Goal: Task Accomplishment & Management: Complete application form

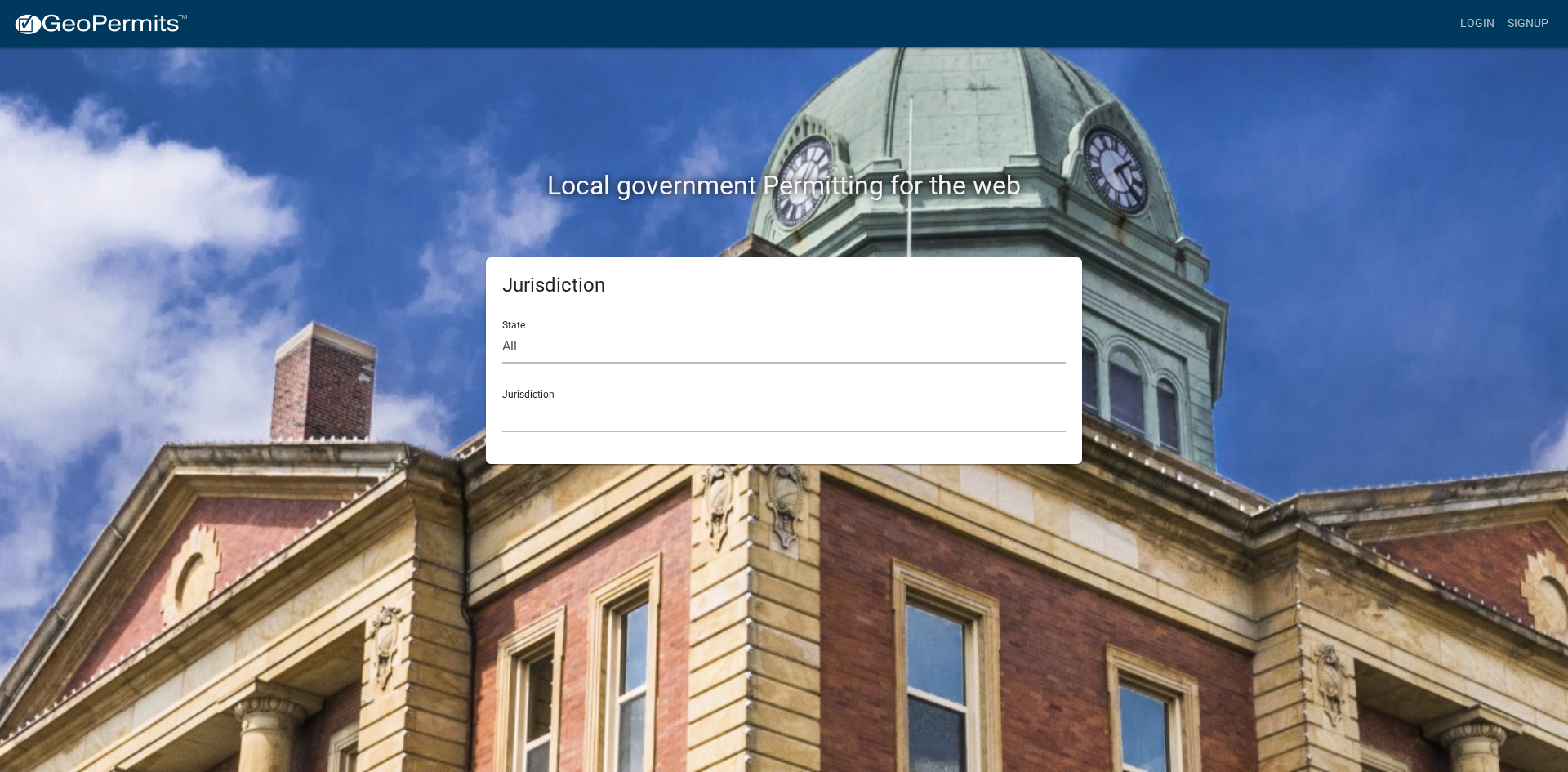
click at [535, 342] on select "All [US_STATE] [US_STATE] [US_STATE] [US_STATE] [US_STATE] [US_STATE] [US_STATE…" at bounding box center [784, 347] width 564 height 33
select select "[US_STATE]"
click at [503, 330] on select "All [US_STATE] [US_STATE] [US_STATE] [US_STATE] [US_STATE] [US_STATE] [US_STATE…" at bounding box center [784, 347] width 564 height 33
drag, startPoint x: 529, startPoint y: 361, endPoint x: 540, endPoint y: 415, distance: 55.1
click at [540, 415] on select "[GEOGRAPHIC_DATA], [US_STATE][PERSON_NAME][GEOGRAPHIC_DATA], [US_STATE][PERSON_…" at bounding box center [784, 416] width 564 height 33
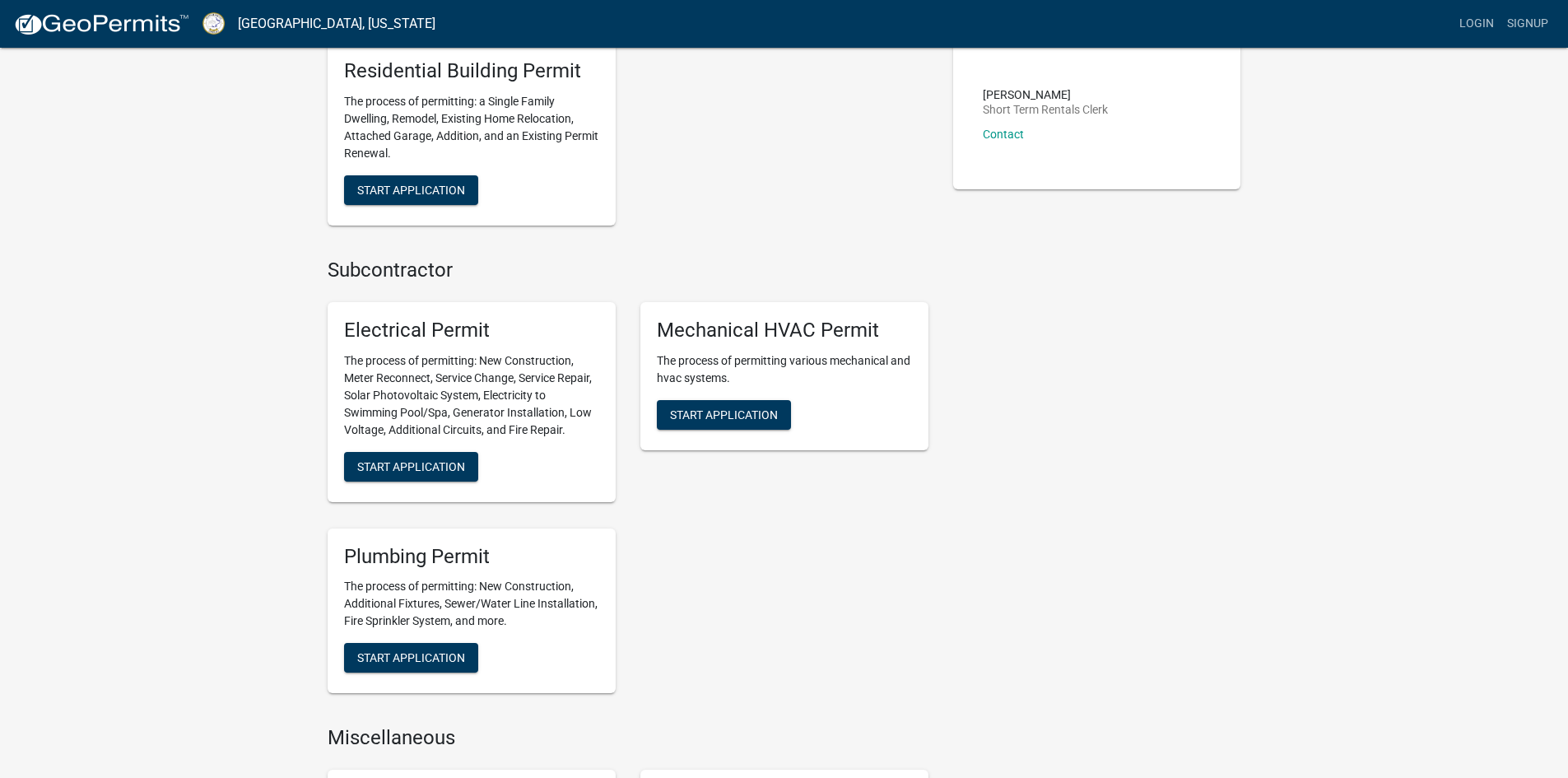
scroll to position [576, 0]
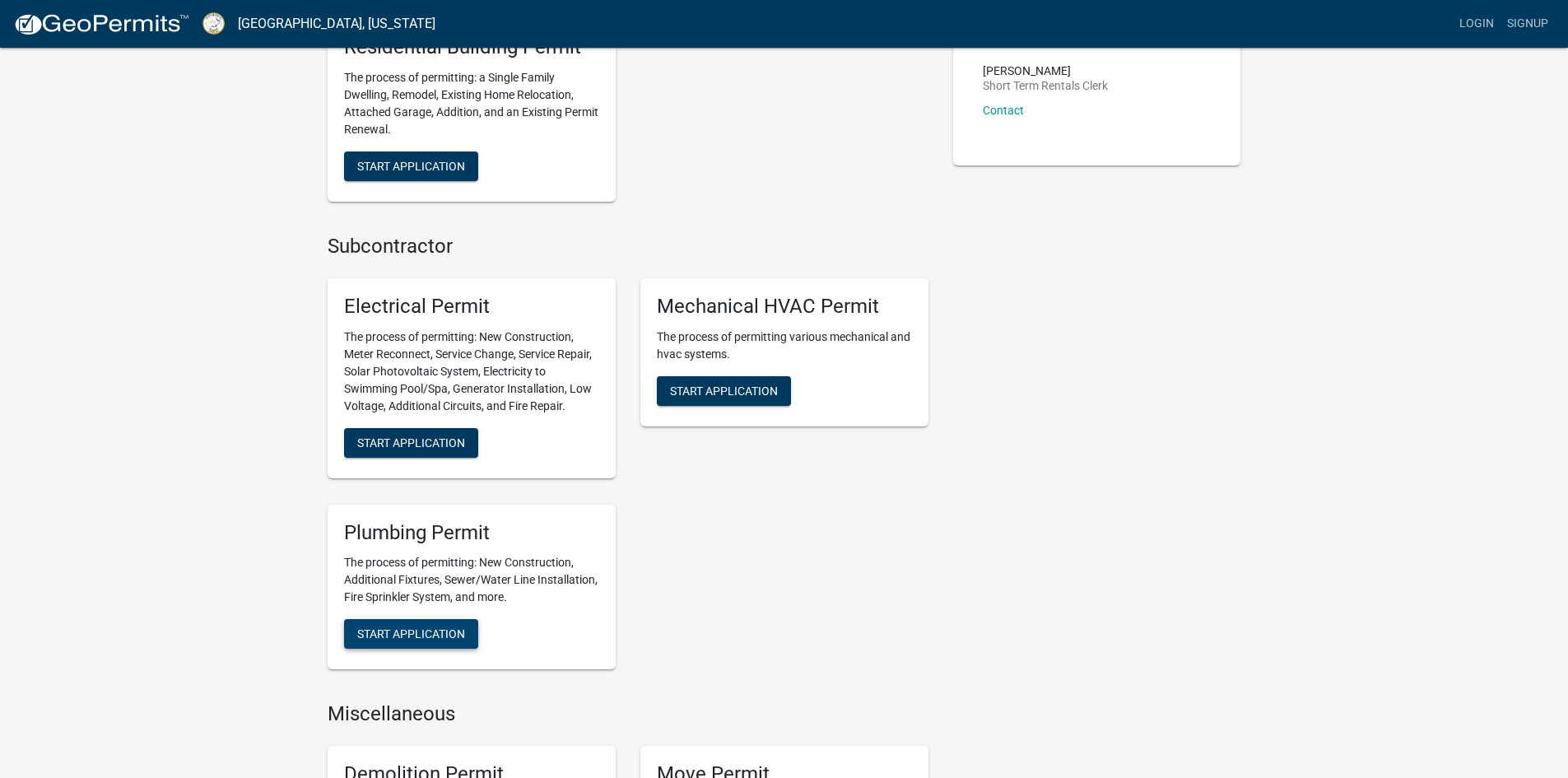
click at [421, 630] on span "Start Application" at bounding box center [410, 634] width 108 height 13
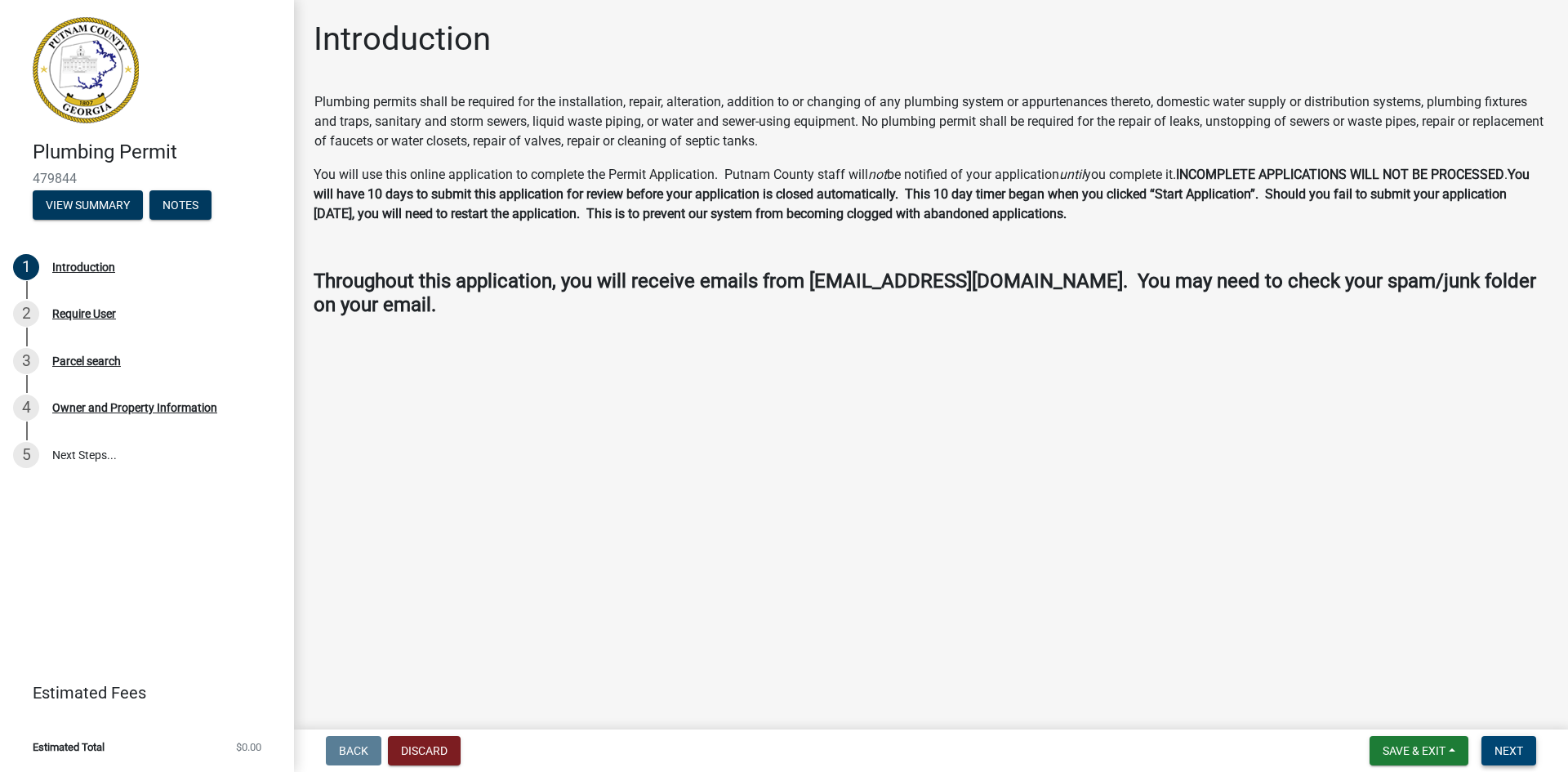
click at [1510, 750] on span "Next" at bounding box center [1509, 751] width 29 height 13
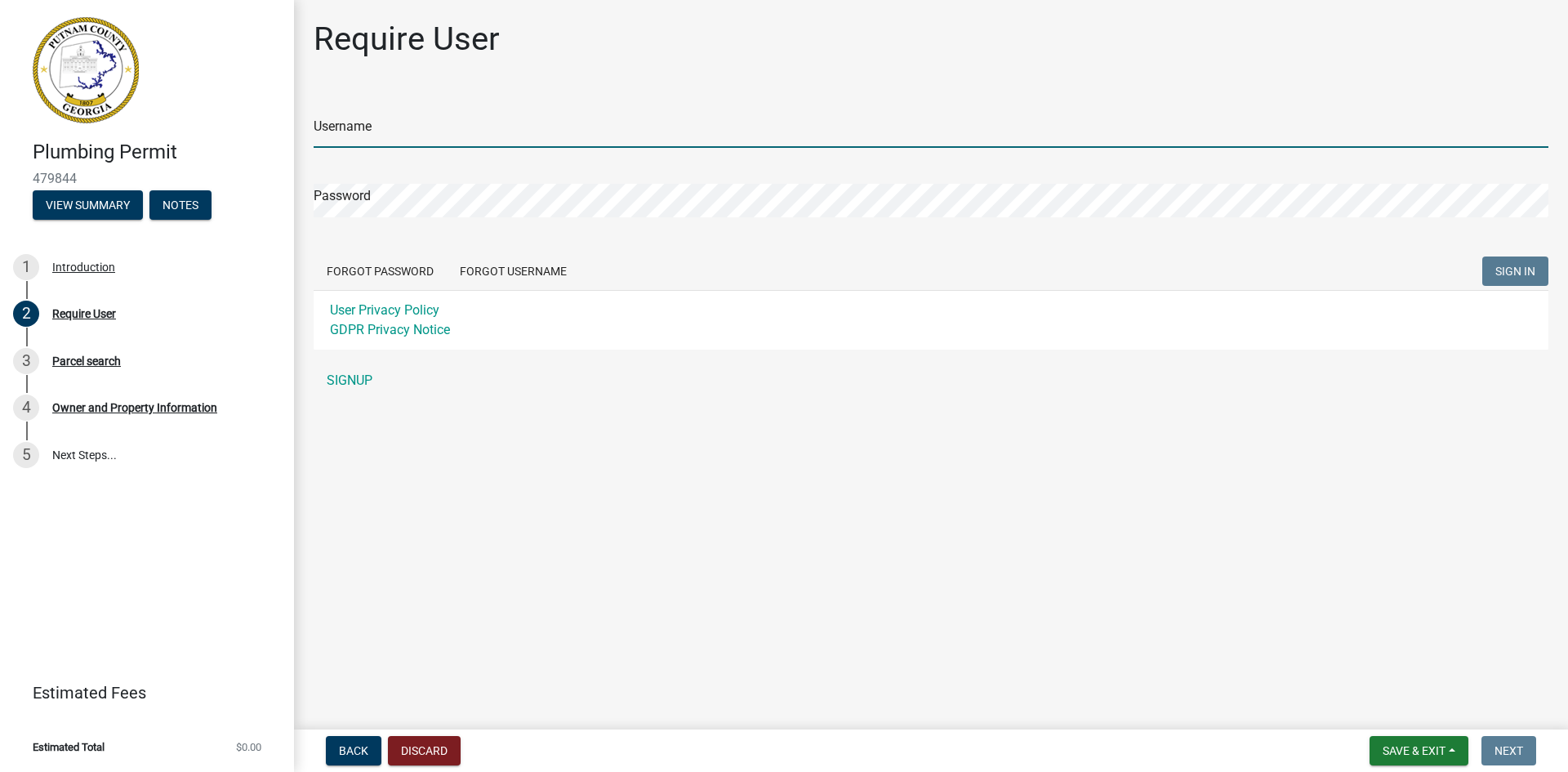
type input "[PERSON_NAME]"
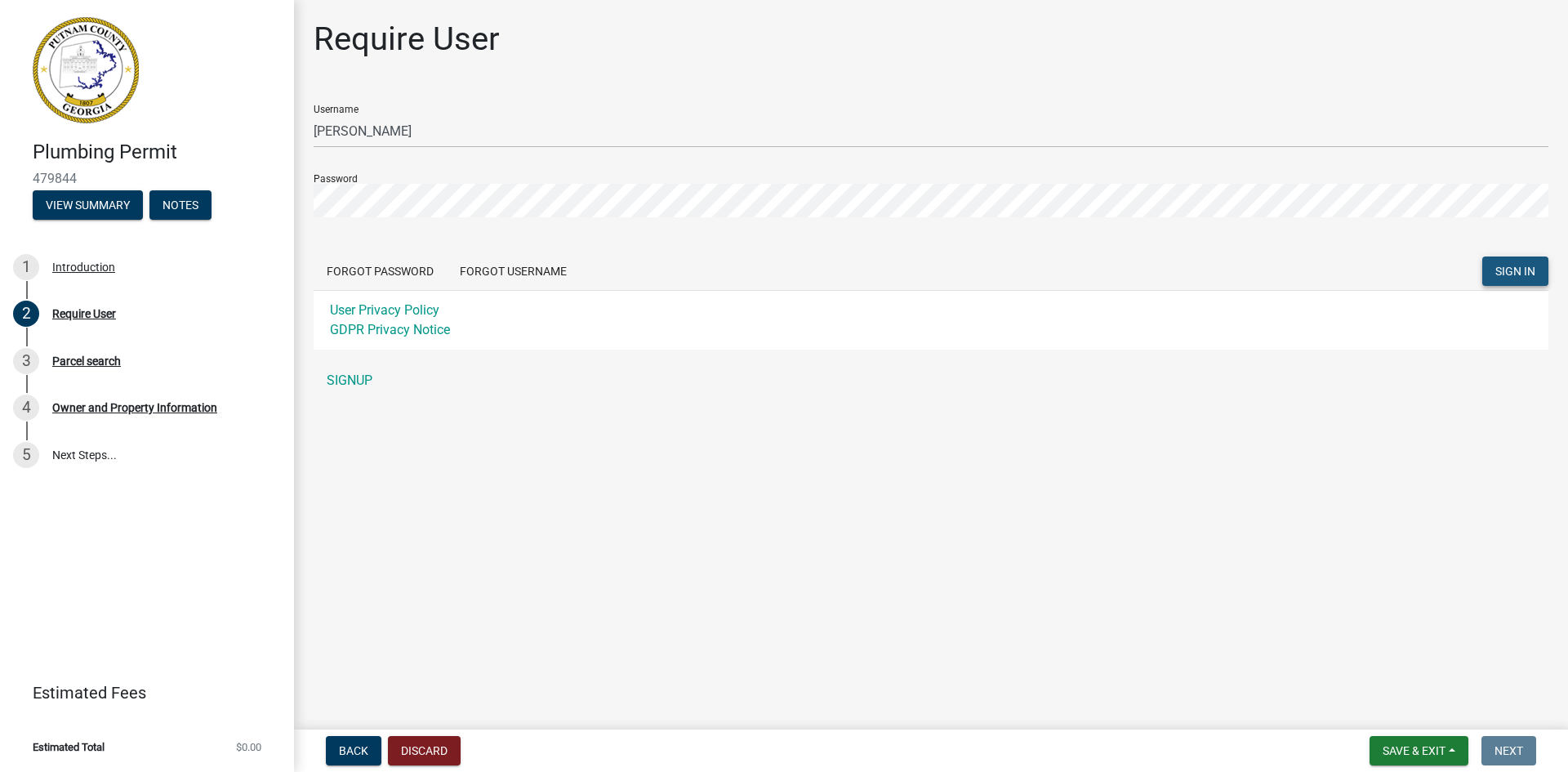
click at [1502, 270] on span "SIGN IN" at bounding box center [1514, 271] width 40 height 13
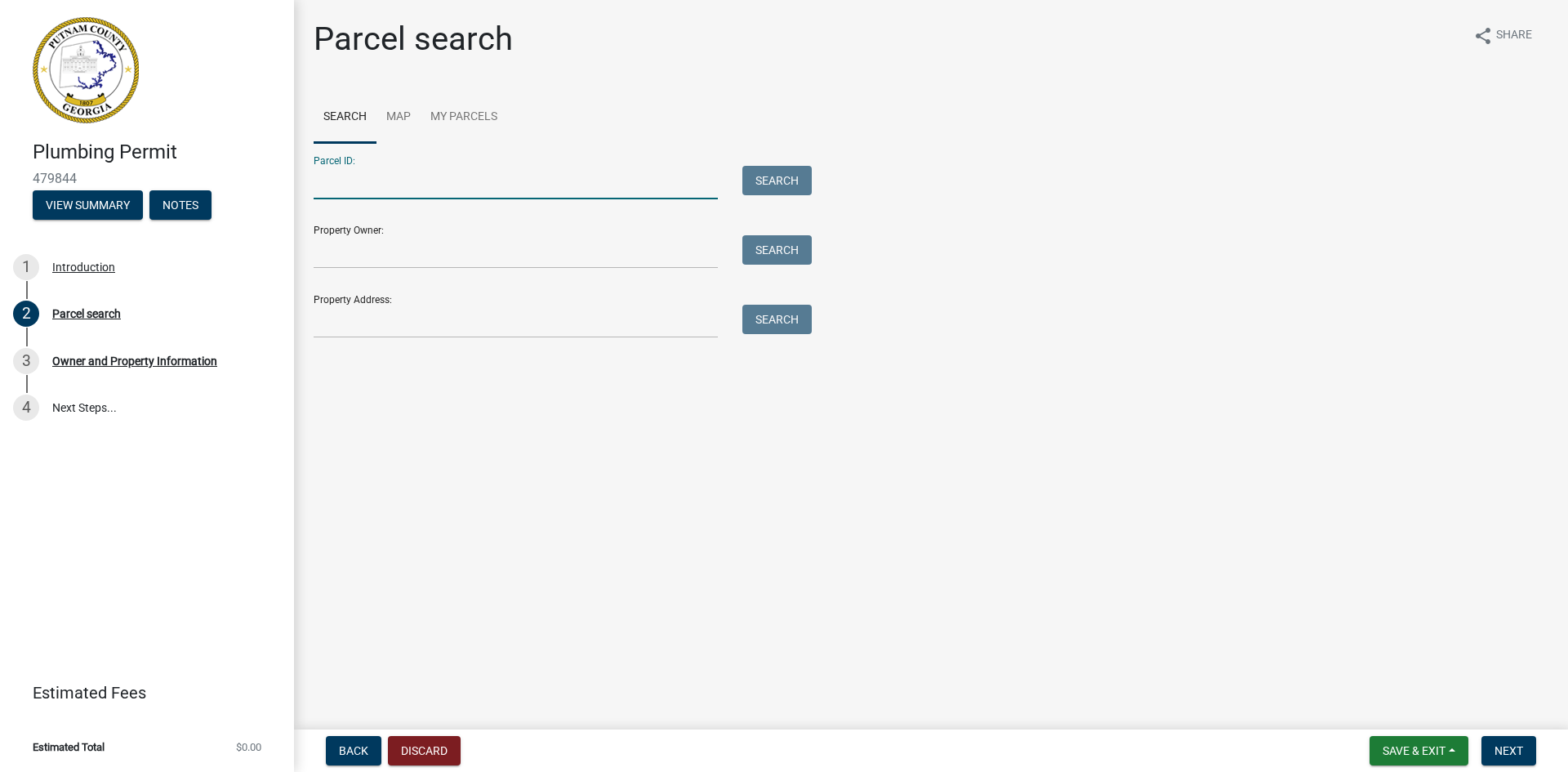
click at [432, 188] on input "Parcel ID:" at bounding box center [516, 182] width 404 height 33
type input "071 042023"
click at [772, 181] on button "Search" at bounding box center [777, 180] width 70 height 30
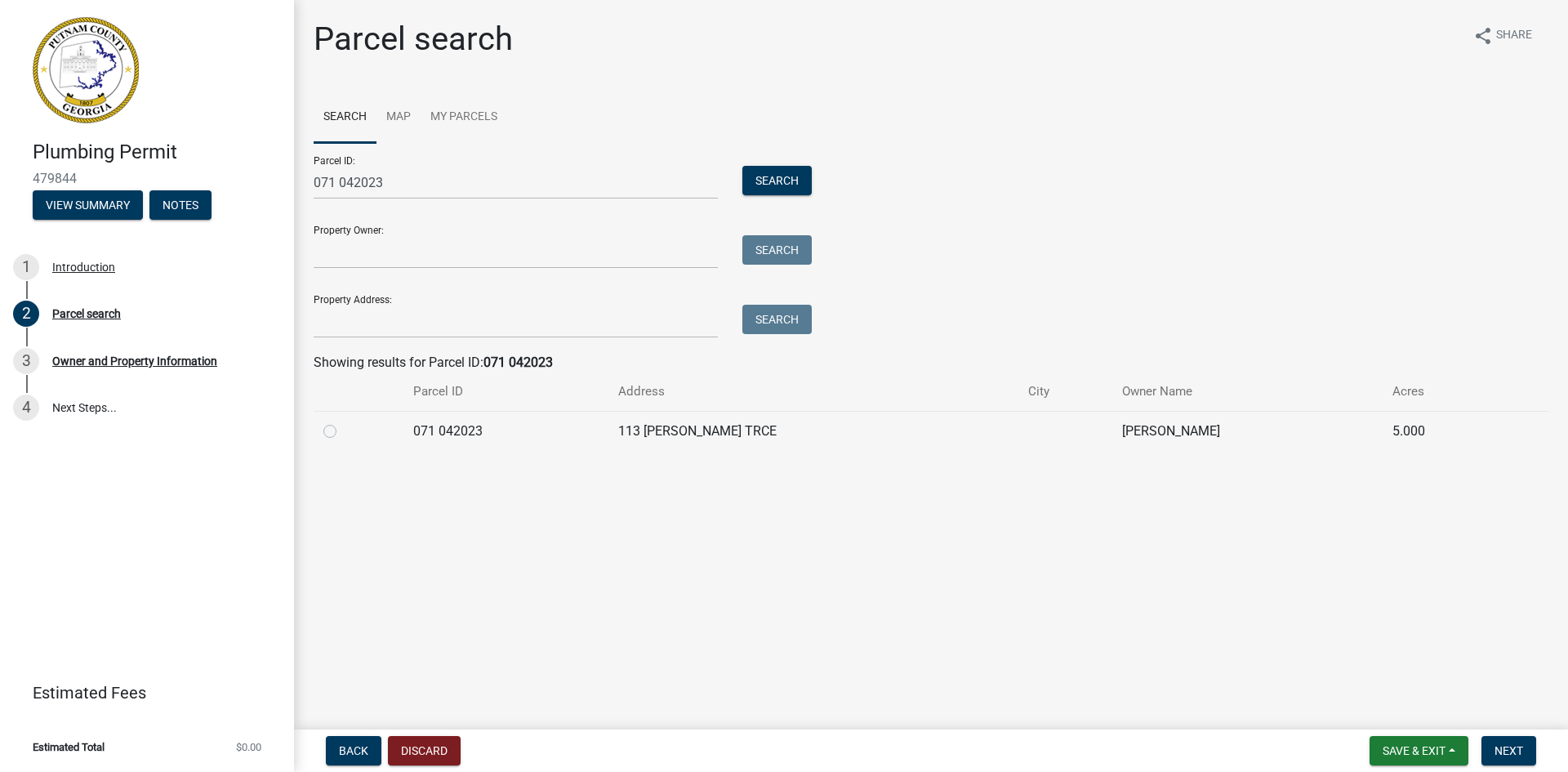
click at [343, 422] on label at bounding box center [343, 422] width 0 height 0
click at [343, 428] on 042023 "radio" at bounding box center [347, 426] width 10 height 10
radio 042023 "true"
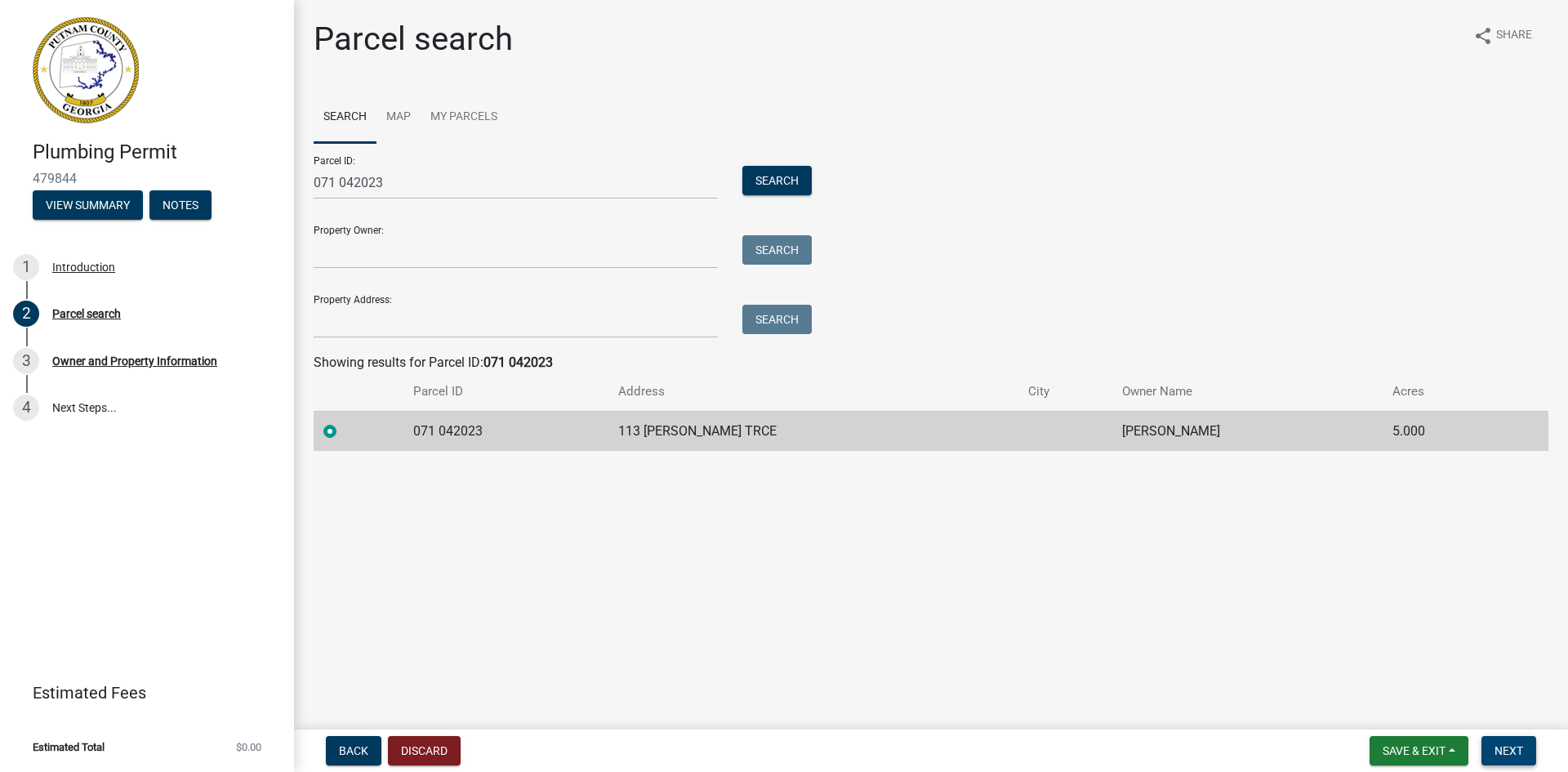
click at [1515, 751] on span "Next" at bounding box center [1509, 751] width 29 height 13
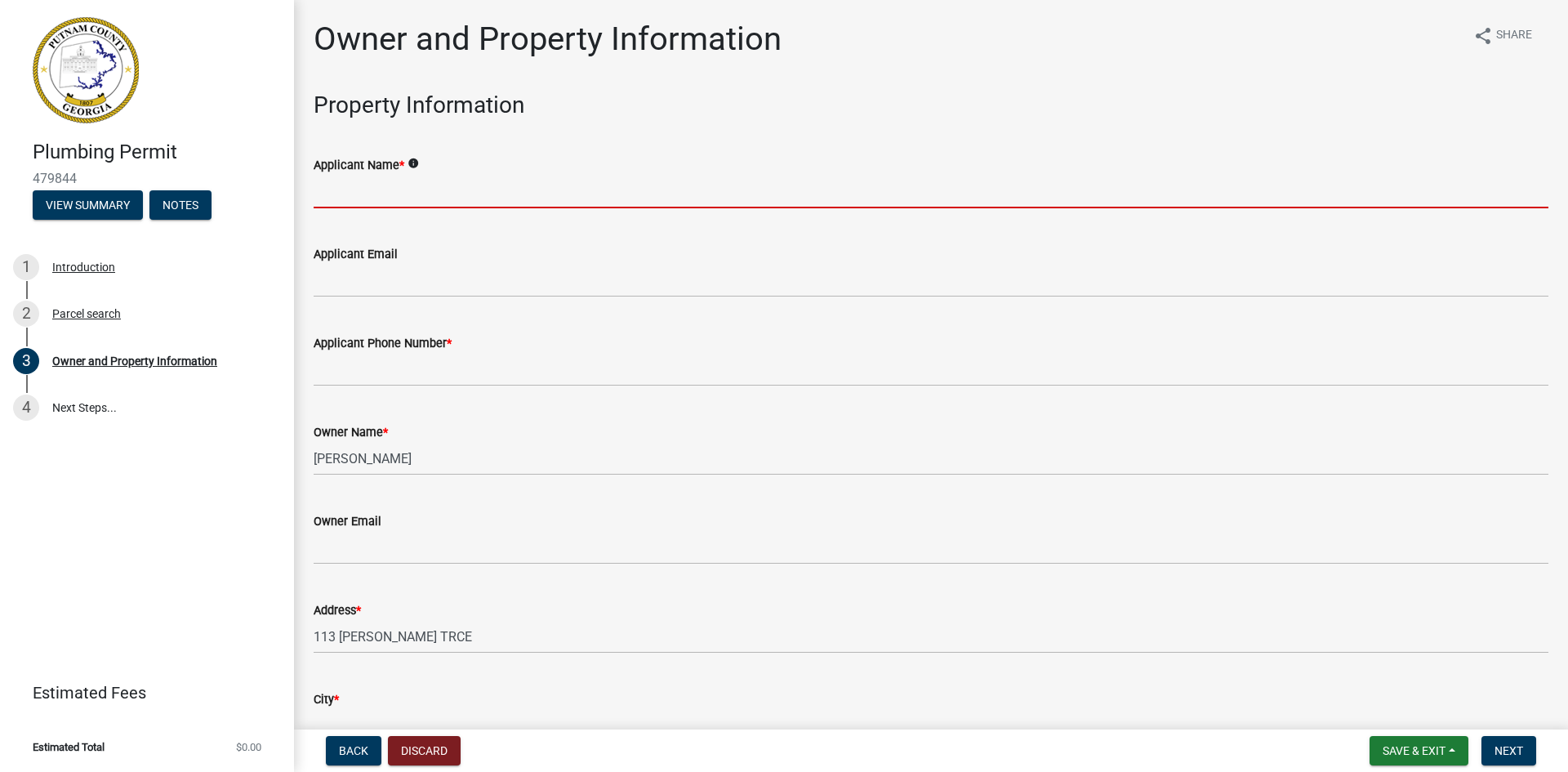
click at [456, 185] on input "Applicant Name *" at bounding box center [931, 191] width 1235 height 33
type input "[PERSON_NAME]"
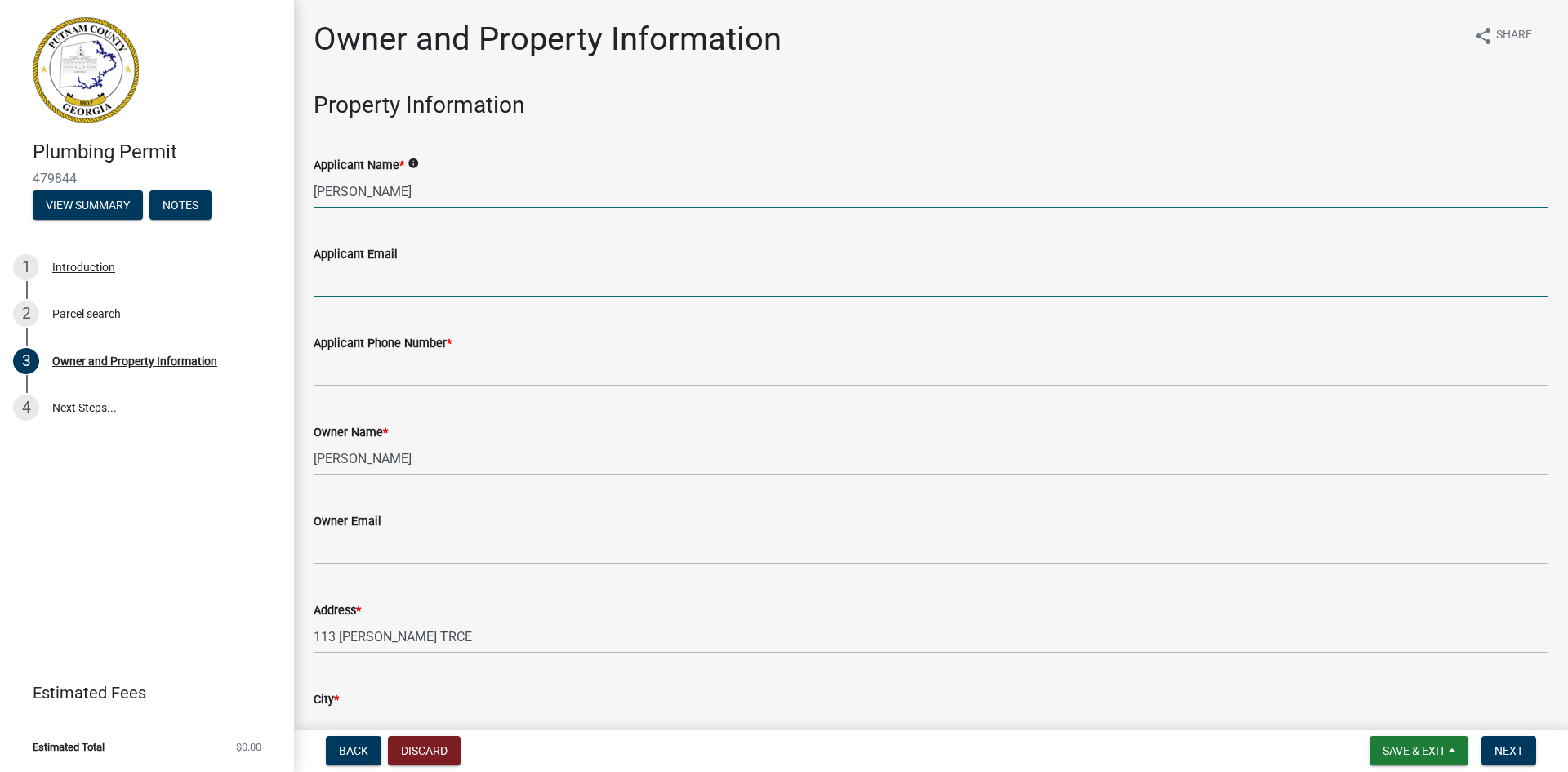
type input "[EMAIL_ADDRESS][DOMAIN_NAME]"
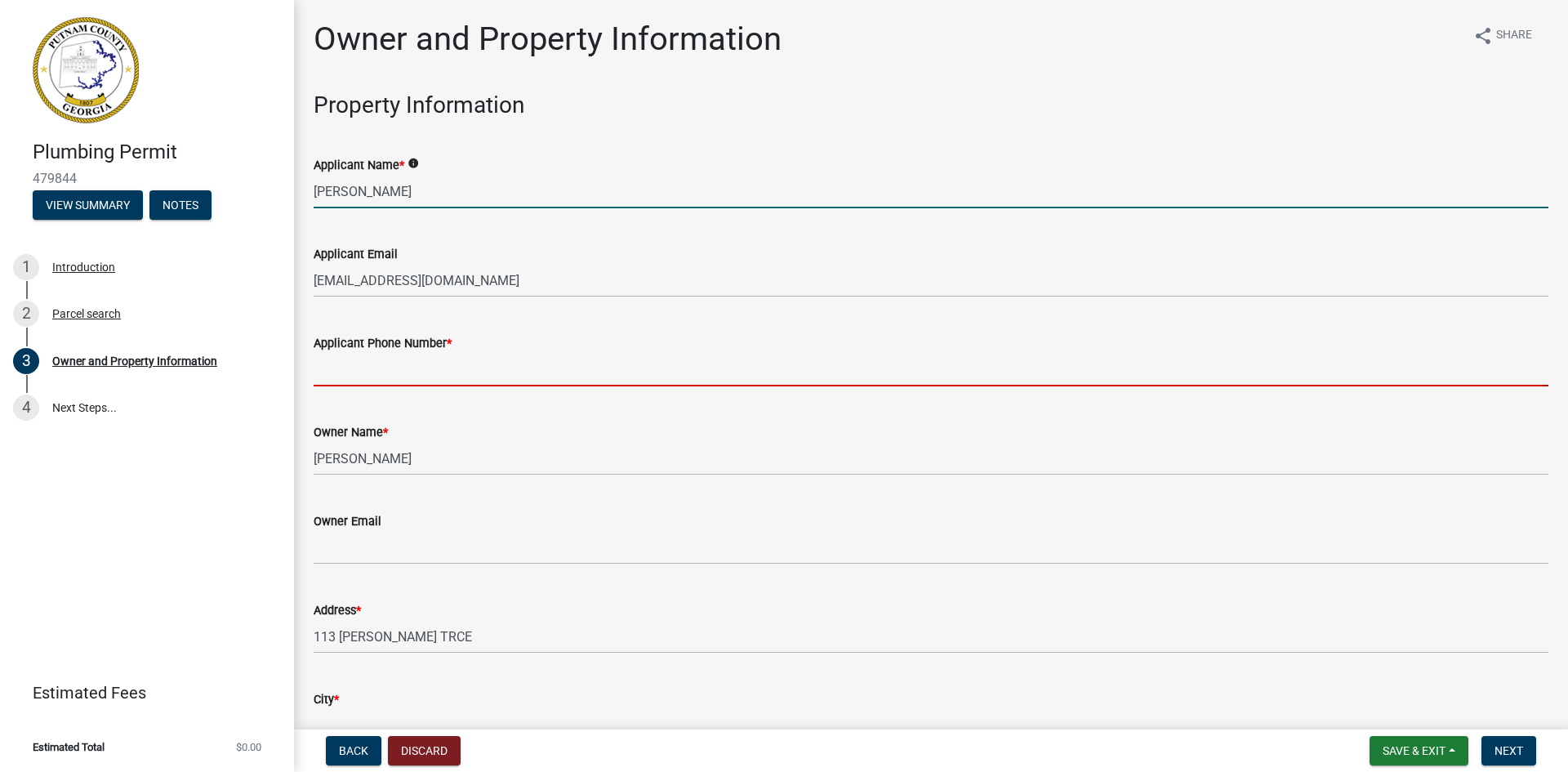
type input "6786257270"
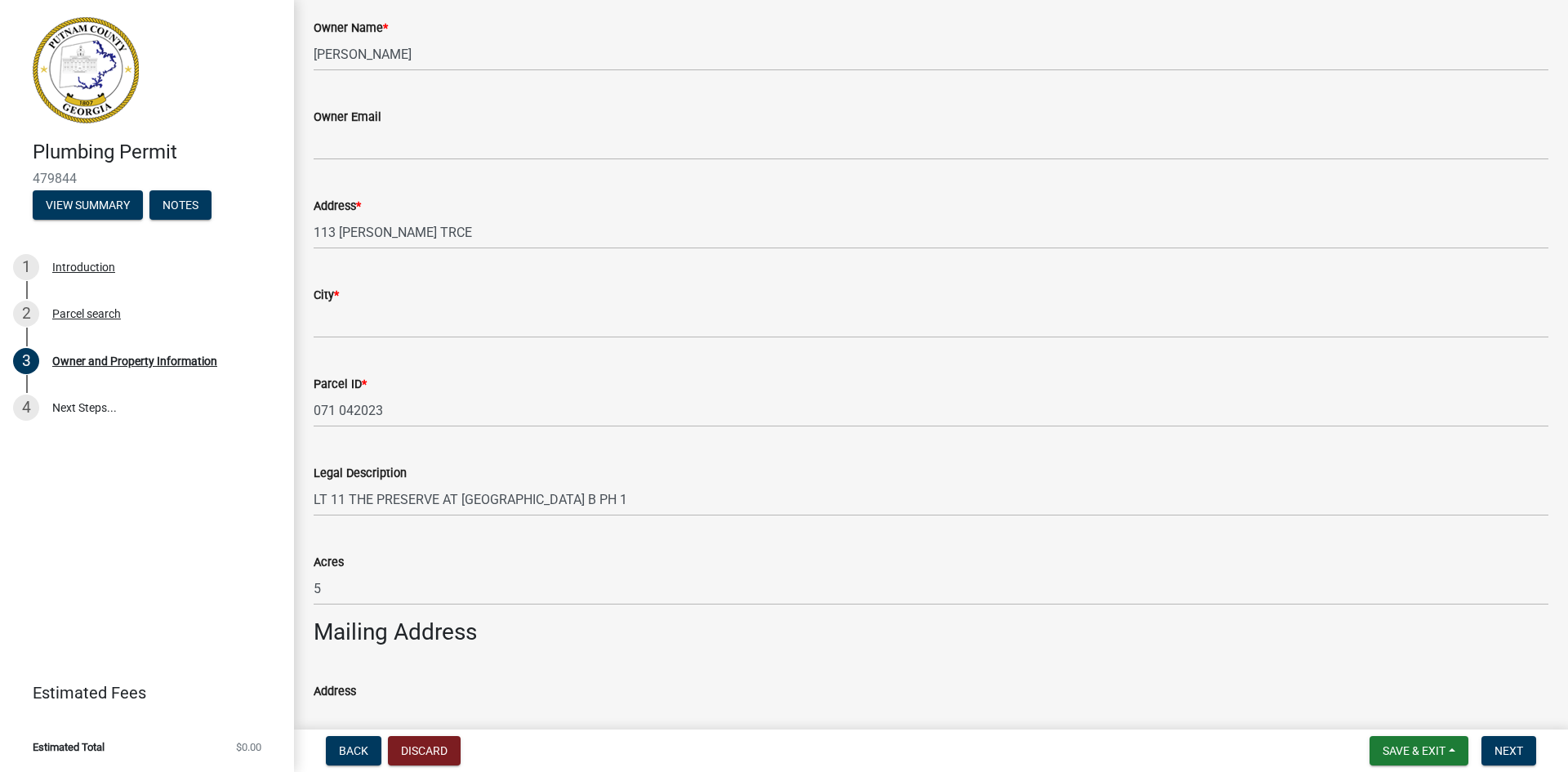
scroll to position [409, 0]
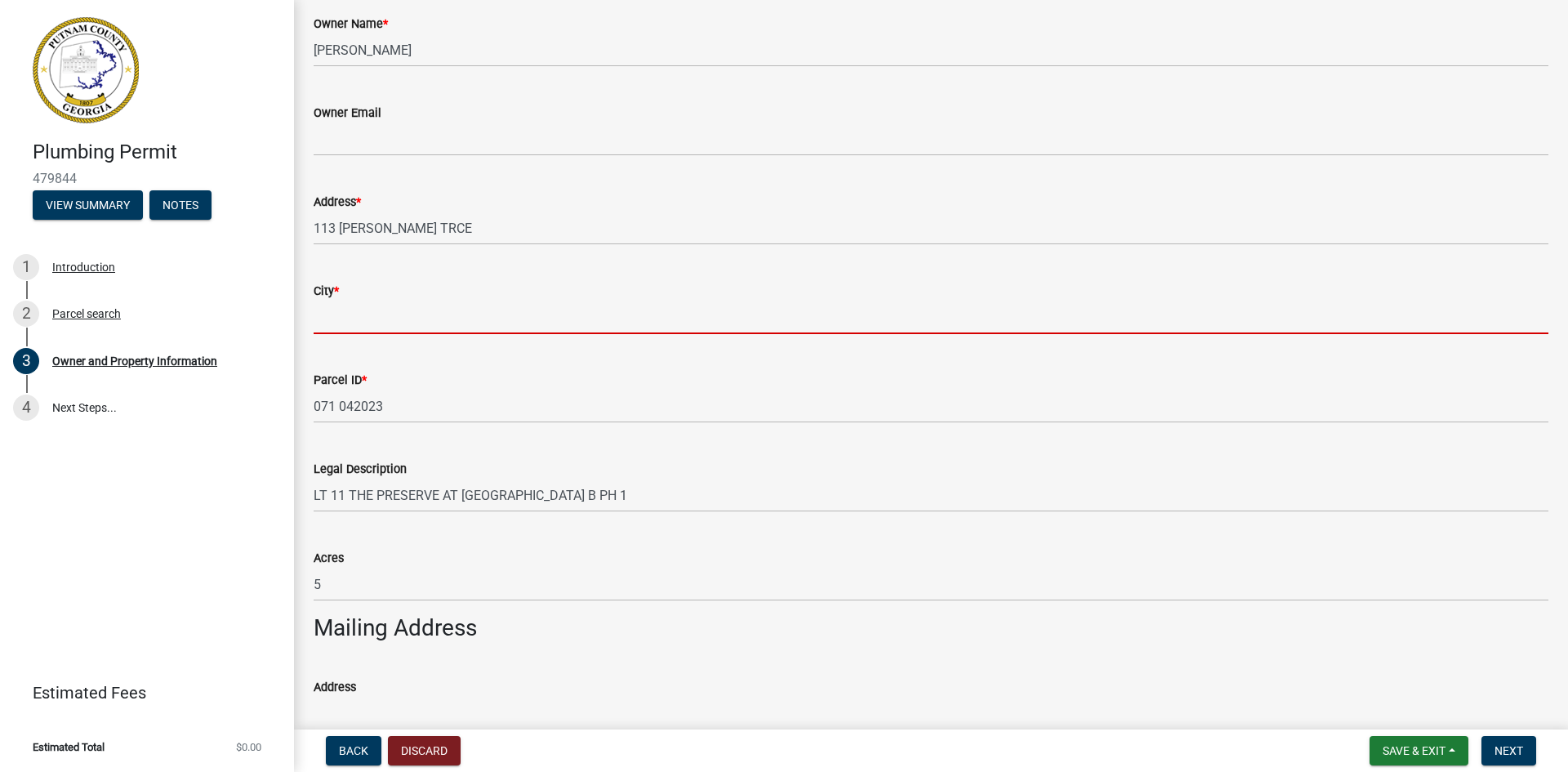
click at [460, 314] on input "City *" at bounding box center [931, 317] width 1235 height 33
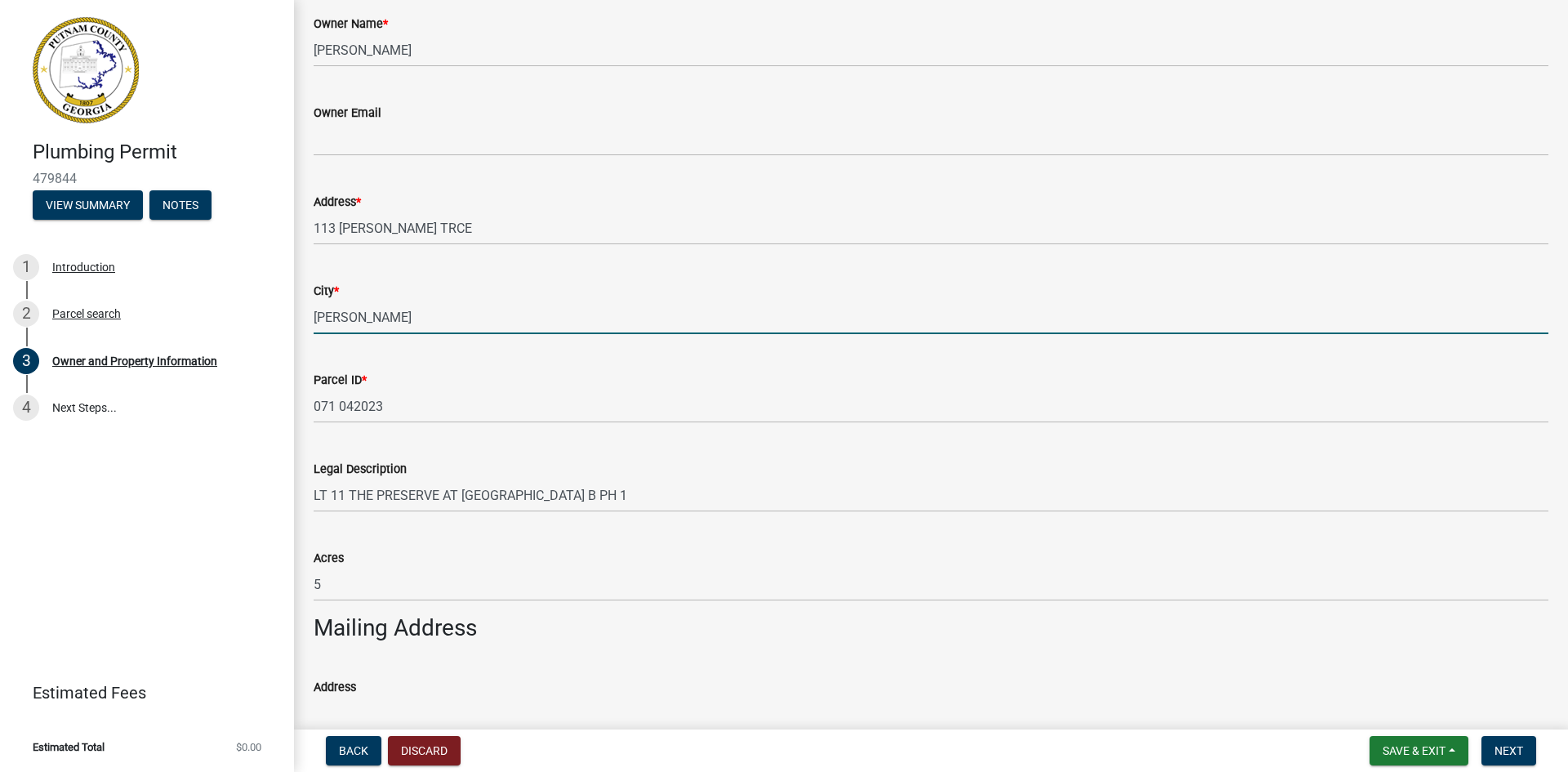
type input "eatonton"
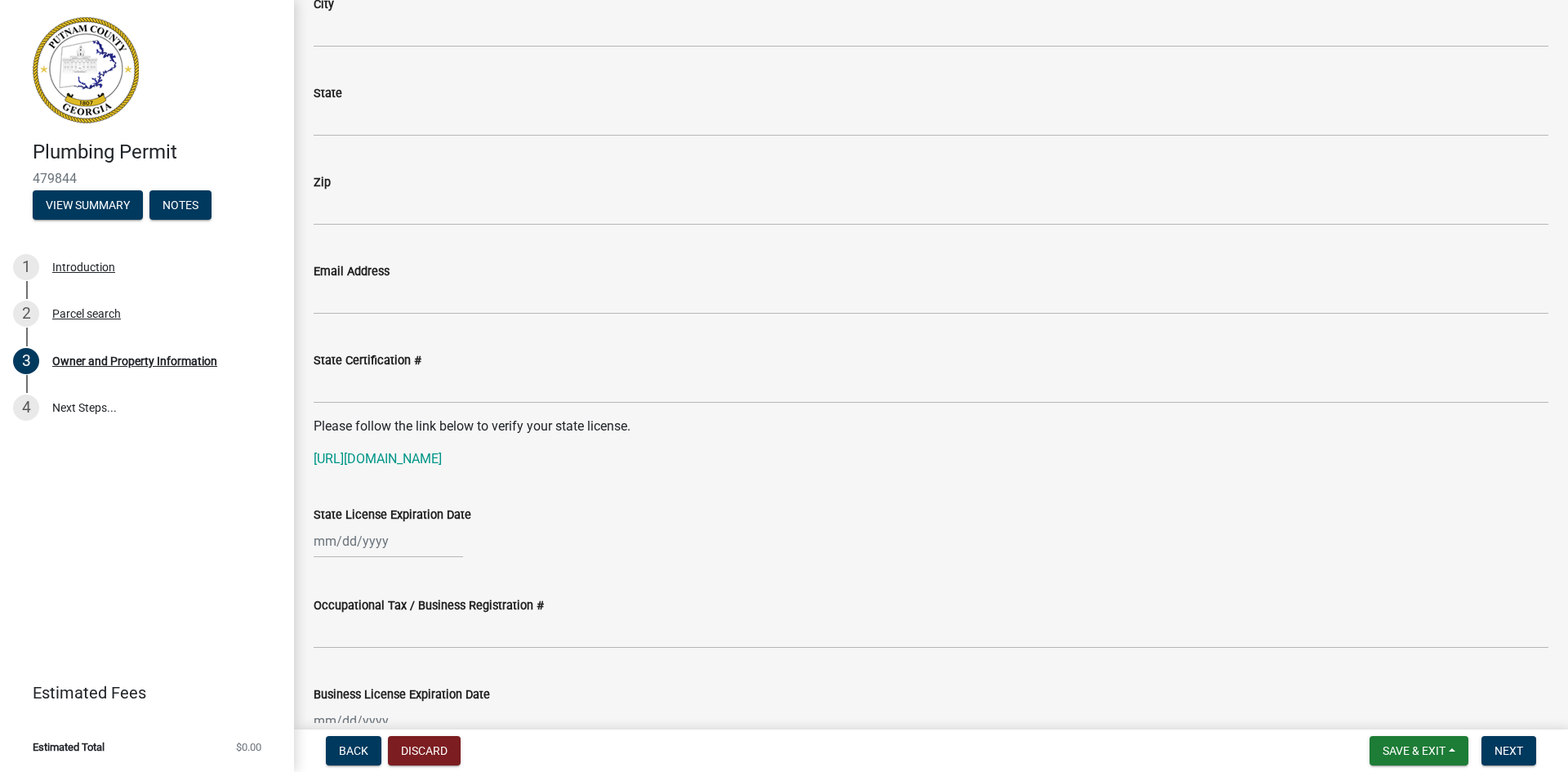
scroll to position [2042, 0]
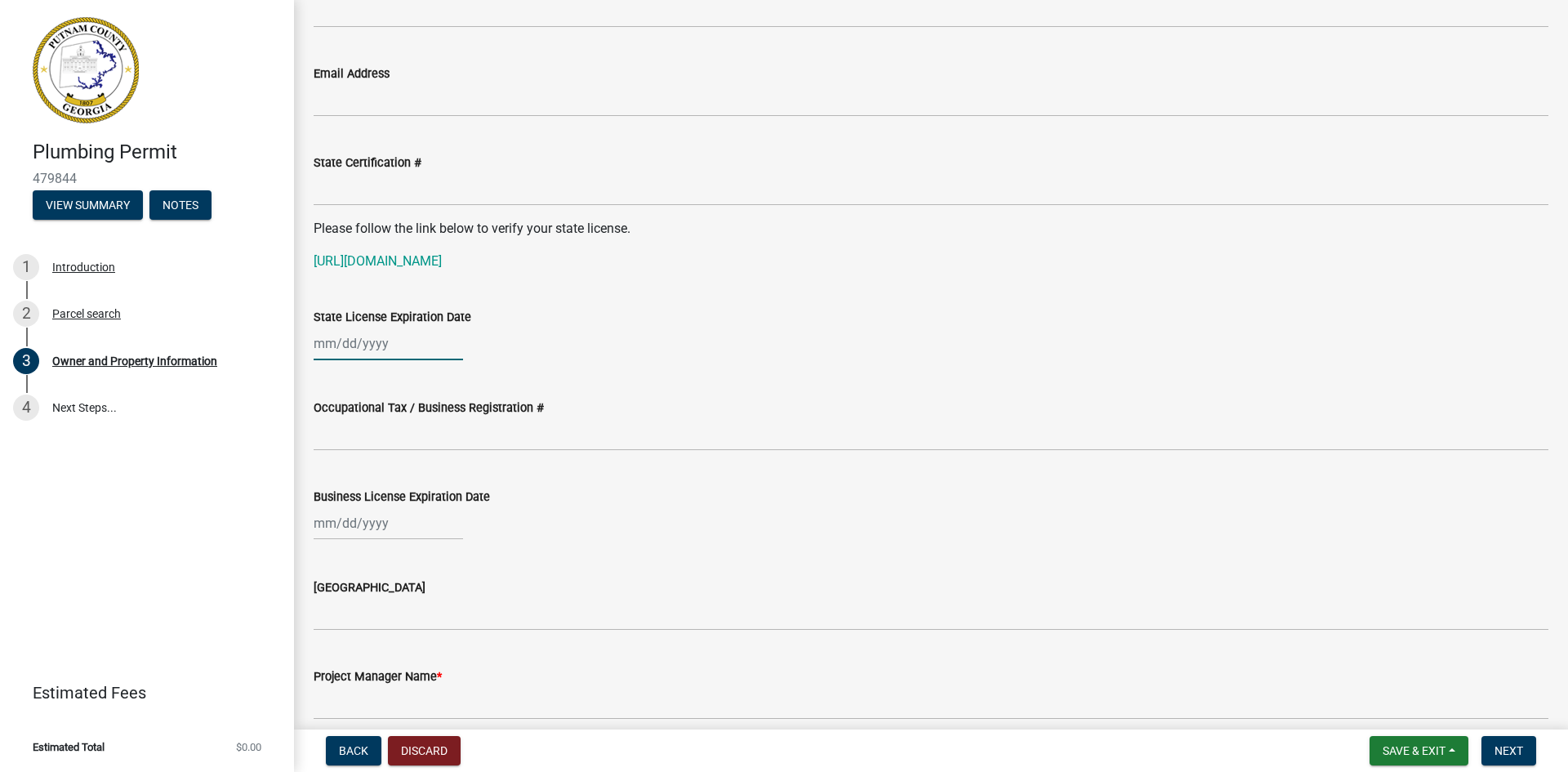
click at [374, 341] on div at bounding box center [388, 344] width 150 height 33
select select "9"
select select "2025"
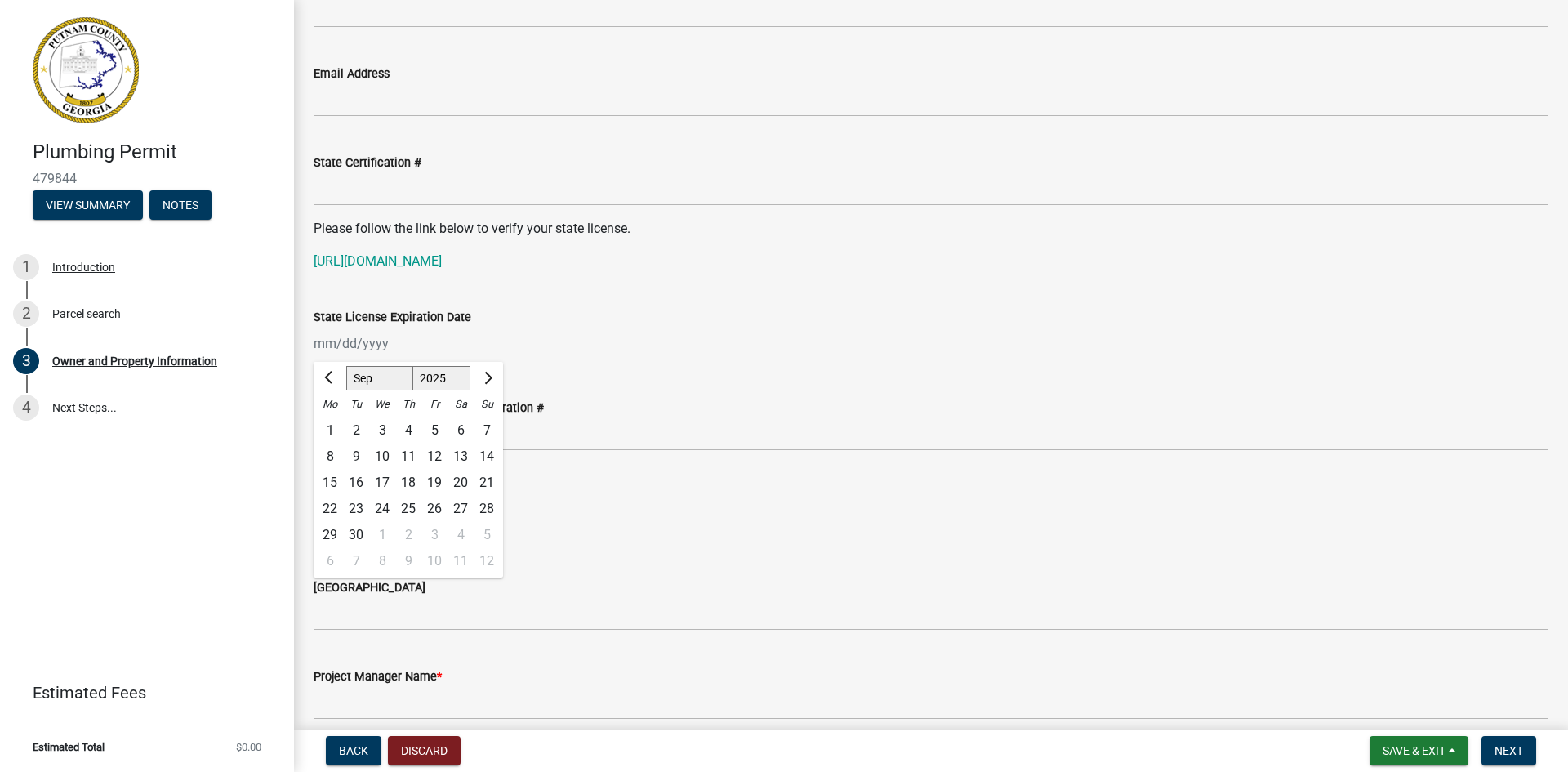
click at [584, 347] on div "[PERSON_NAME] Feb Mar Apr [PERSON_NAME][DATE] Oct Nov [DATE] 1526 1527 1528 152…" at bounding box center [931, 344] width 1235 height 33
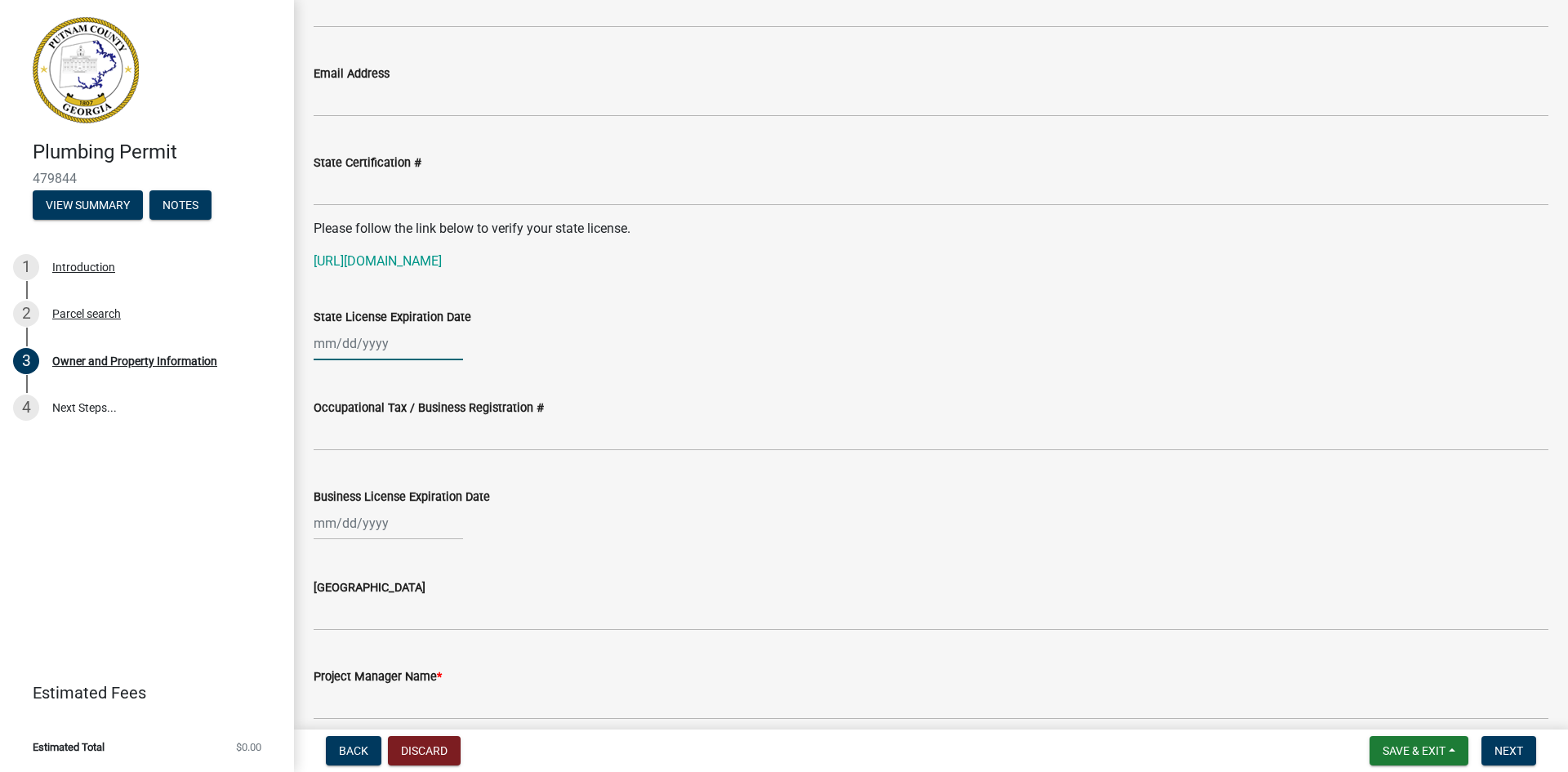
click at [332, 339] on div at bounding box center [388, 344] width 150 height 33
select select "9"
select select "2025"
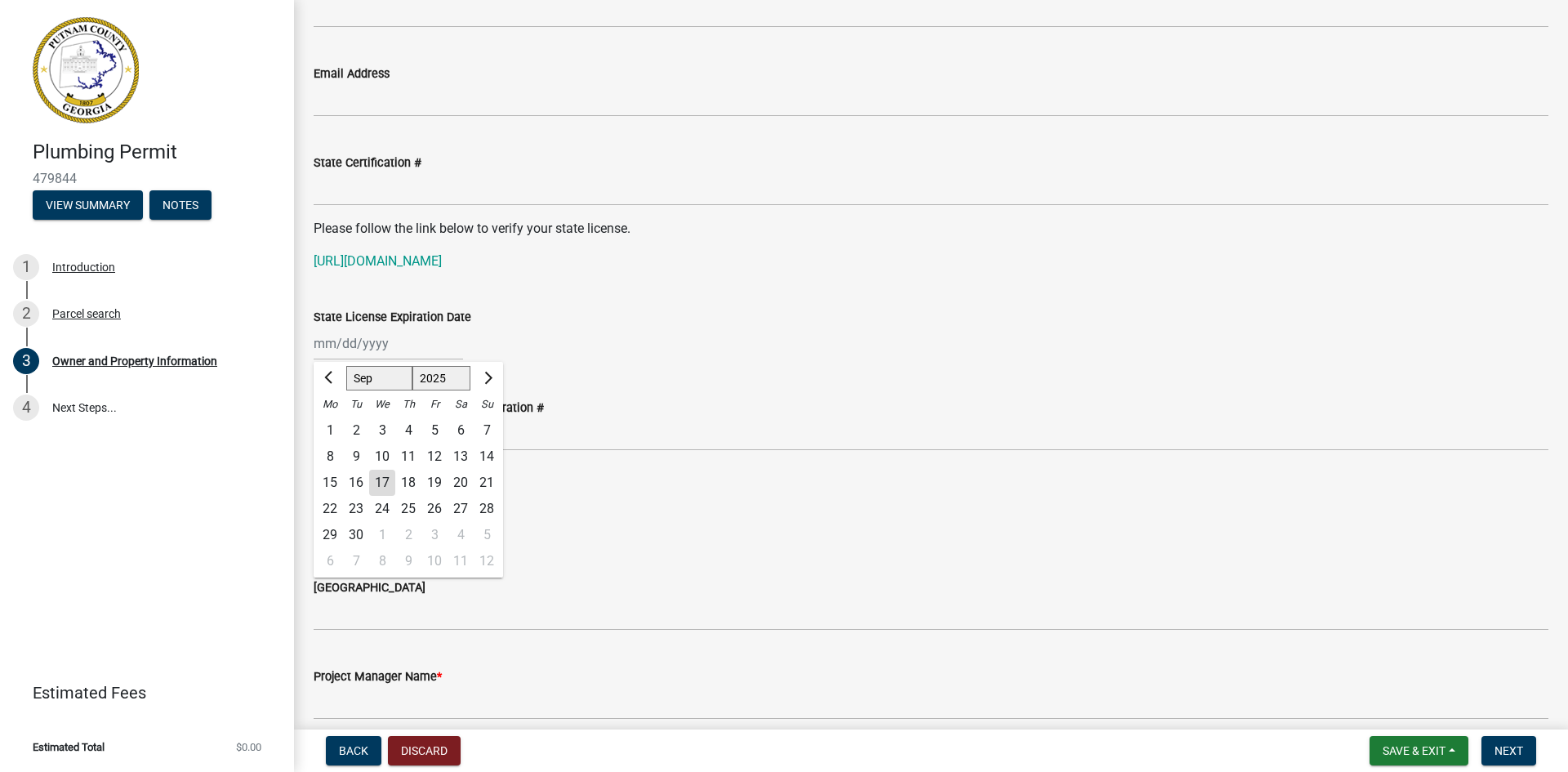
click at [529, 334] on div "[PERSON_NAME] Feb Mar Apr [PERSON_NAME][DATE] Oct Nov [DATE] 1526 1527 1528 152…" at bounding box center [931, 344] width 1235 height 33
click at [568, 311] on div "State License Expiration Date" at bounding box center [931, 317] width 1235 height 20
click at [463, 285] on div "State License Expiration Date" at bounding box center [931, 322] width 1235 height 76
click at [406, 303] on div "State License Expiration Date" at bounding box center [931, 322] width 1235 height 76
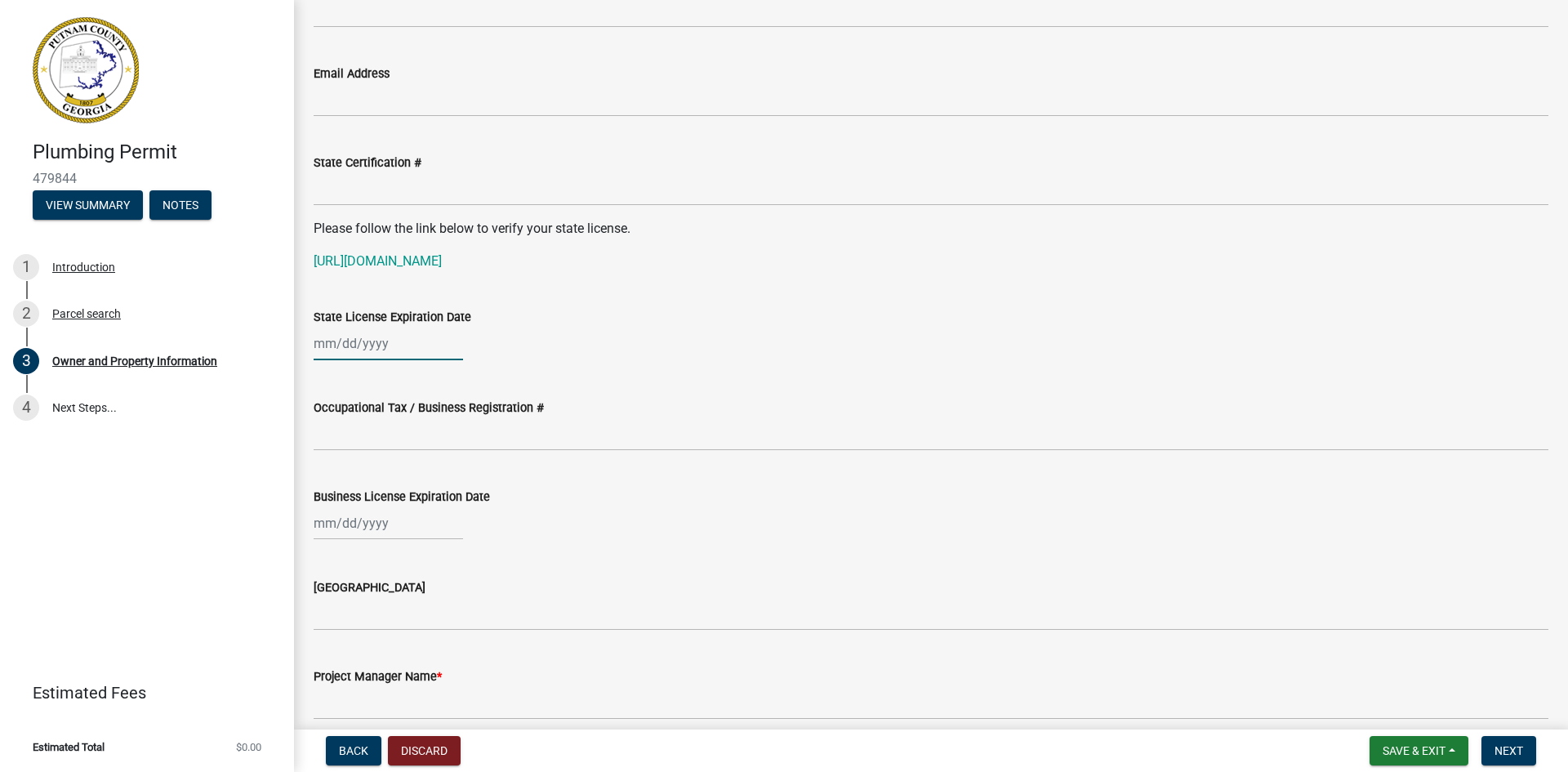
click at [361, 334] on div at bounding box center [388, 344] width 150 height 33
select select "9"
select select "2025"
click at [379, 386] on select "Jan Feb Mar Apr May Jun [DATE] Aug Sep Oct Nov Dec" at bounding box center [379, 378] width 66 height 24
click at [573, 328] on div "[PERSON_NAME] Feb Mar Apr [PERSON_NAME][DATE] Oct Nov [DATE] 1526 1527 1528 152…" at bounding box center [931, 344] width 1235 height 33
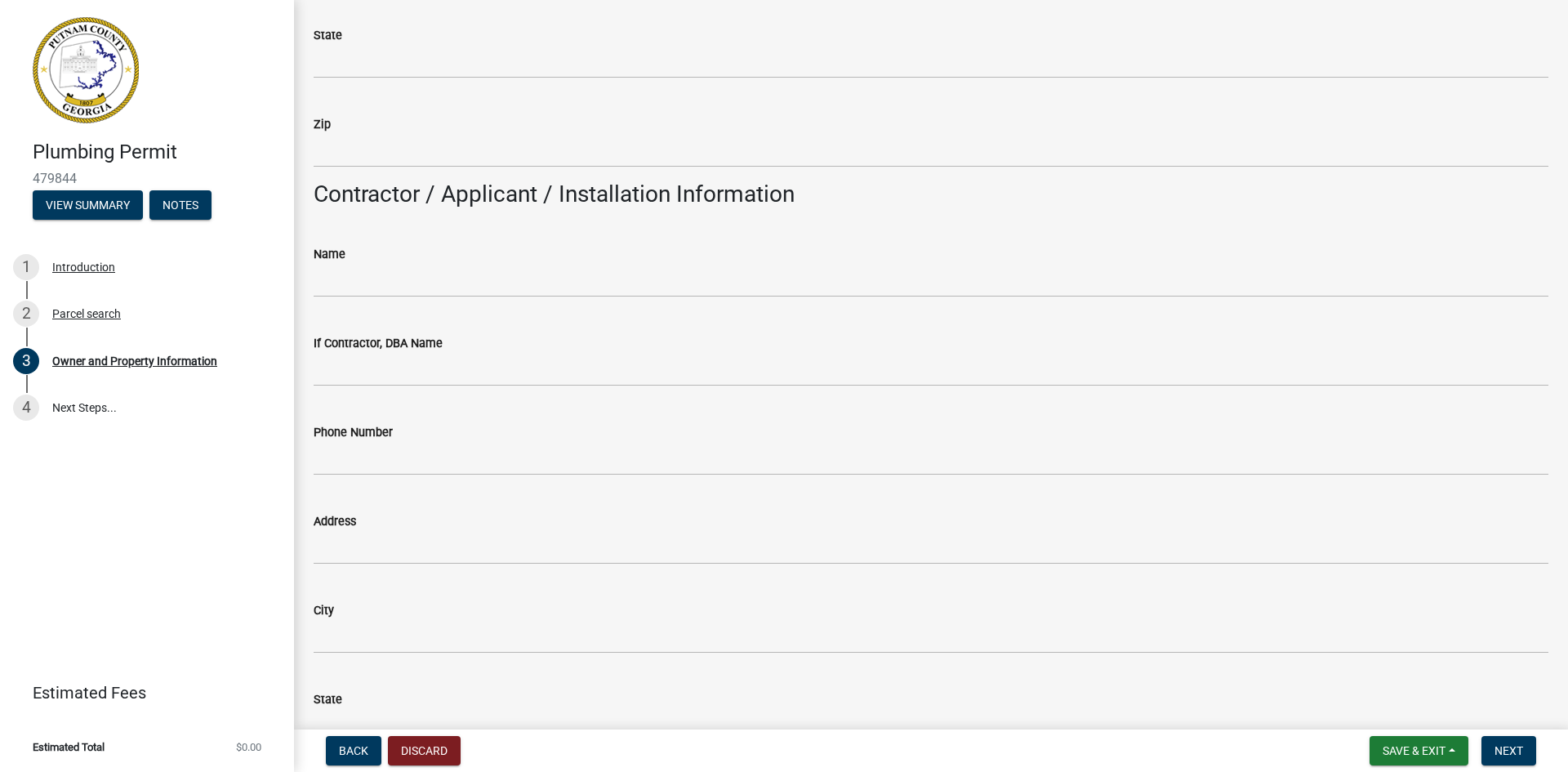
scroll to position [1225, 0]
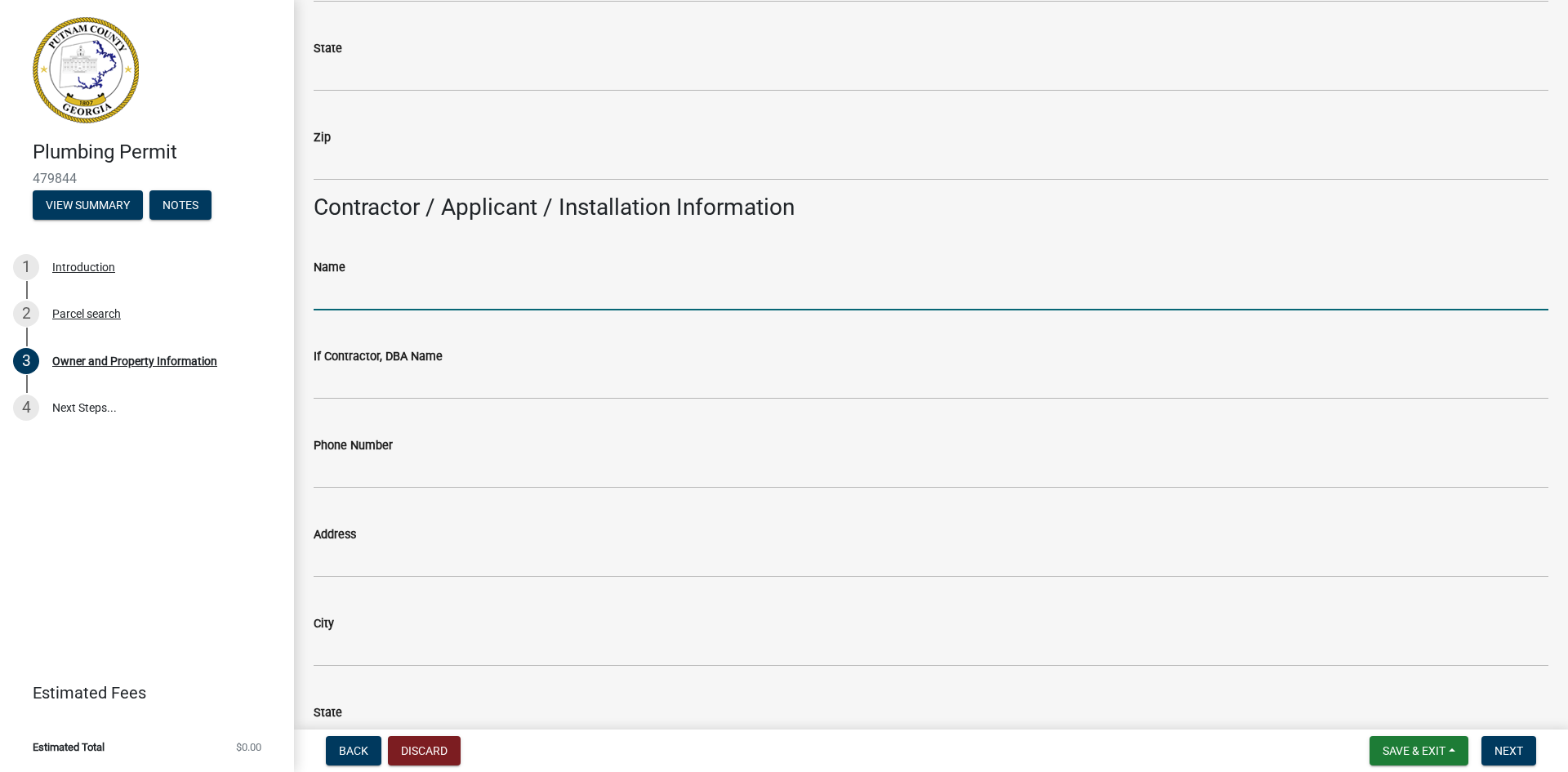
click at [496, 295] on input "Name" at bounding box center [931, 294] width 1235 height 33
type input "[PERSON_NAME]"
type input "[STREET_ADDRESS]"
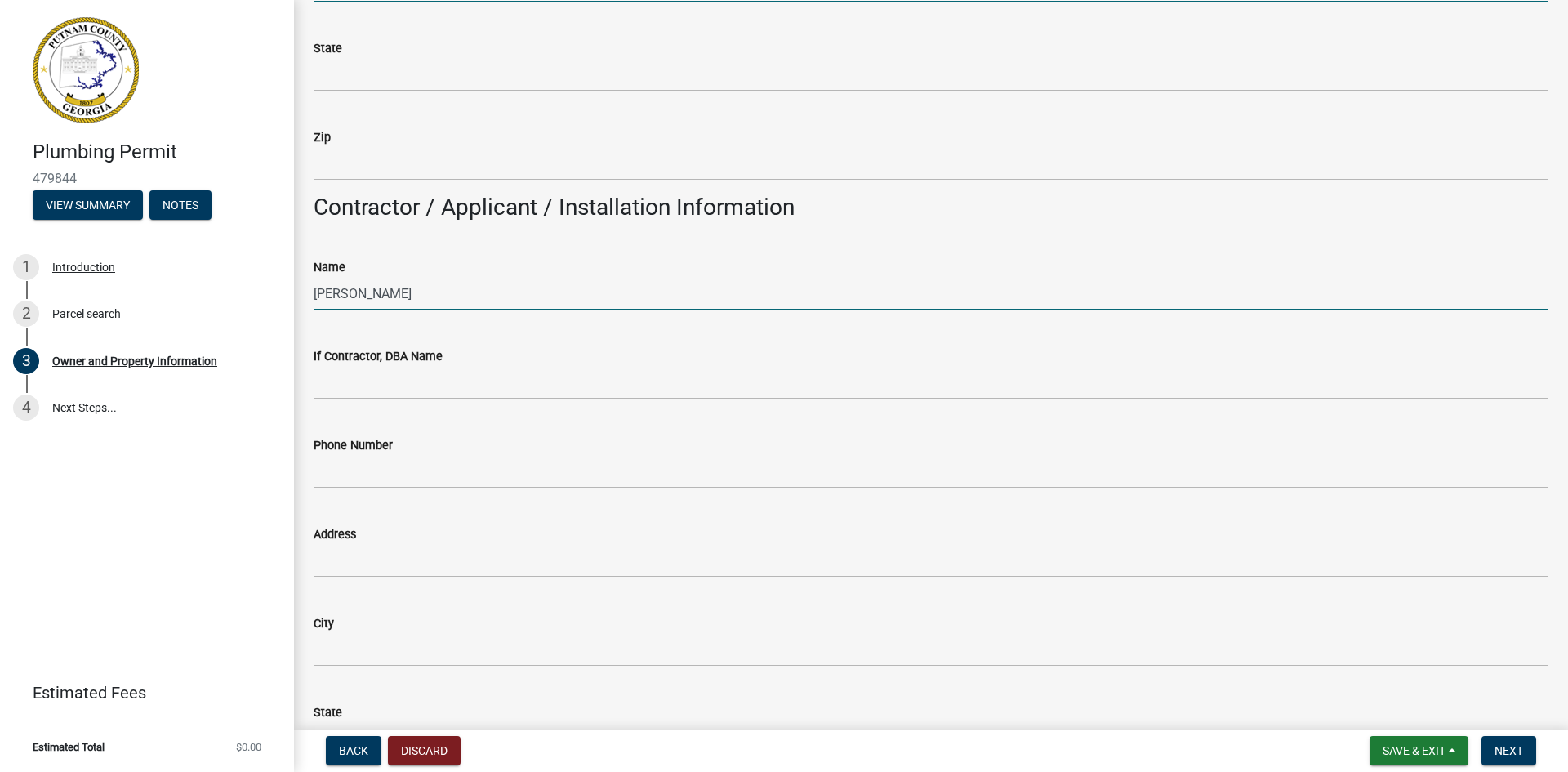
type input "[GEOGRAPHIC_DATA]"
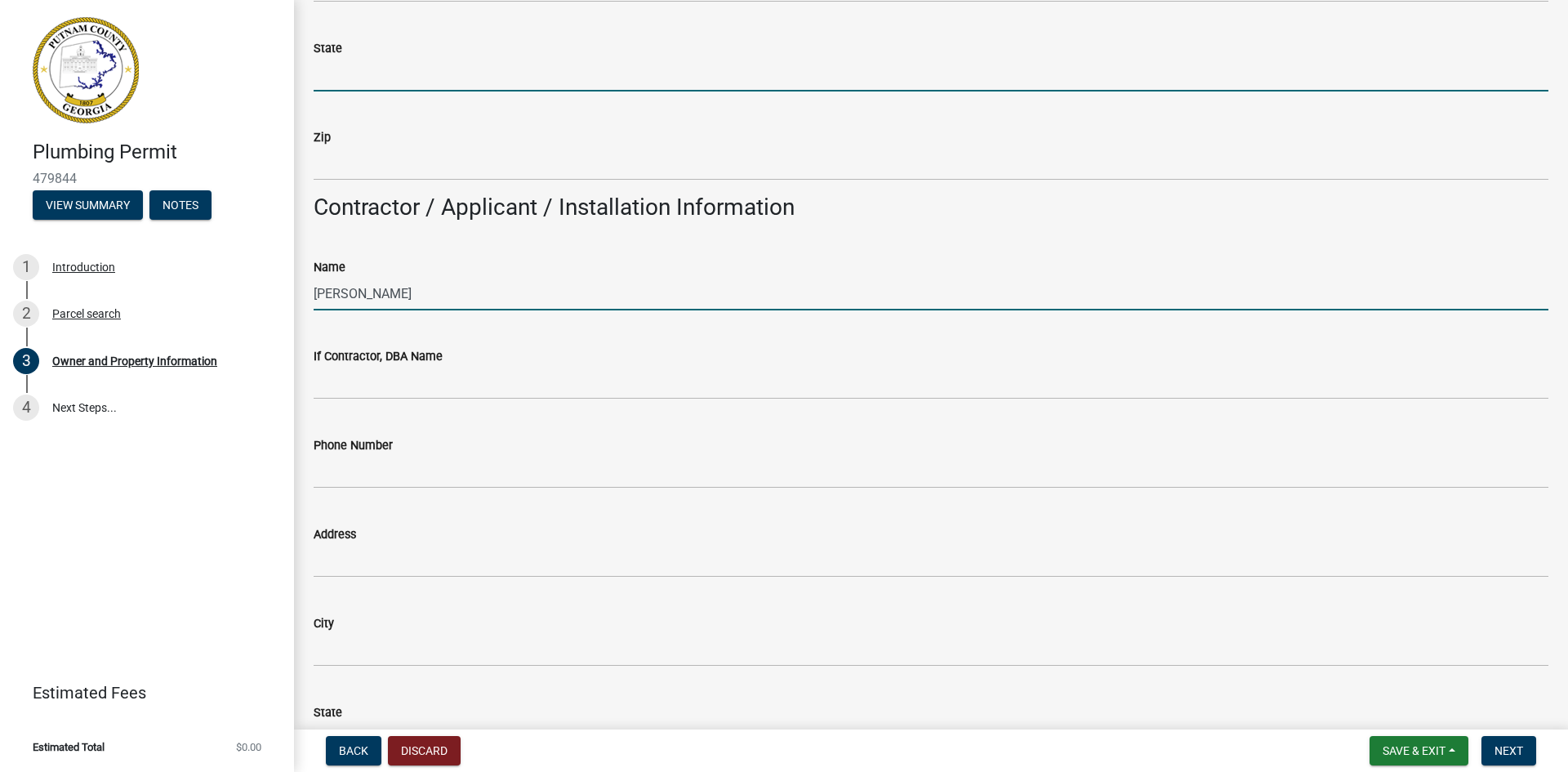
type input "[US_STATE]"
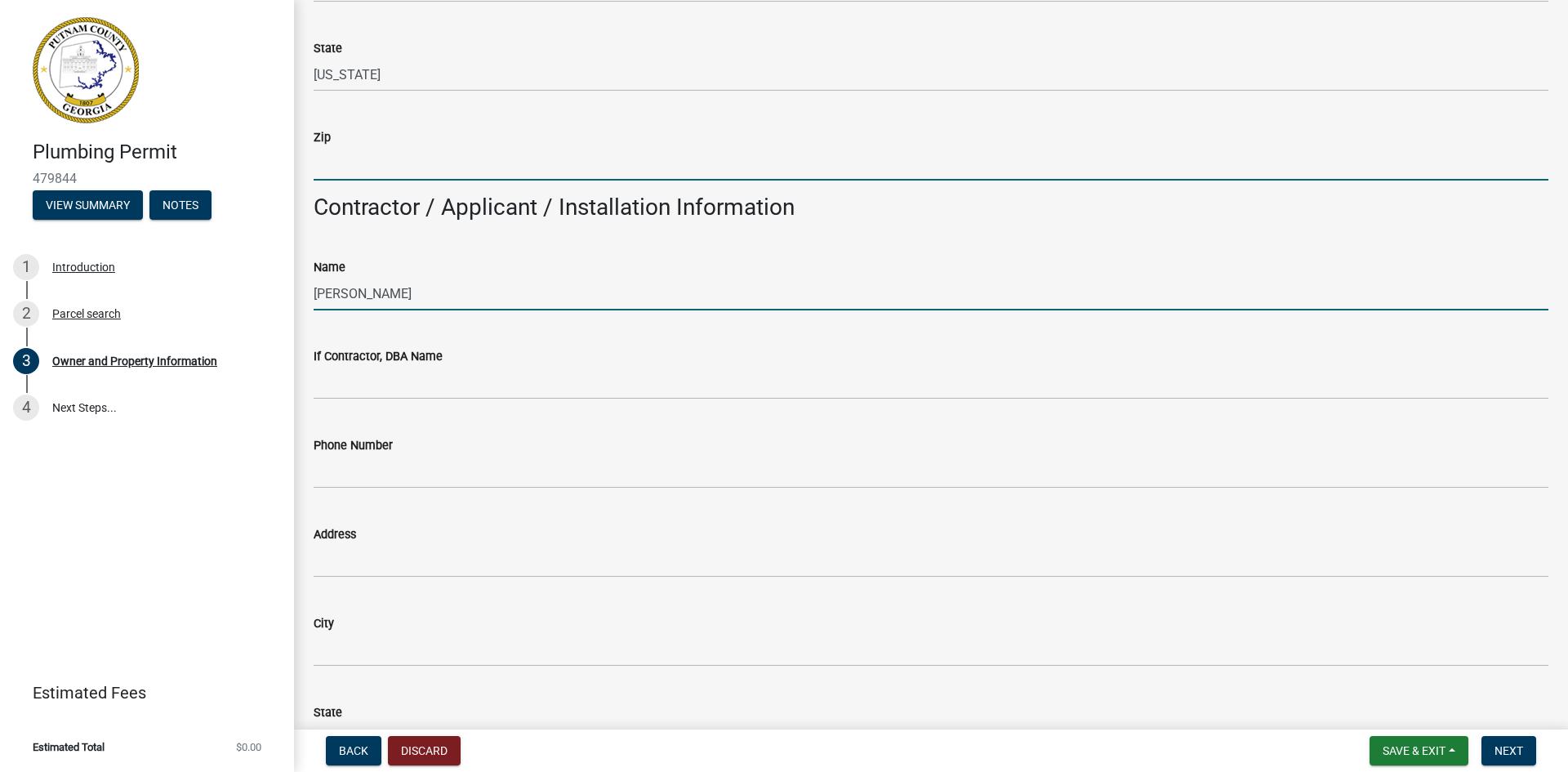
type input "30054"
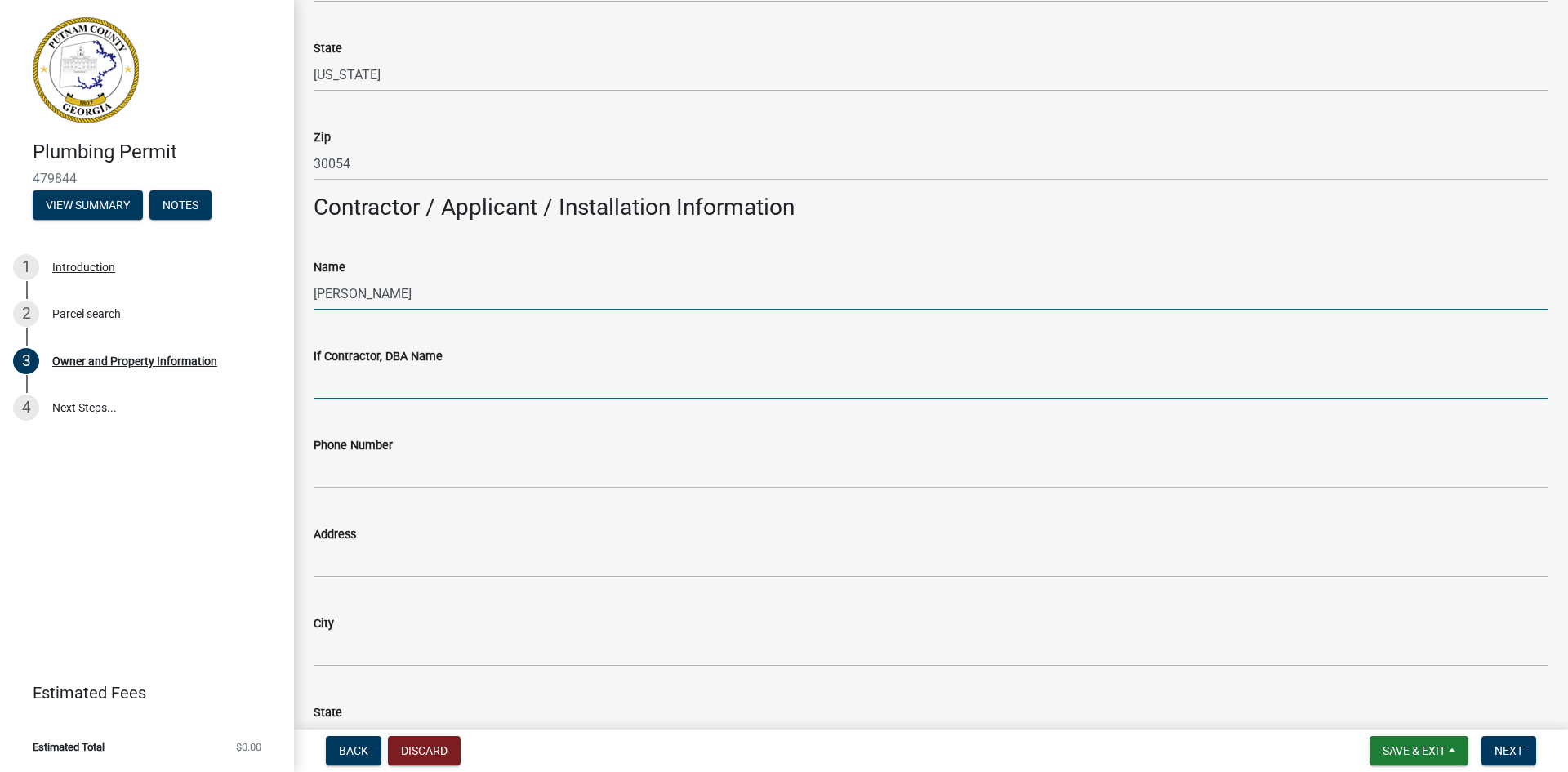
type input "[PERSON_NAME] Plumbing"
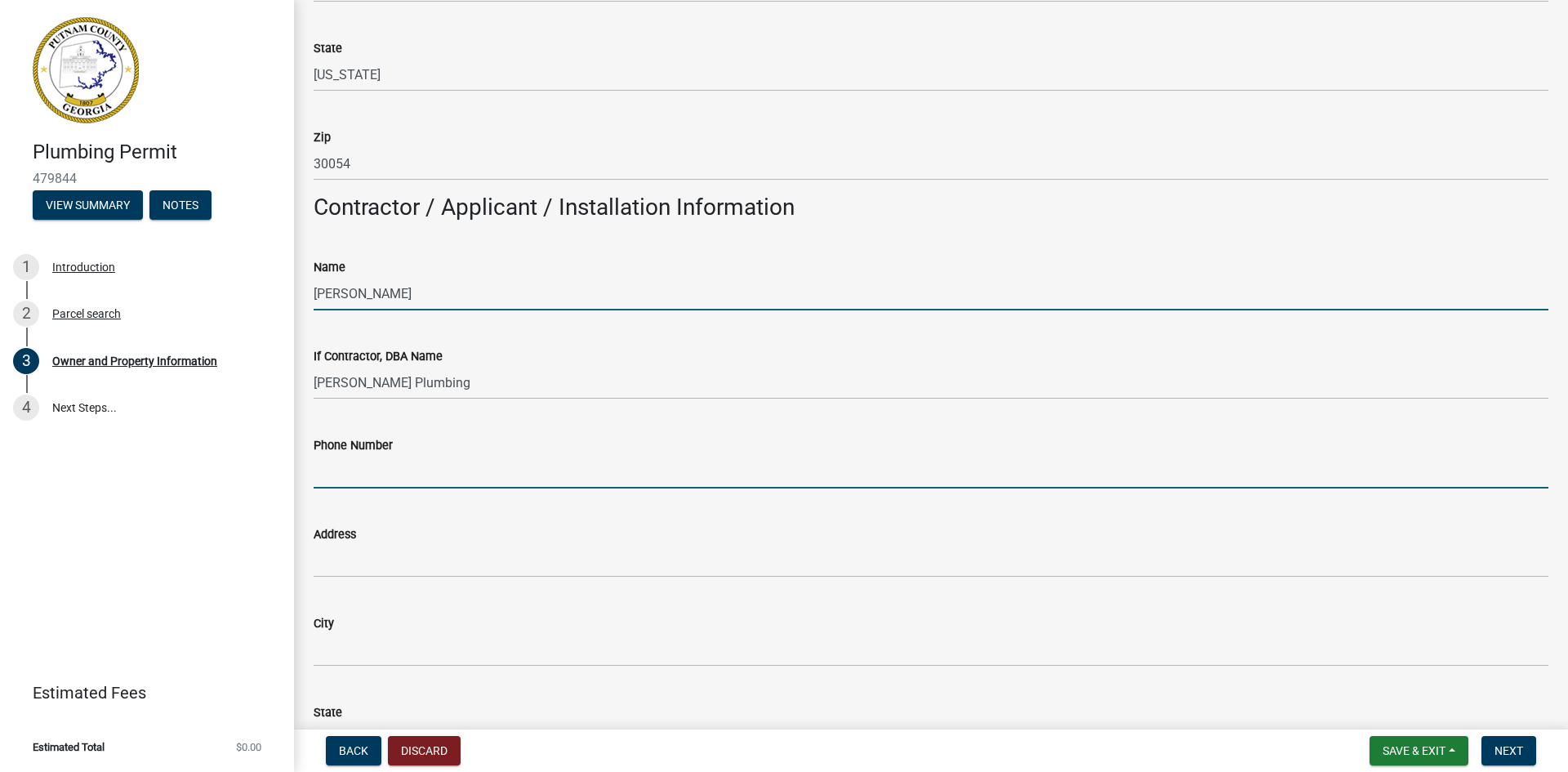
type input "6786257270"
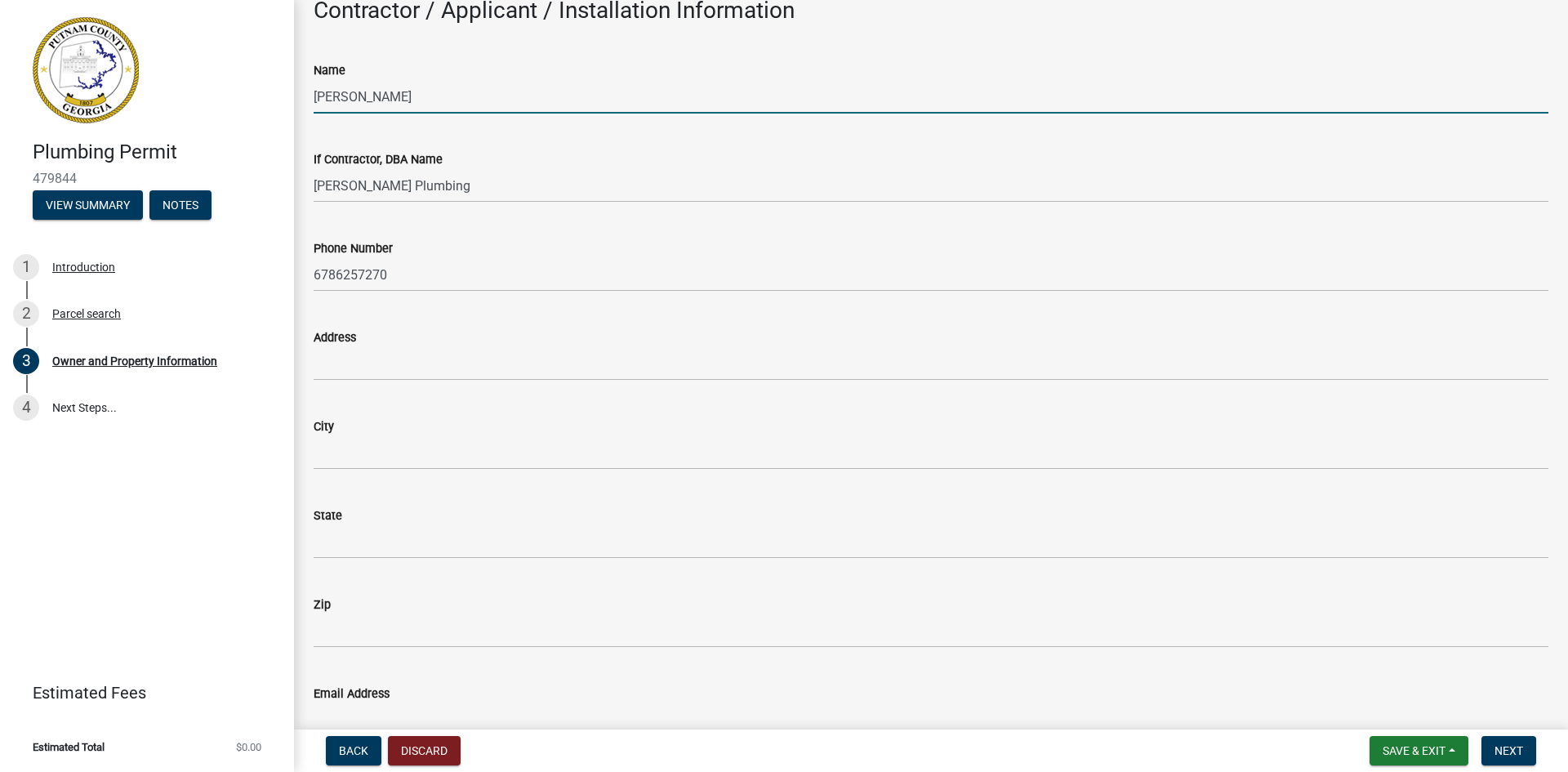
scroll to position [1470, 0]
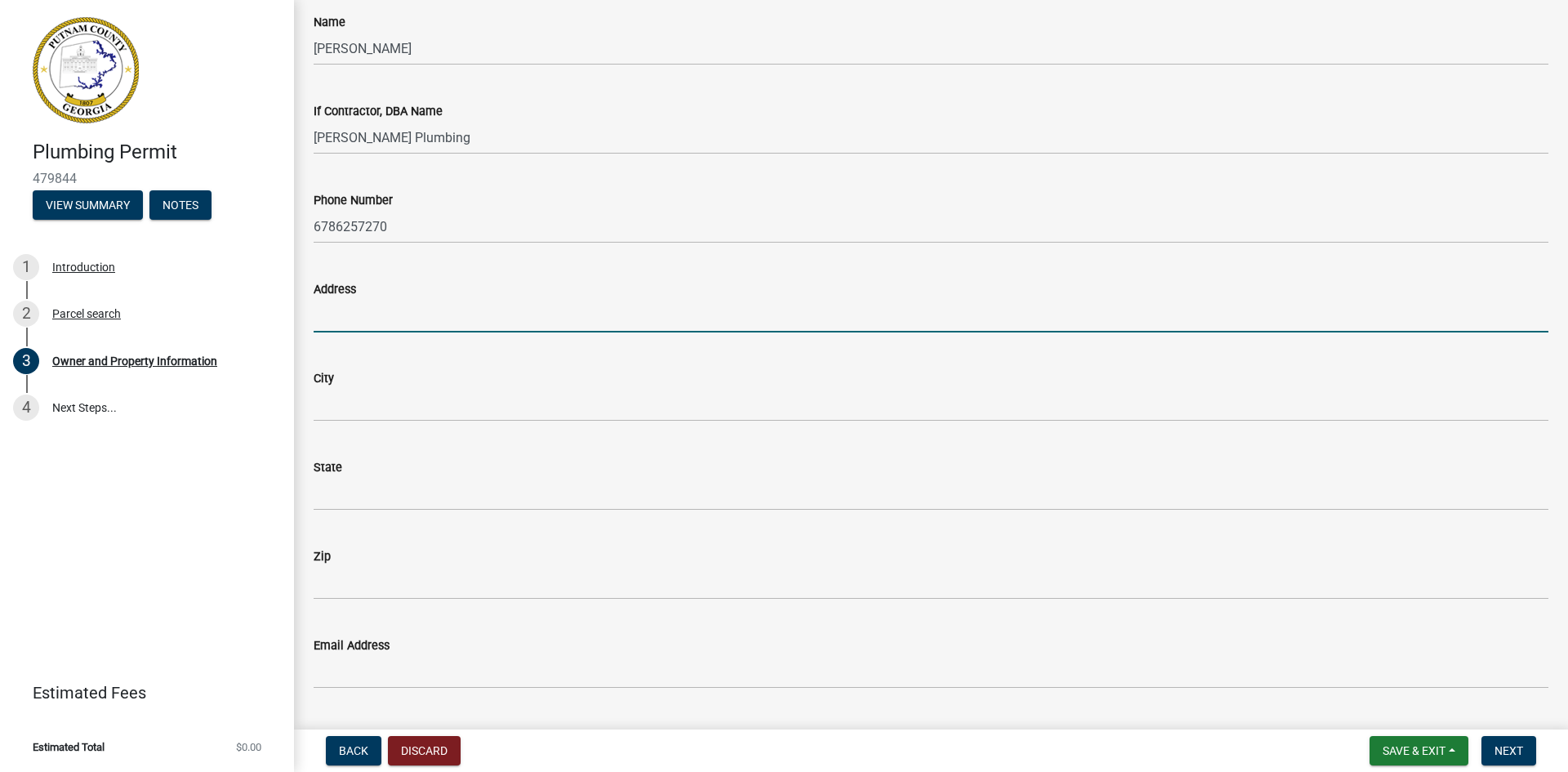
click at [444, 314] on input "Address" at bounding box center [931, 316] width 1235 height 33
type input "[STREET_ADDRESS]"
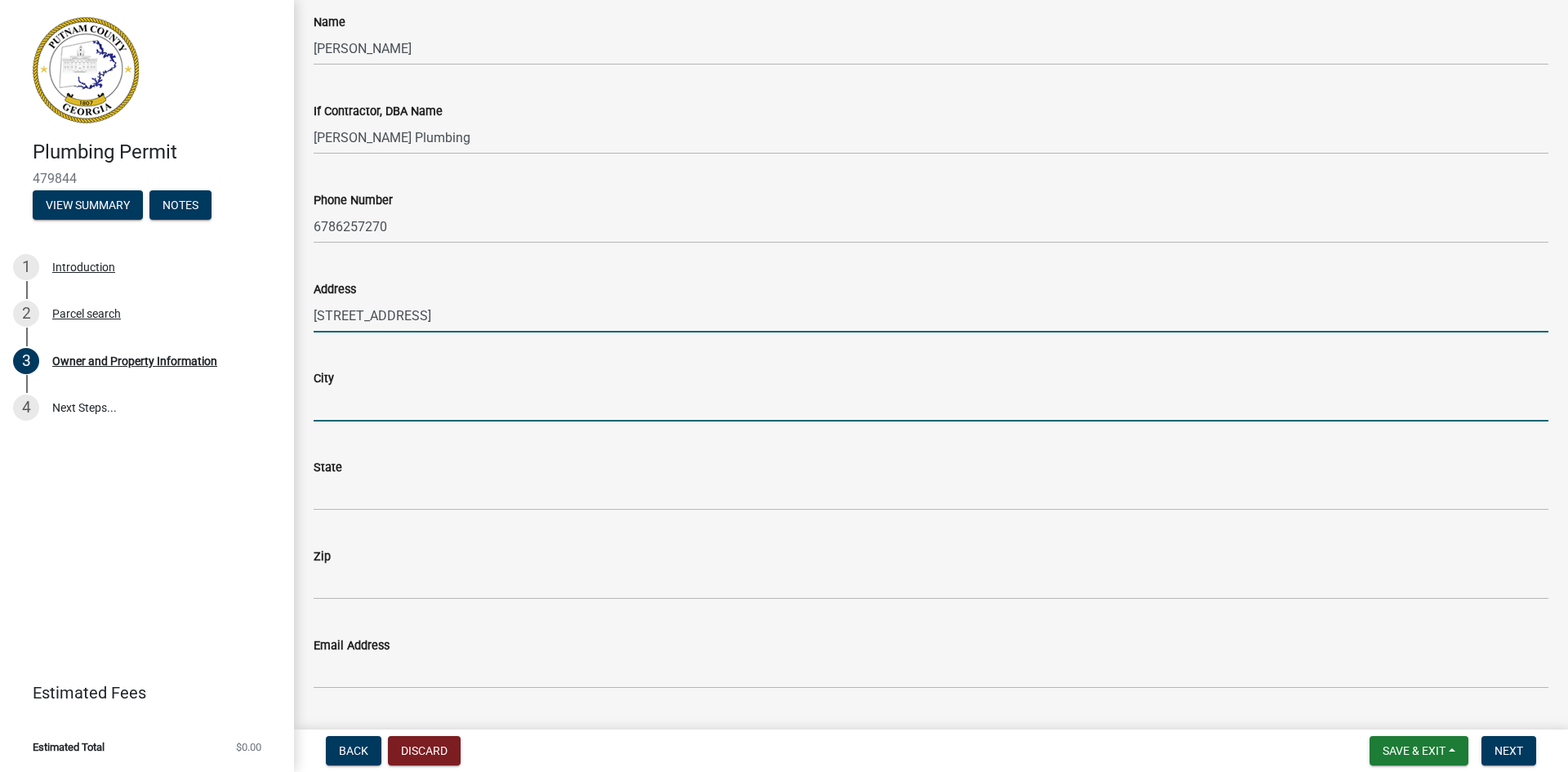
type input "[GEOGRAPHIC_DATA]"
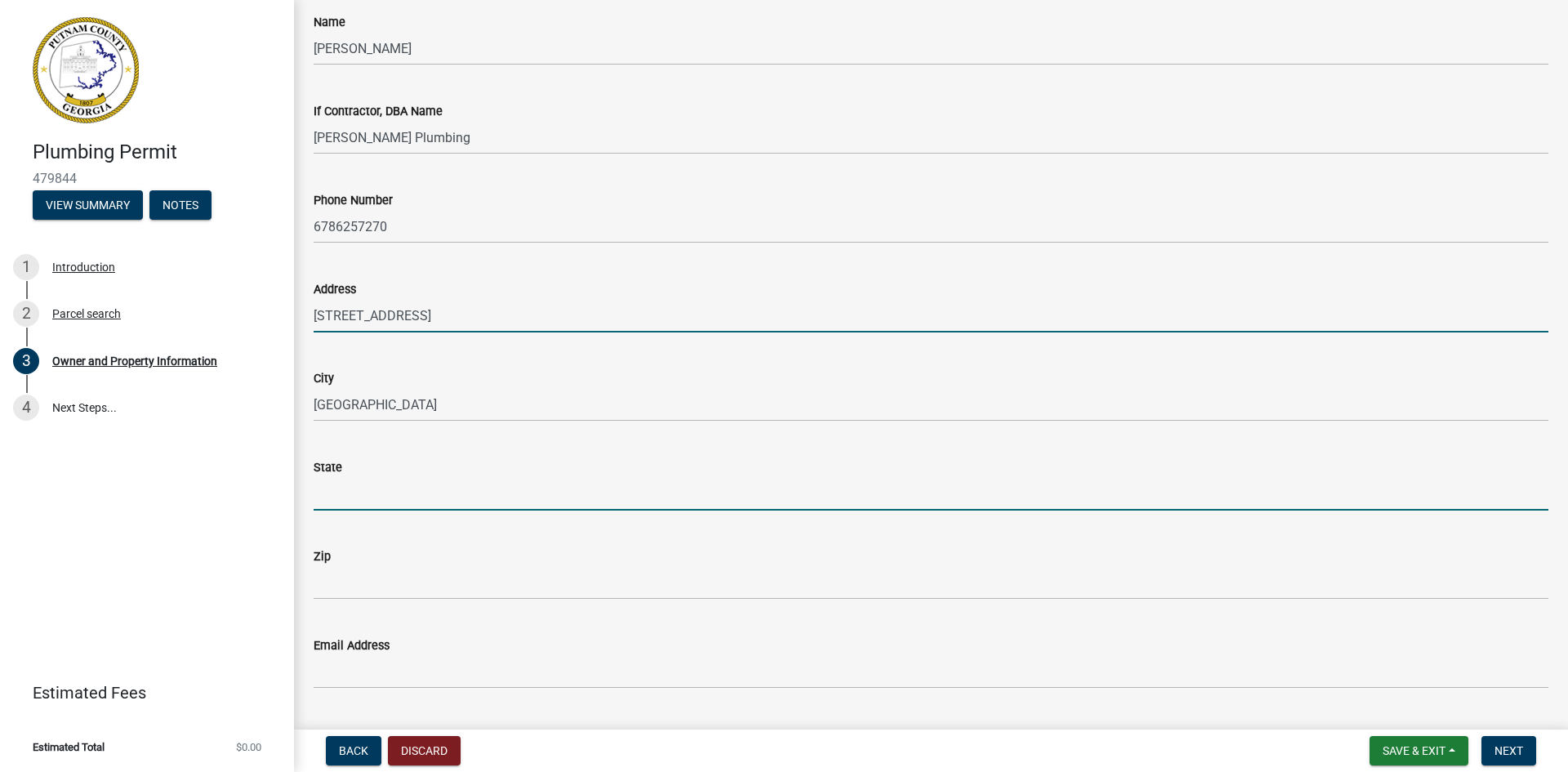
type input "[US_STATE]"
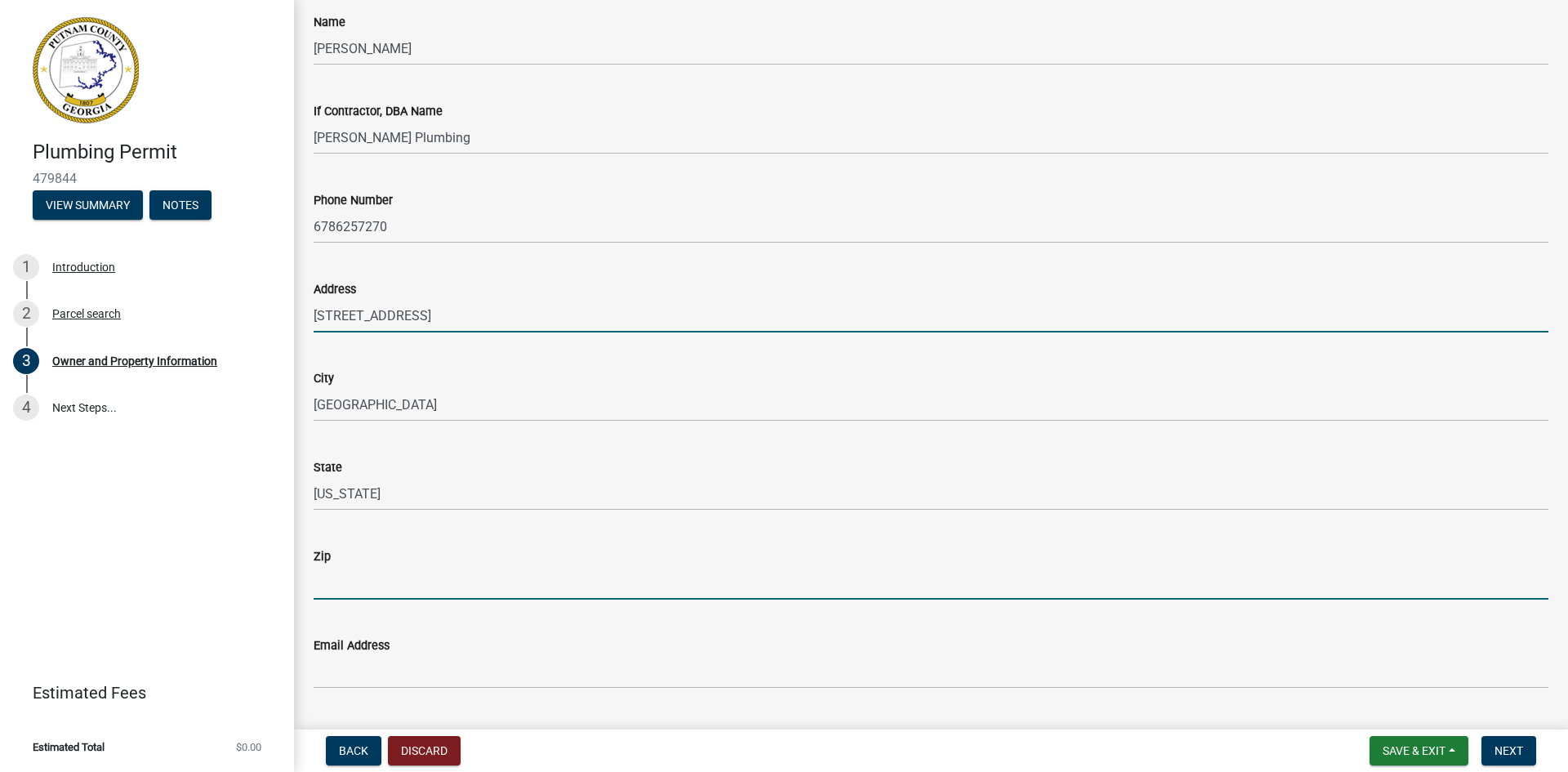
type input "30054"
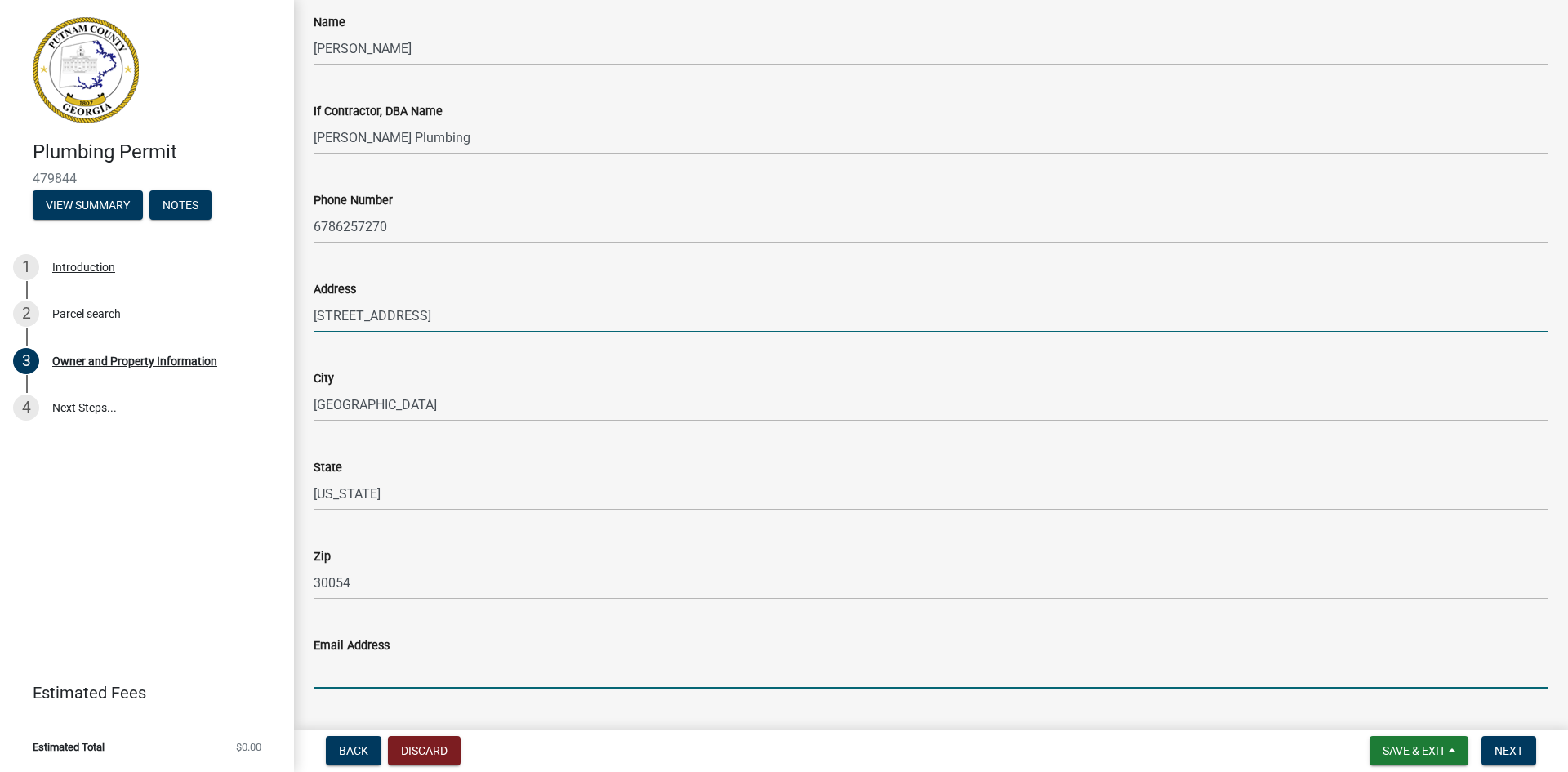
type input "[EMAIL_ADDRESS][DOMAIN_NAME]"
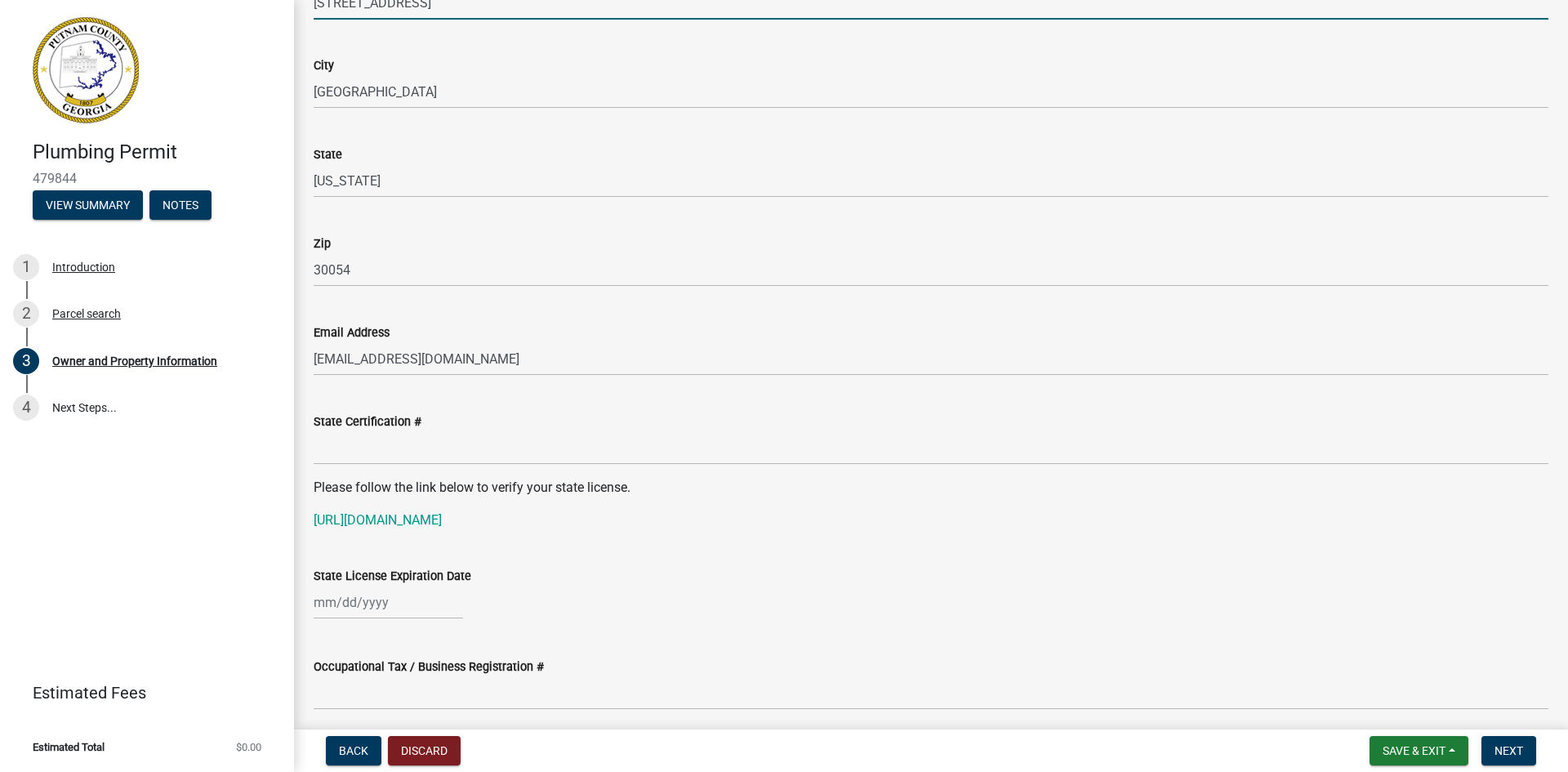
scroll to position [1797, 0]
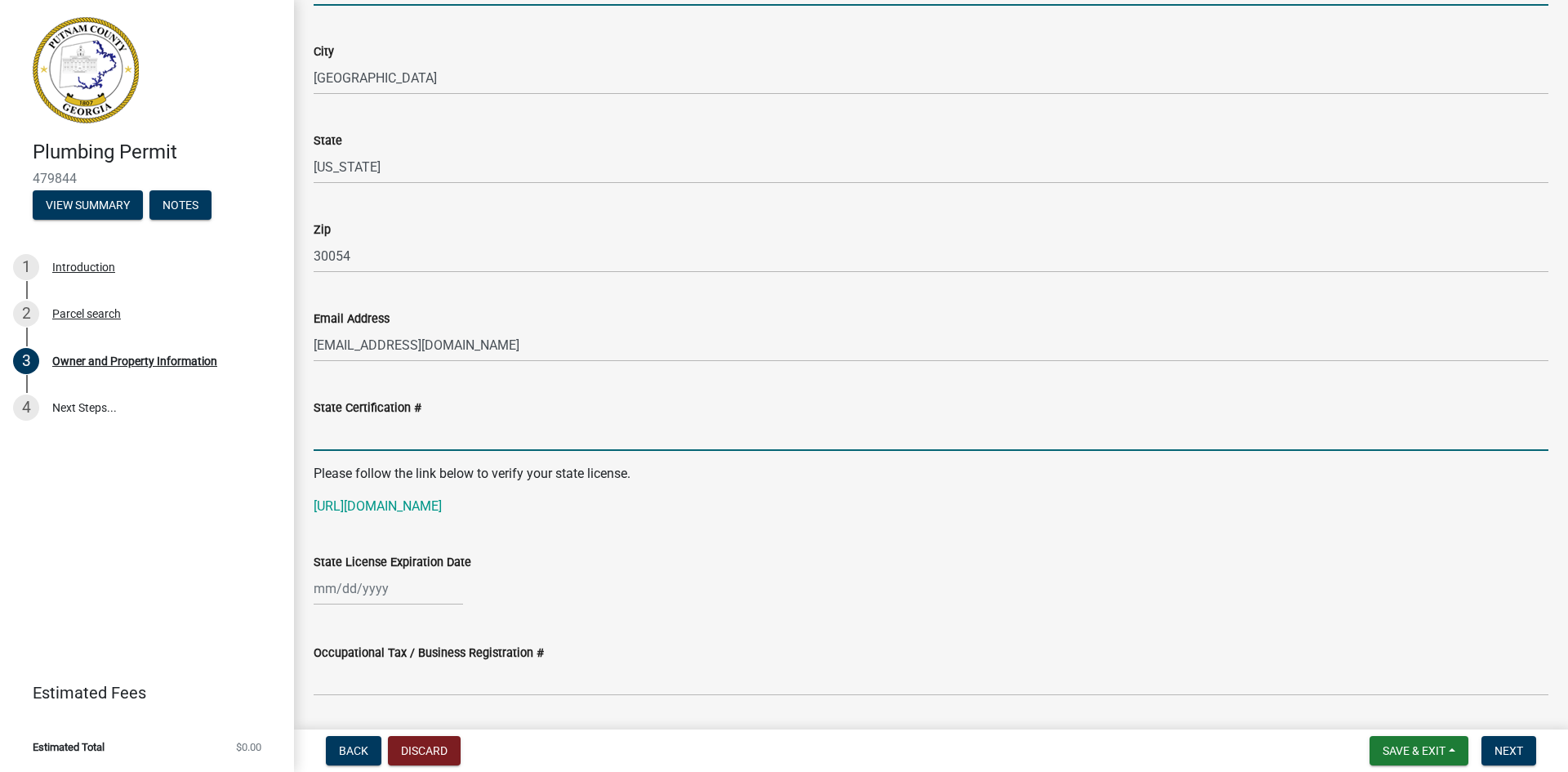
click at [472, 443] on input "State Certification #" at bounding box center [931, 434] width 1235 height 33
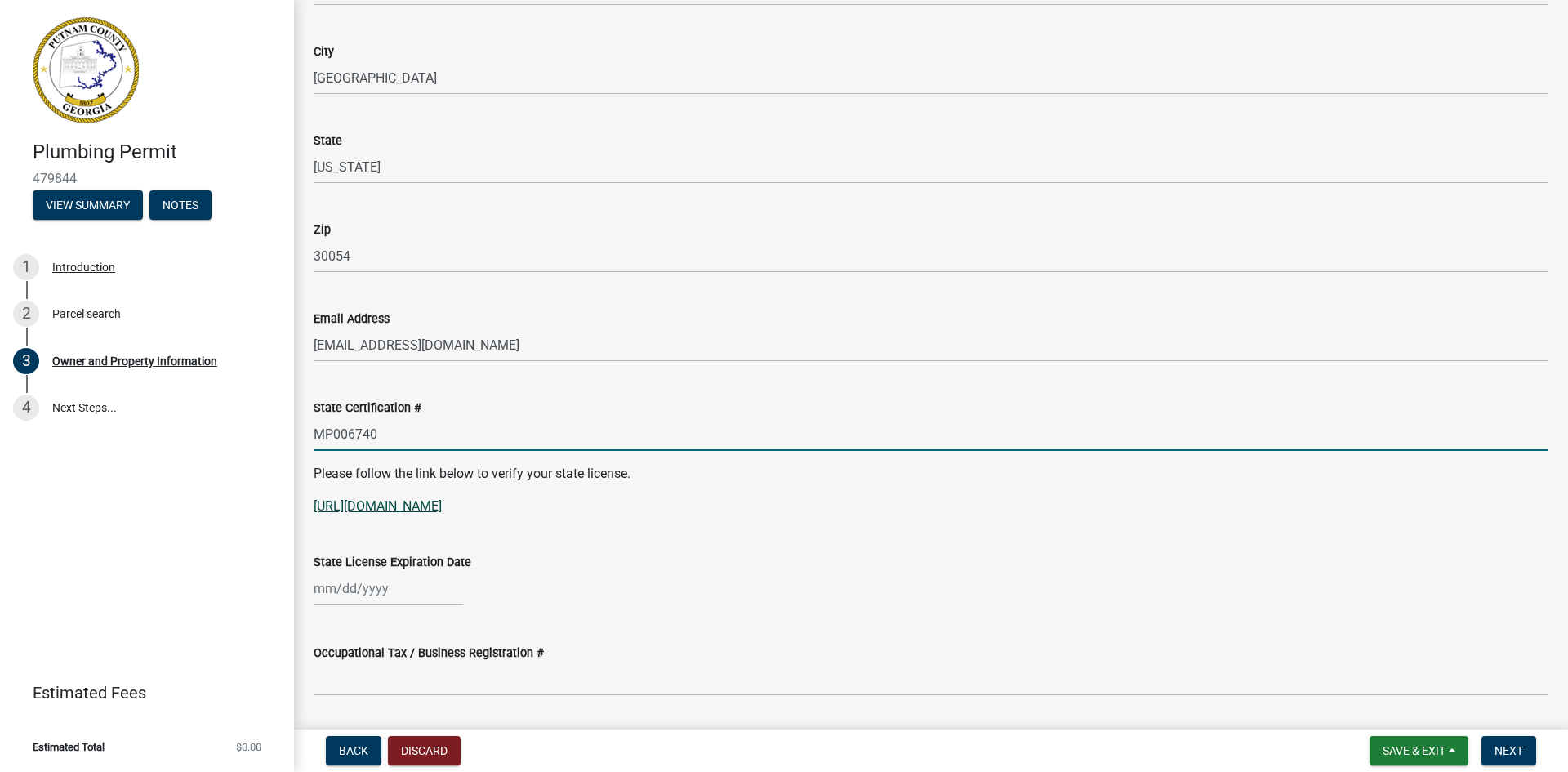
type input "MP006740"
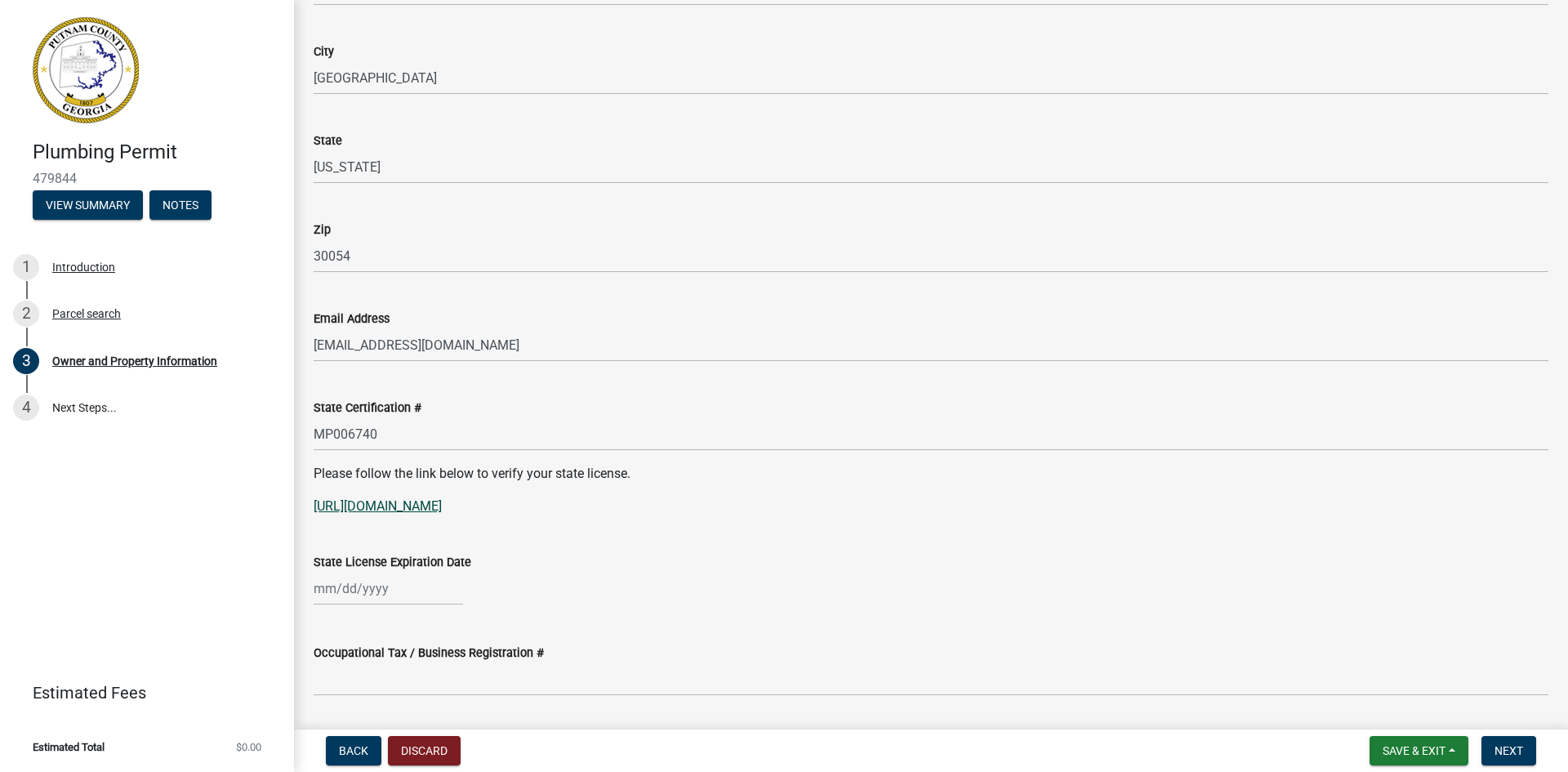
click at [412, 513] on link "[URL][DOMAIN_NAME]" at bounding box center [378, 505] width 128 height 16
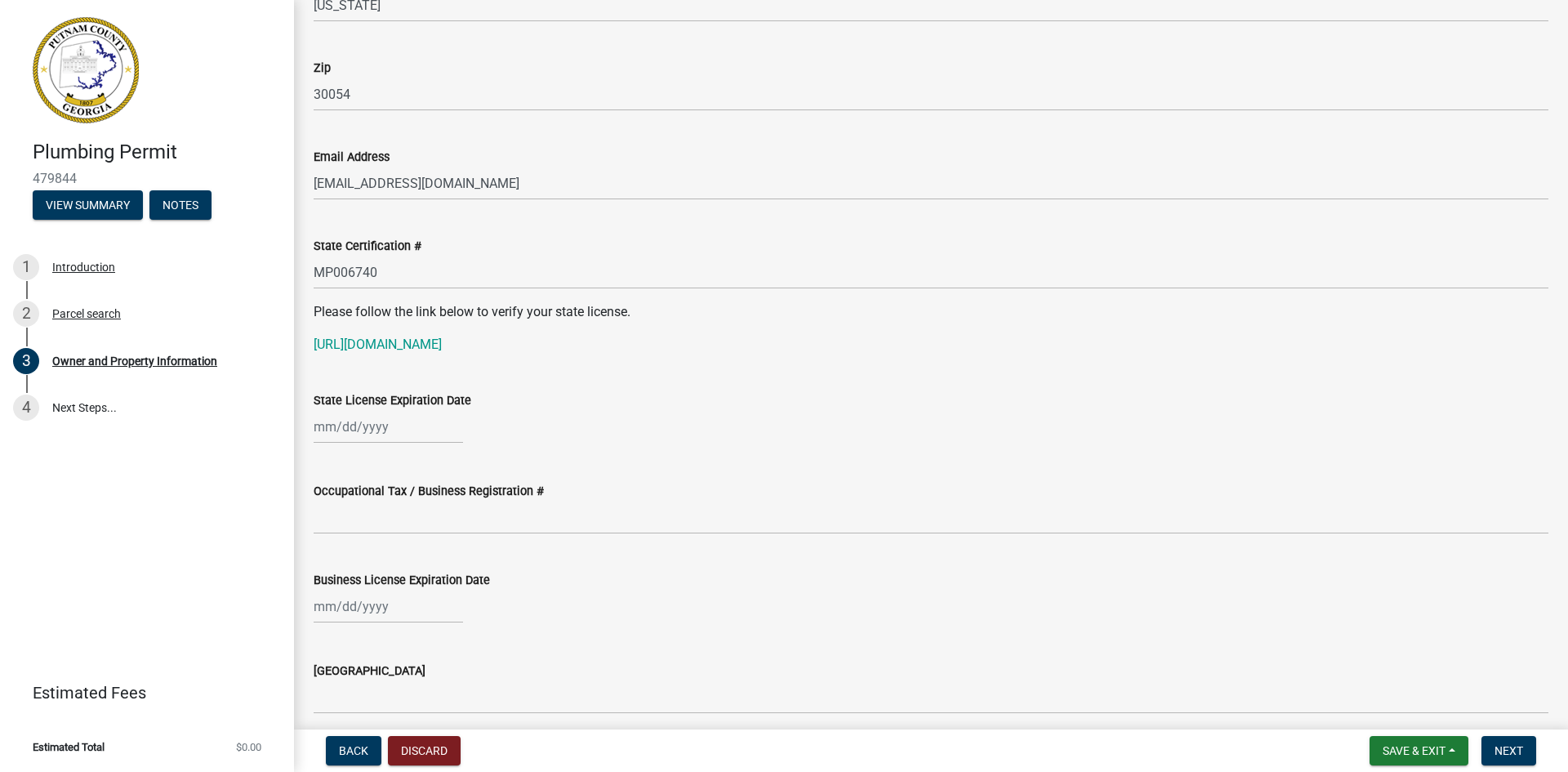
scroll to position [1960, 0]
click at [385, 425] on div at bounding box center [388, 425] width 150 height 33
select select "9"
select select "2025"
click at [381, 463] on select "Jan Feb Mar Apr May Jun [DATE] Aug Sep Oct Nov Dec" at bounding box center [379, 460] width 66 height 24
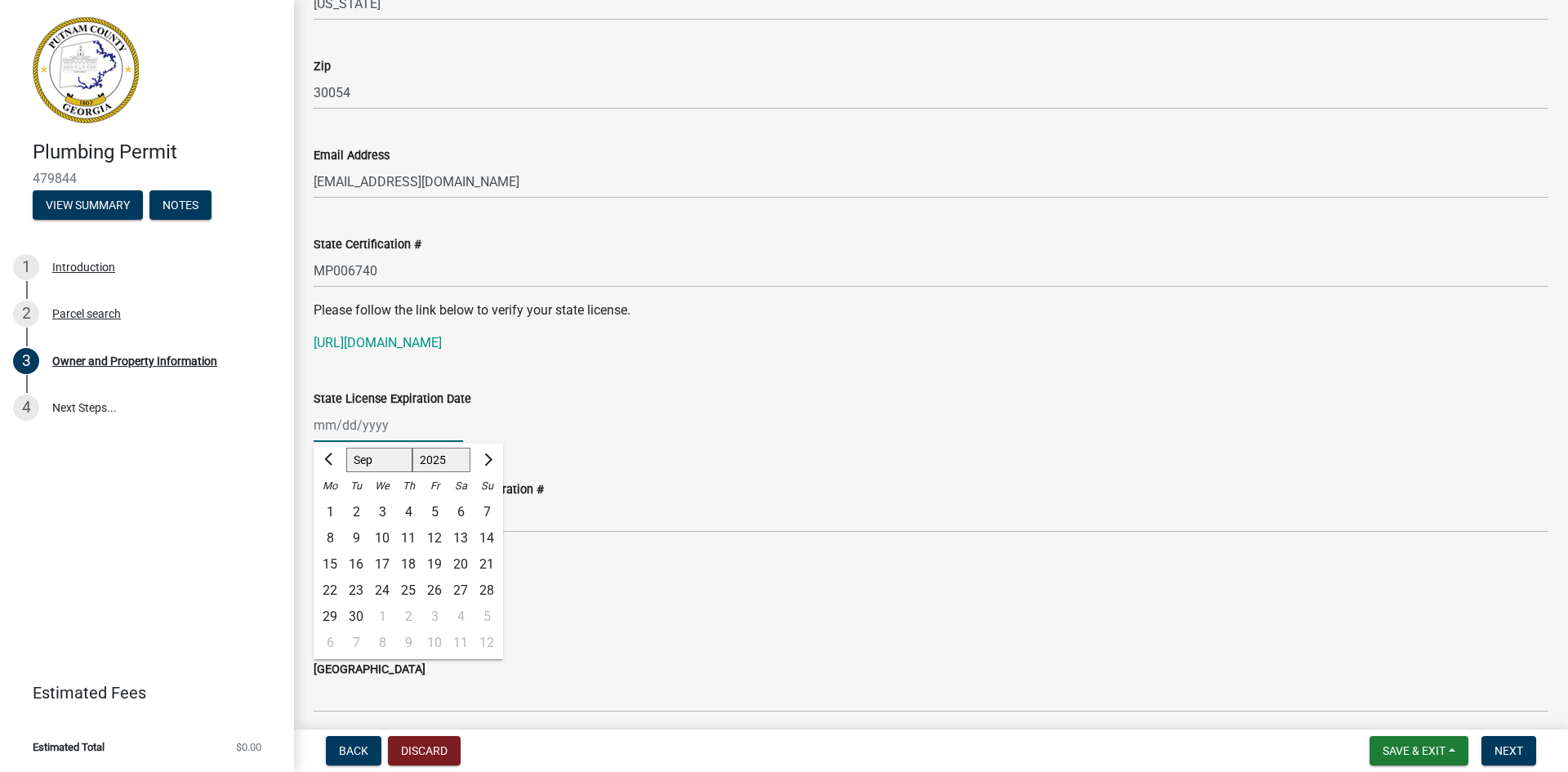
select select "11"
click at [346, 448] on select "Jan Feb Mar Apr May Jun [DATE] Aug Sep Oct Nov Dec" at bounding box center [379, 460] width 66 height 24
click at [449, 460] on select "1525 1526 1527 1528 1529 1530 1531 1532 1533 1534 1535 1536 1537 1538 1539 1540…" at bounding box center [441, 460] width 59 height 24
select select "2026"
click at [412, 448] on select "1525 1526 1527 1528 1529 1530 1531 1532 1533 1534 1535 1536 1537 1538 1539 1540…" at bounding box center [441, 460] width 59 height 24
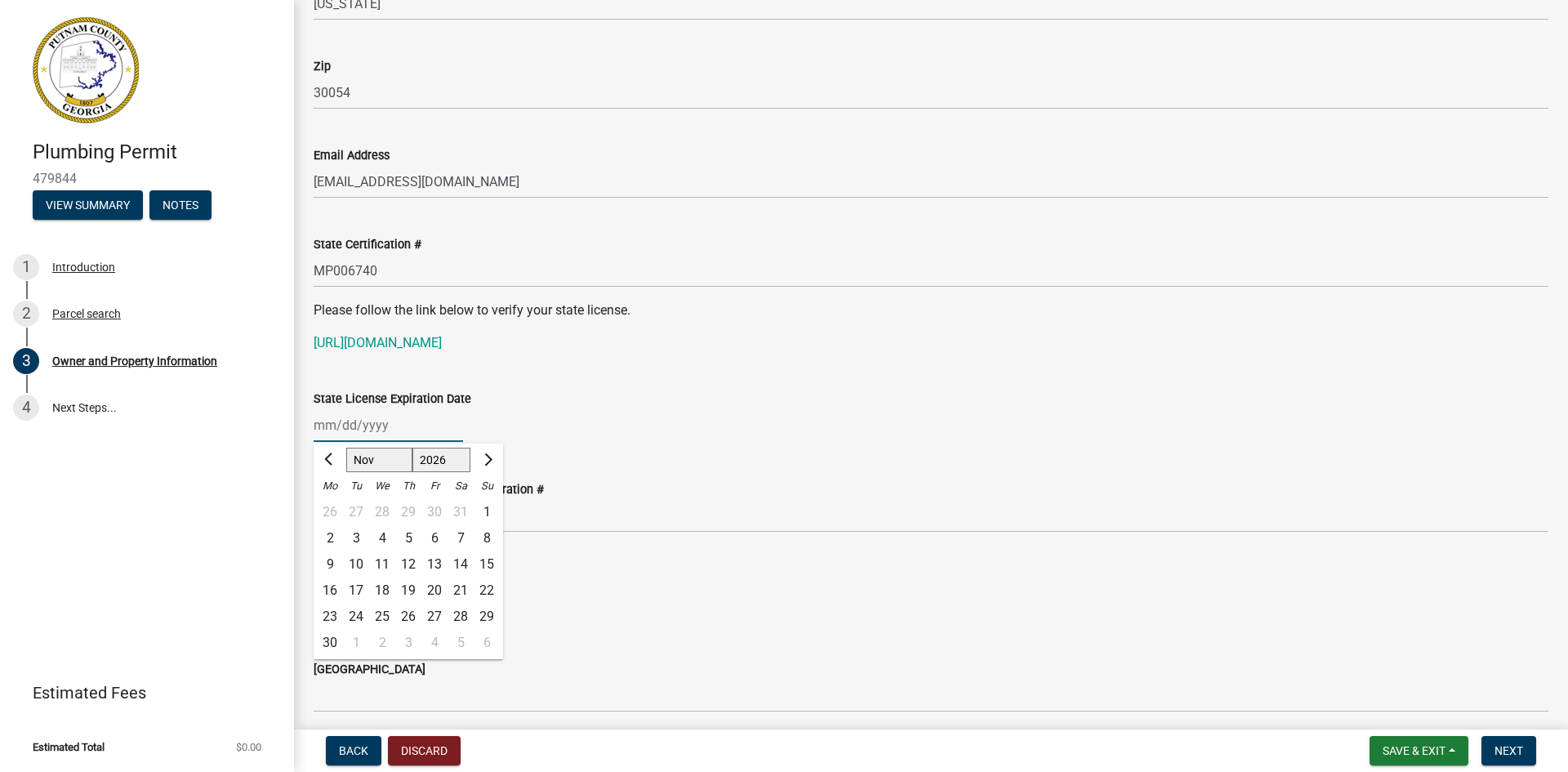
click at [327, 643] on div "30" at bounding box center [330, 643] width 26 height 26
type input "[DATE]"
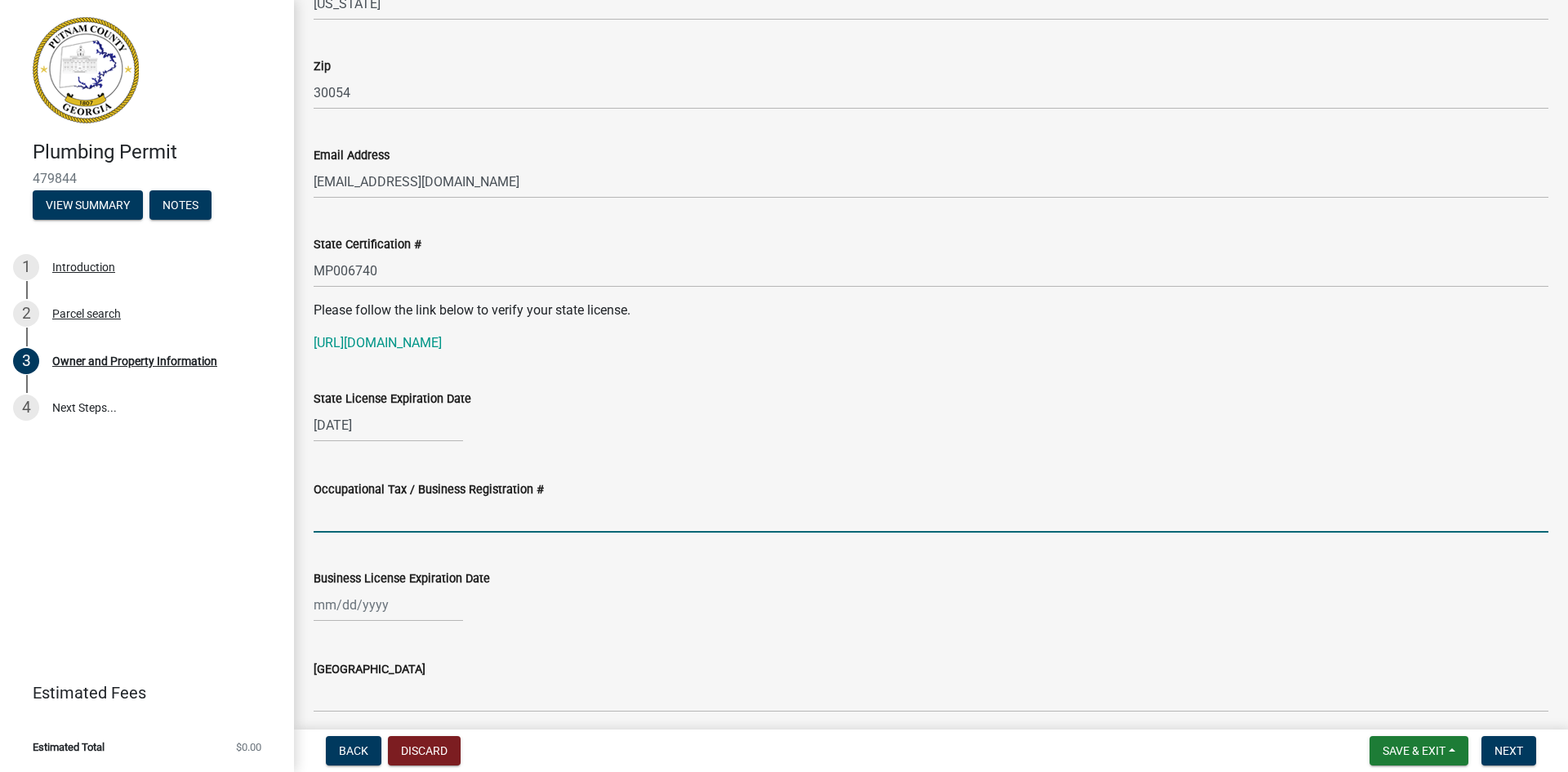
click at [457, 516] on input "Occupational Tax / Business Registration #" at bounding box center [931, 516] width 1235 height 33
type input "blc18122"
click at [371, 612] on div at bounding box center [388, 605] width 150 height 33
select select "9"
select select "2025"
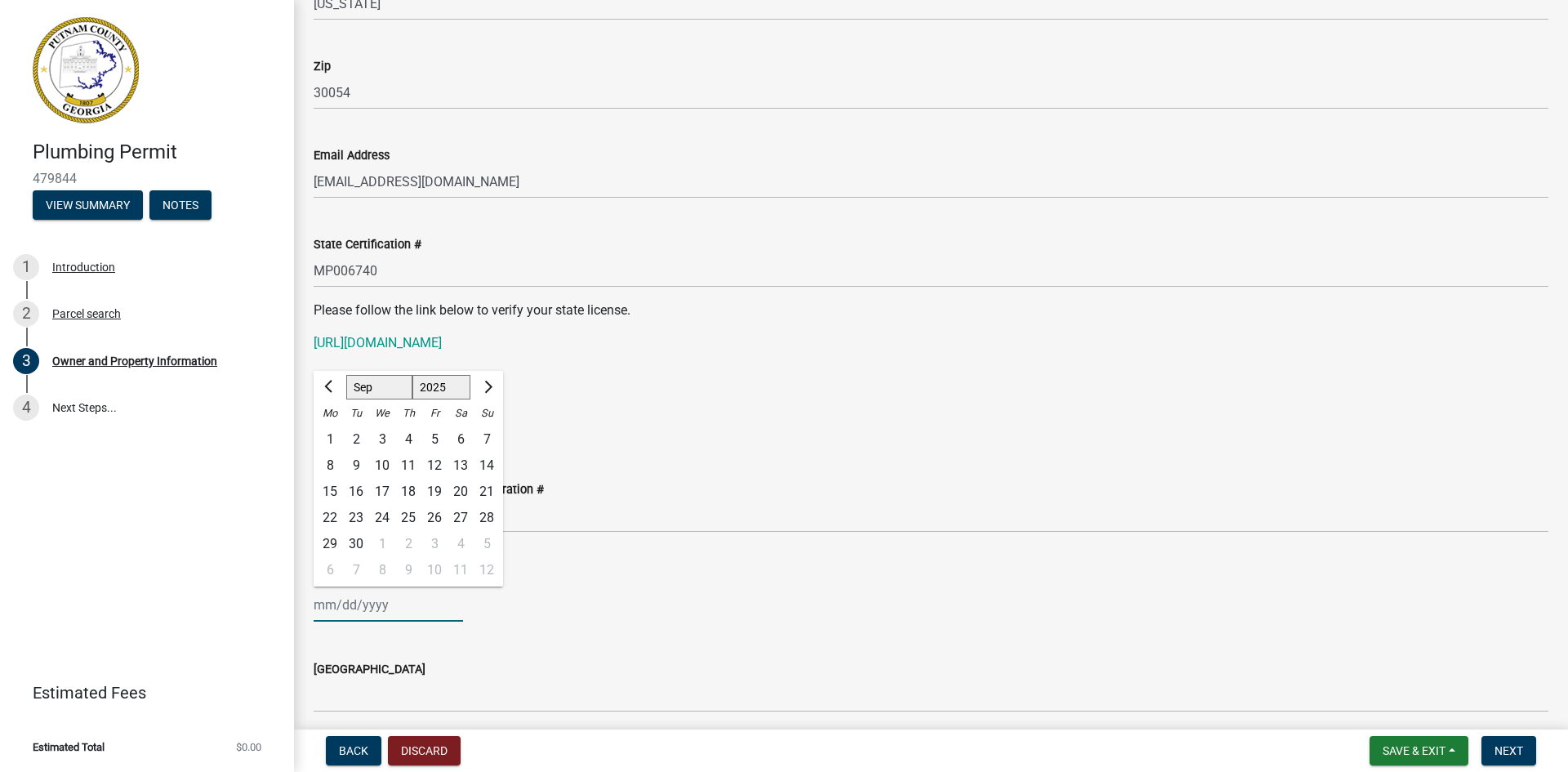
click at [366, 388] on select "Jan Feb Mar Apr May Jun [DATE] Aug Sep Oct Nov Dec" at bounding box center [379, 386] width 66 height 24
select select "12"
click at [346, 374] on select "Jan Feb Mar Apr May Jun [DATE] Aug Sep Oct Nov Dec" at bounding box center [379, 386] width 66 height 24
click at [433, 383] on select "1525 1526 1527 1528 1529 1530 1531 1532 1533 1534 1535 1536 1537 1538 1539 1540…" at bounding box center [441, 386] width 59 height 24
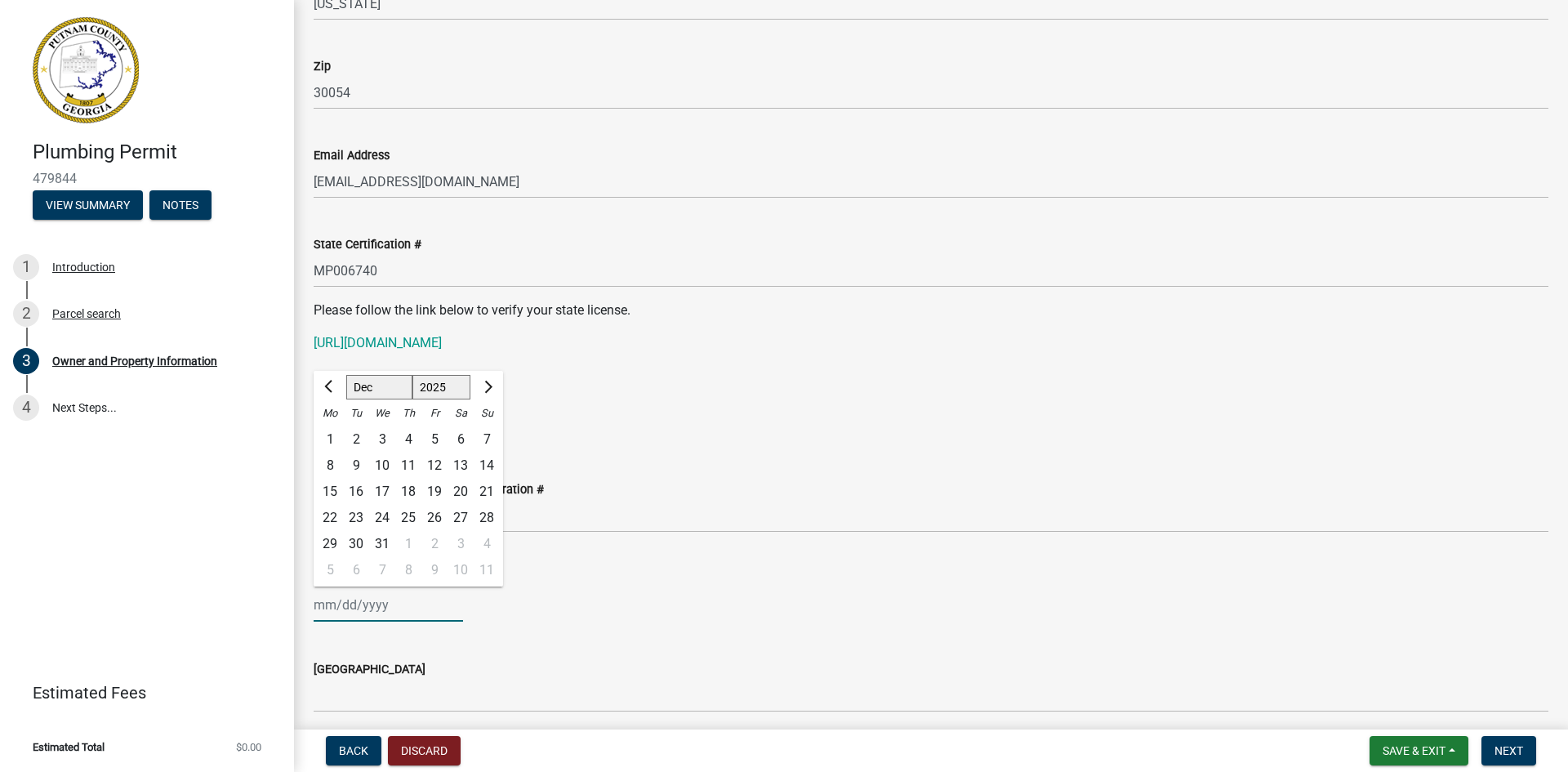
click at [386, 548] on div "31" at bounding box center [382, 543] width 26 height 26
type input "[DATE]"
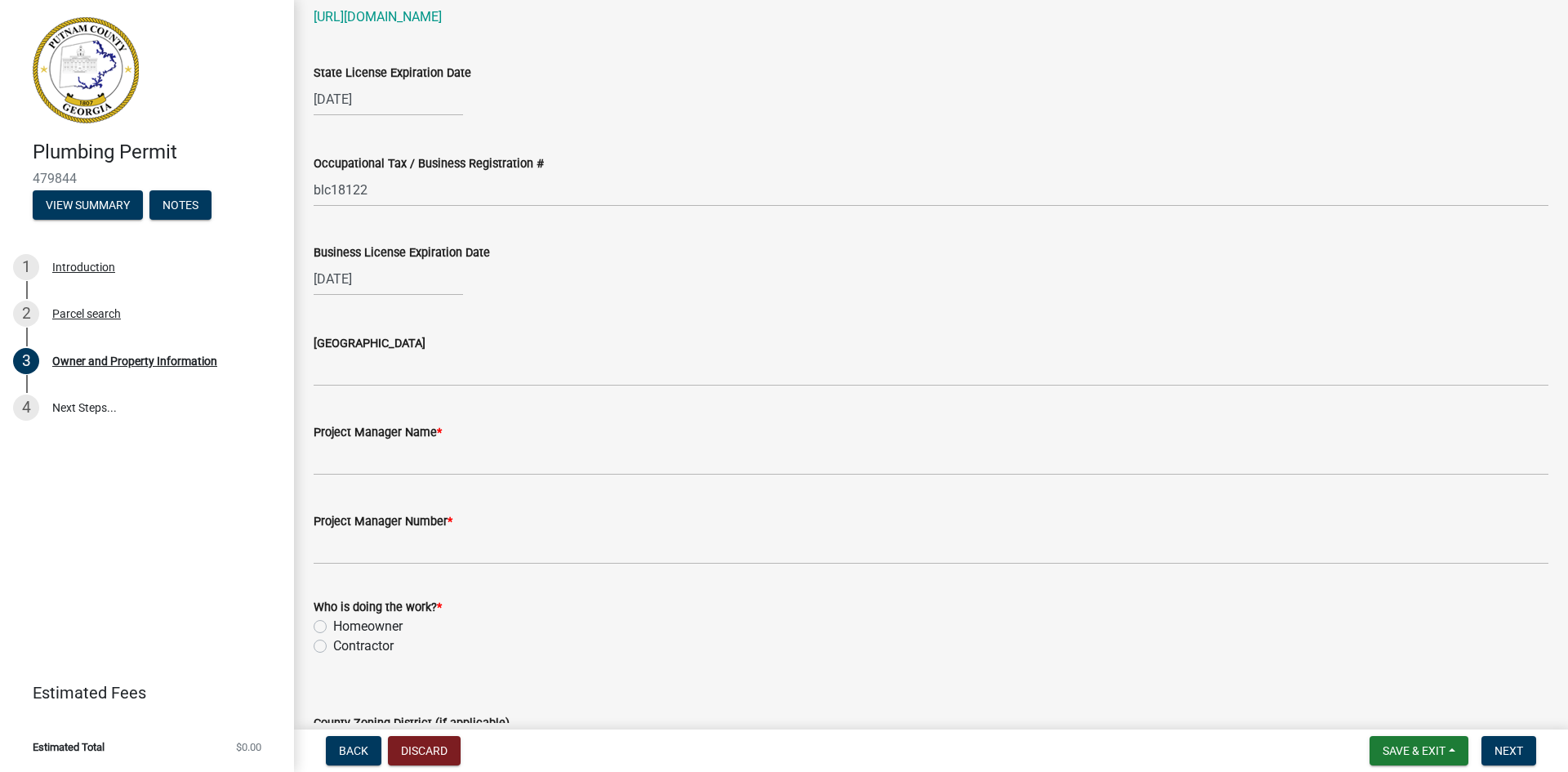
scroll to position [2286, 0]
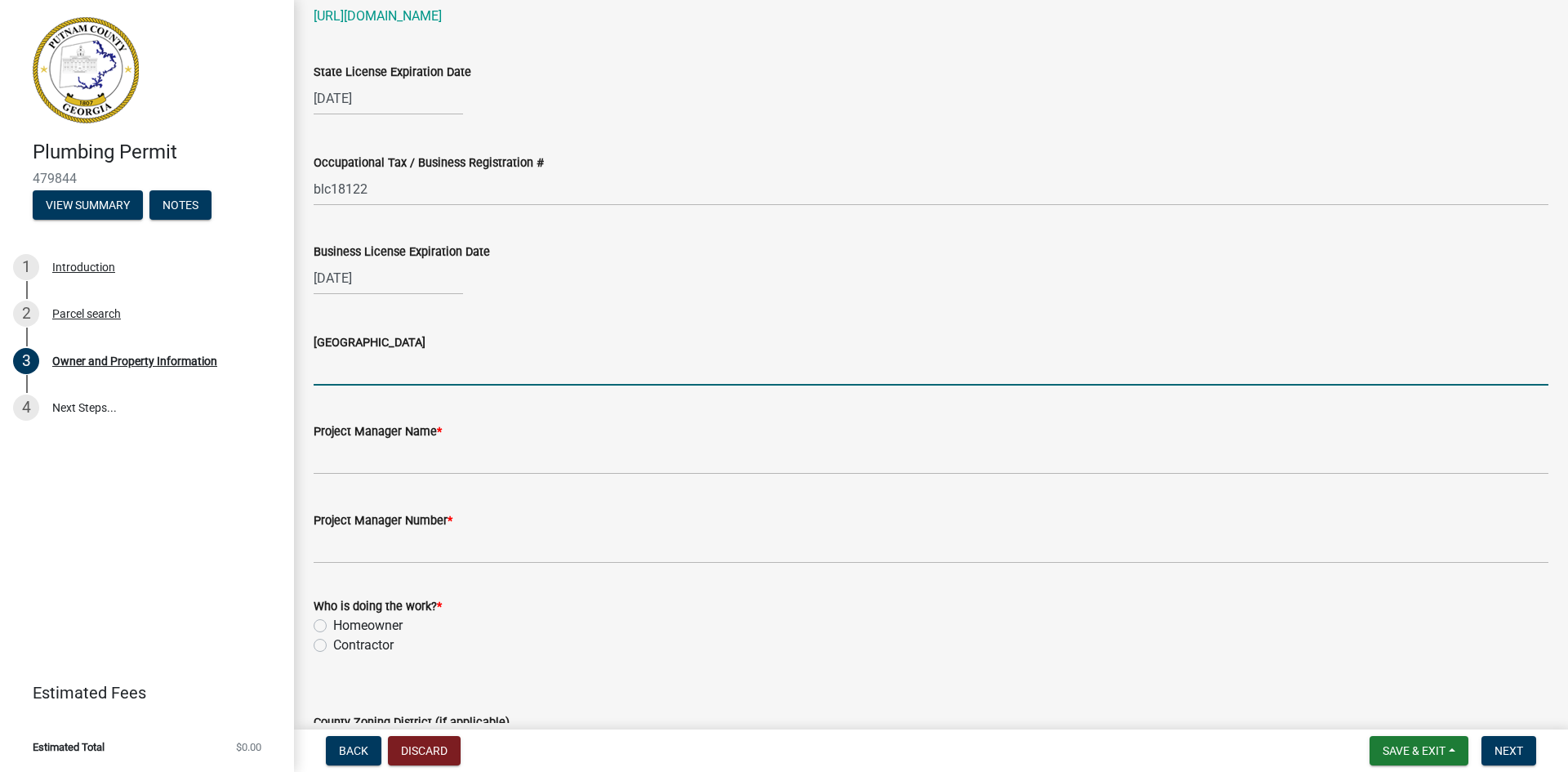
click at [401, 366] on input "[GEOGRAPHIC_DATA]" at bounding box center [931, 369] width 1235 height 33
type input "[PERSON_NAME]"
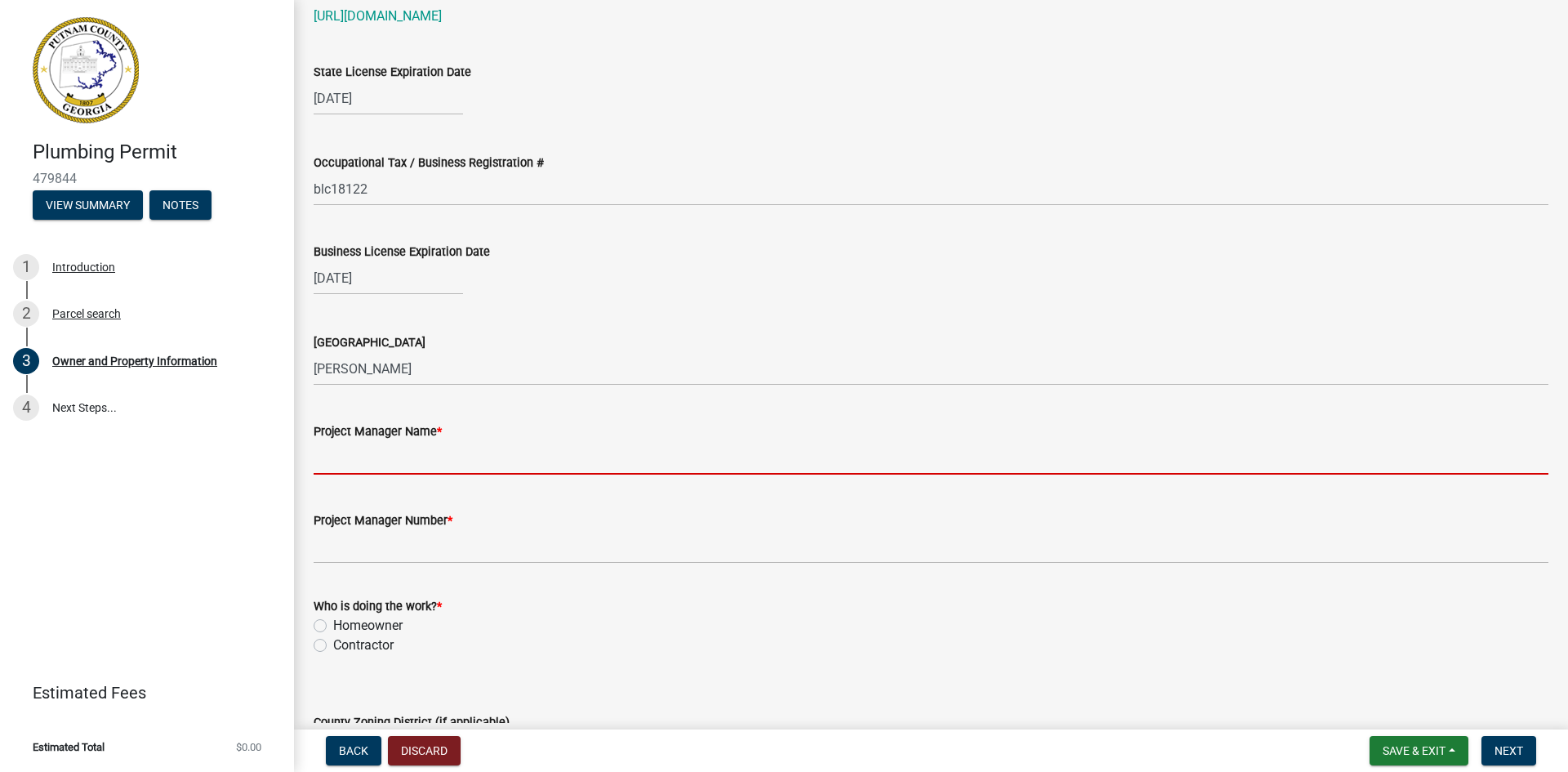
click at [417, 462] on input "Project Manager Name *" at bounding box center [931, 458] width 1235 height 33
type input "[PERSON_NAME]"
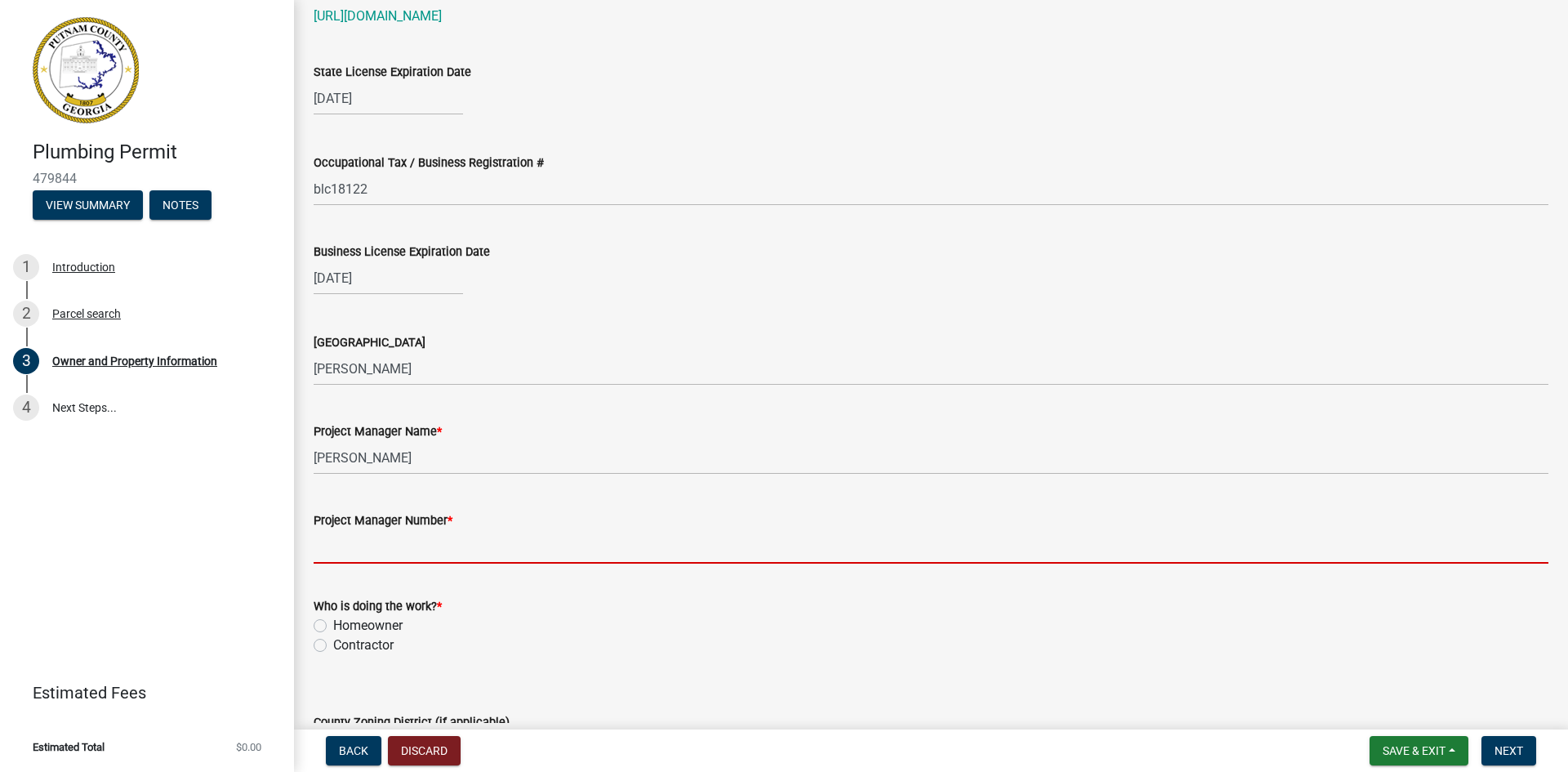
click at [379, 548] on input "Project Manager Number *" at bounding box center [931, 546] width 1235 height 33
type input "6786257270"
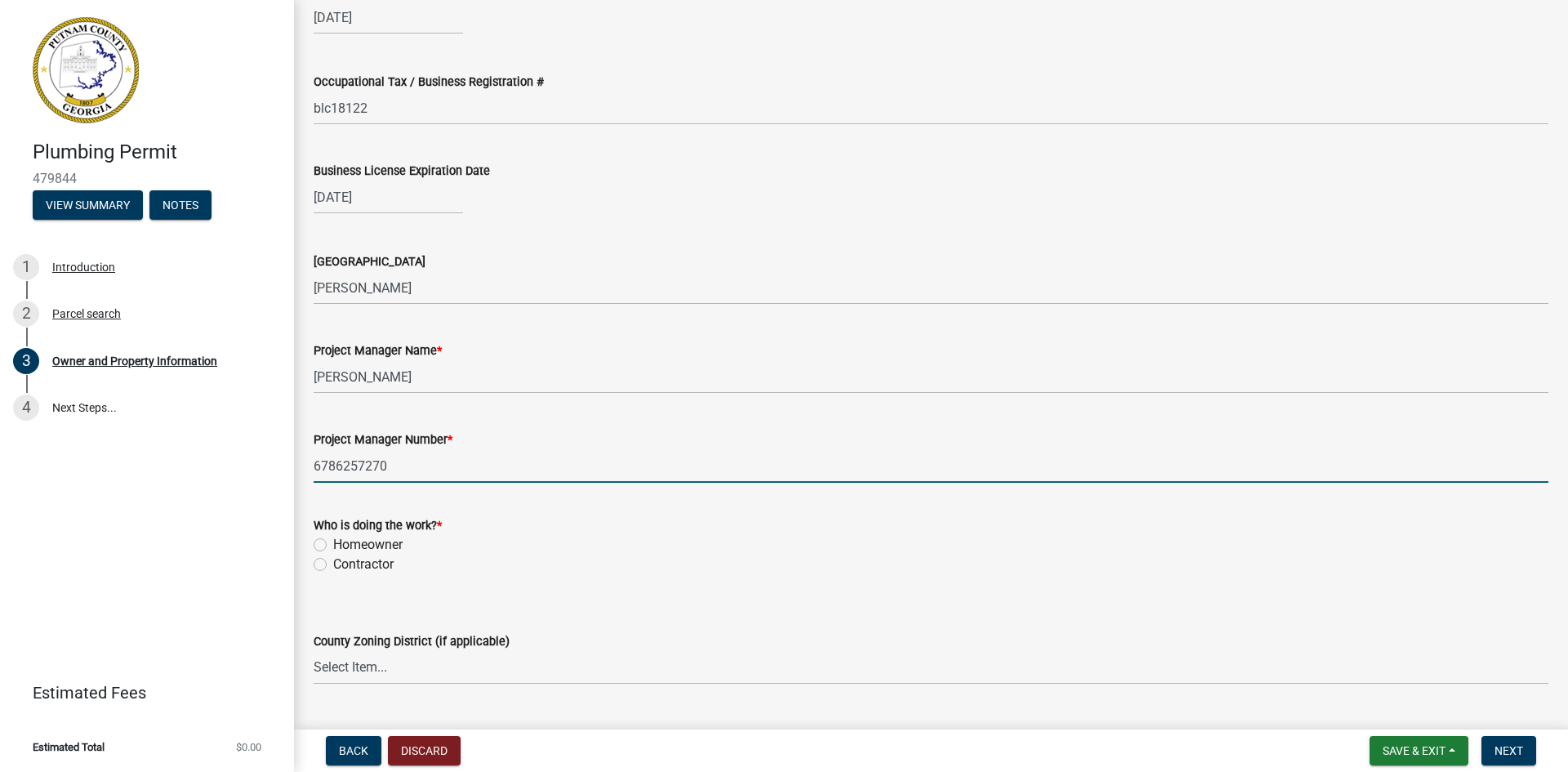
scroll to position [2368, 0]
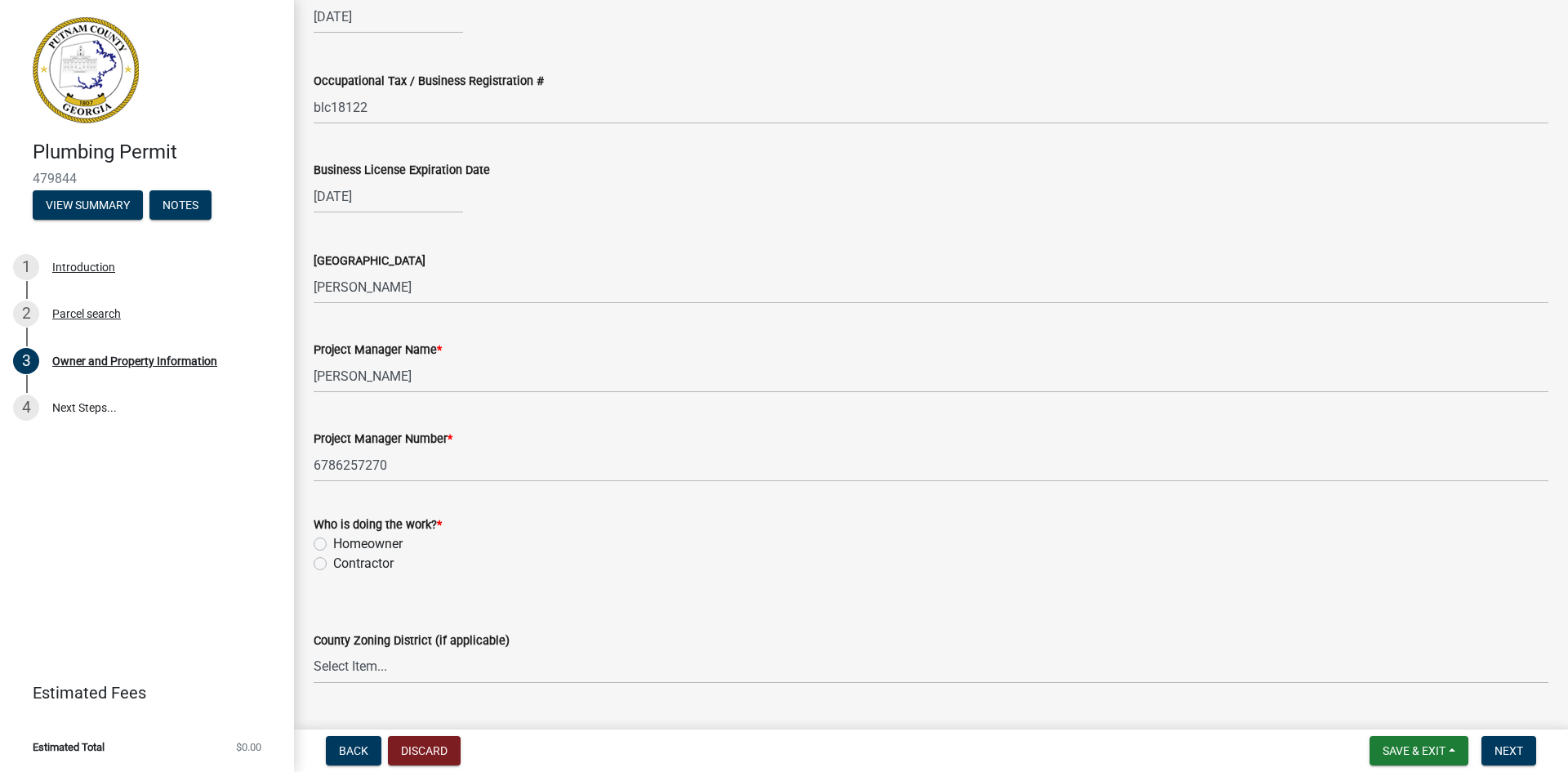
click at [333, 561] on label "Contractor" at bounding box center [363, 563] width 60 height 20
click at [333, 561] on input "Contractor" at bounding box center [338, 558] width 10 height 10
radio input "true"
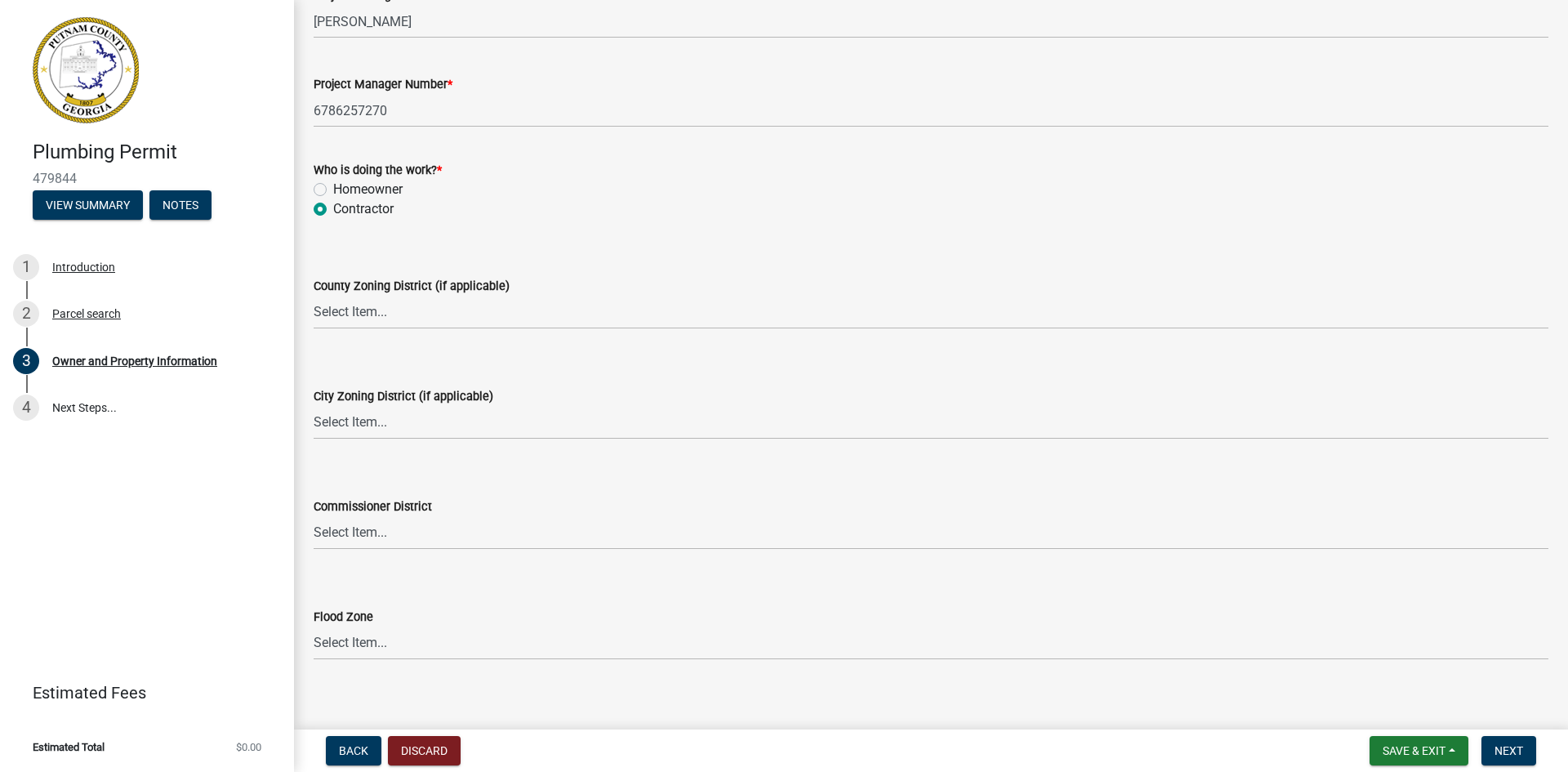
scroll to position [2738, 0]
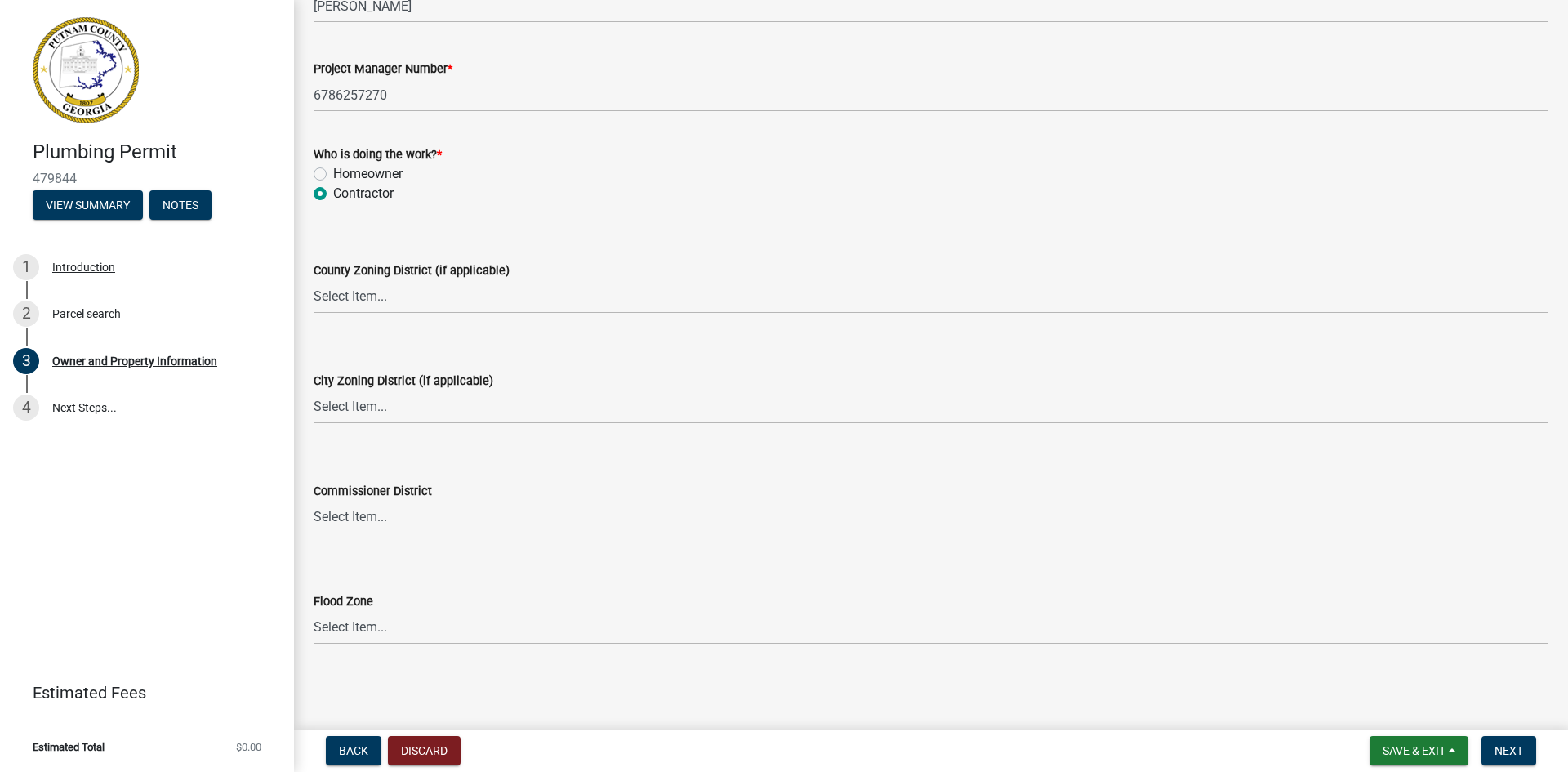
click at [1521, 765] on nav "Back Discard Save & Exit Save Save & Exit Next" at bounding box center [930, 751] width 1274 height 43
click at [1521, 754] on span "Next" at bounding box center [1509, 751] width 29 height 13
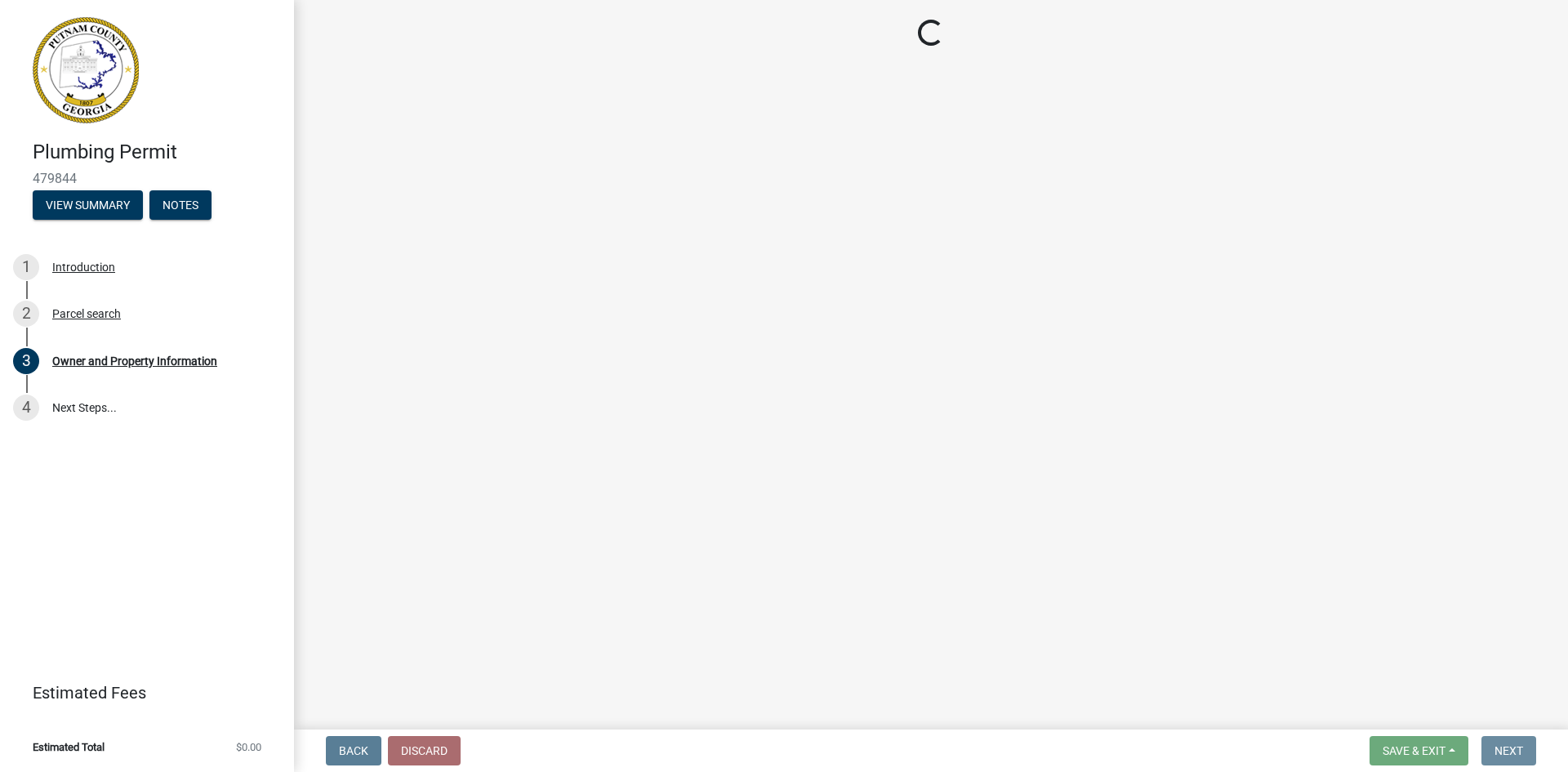
scroll to position [0, 0]
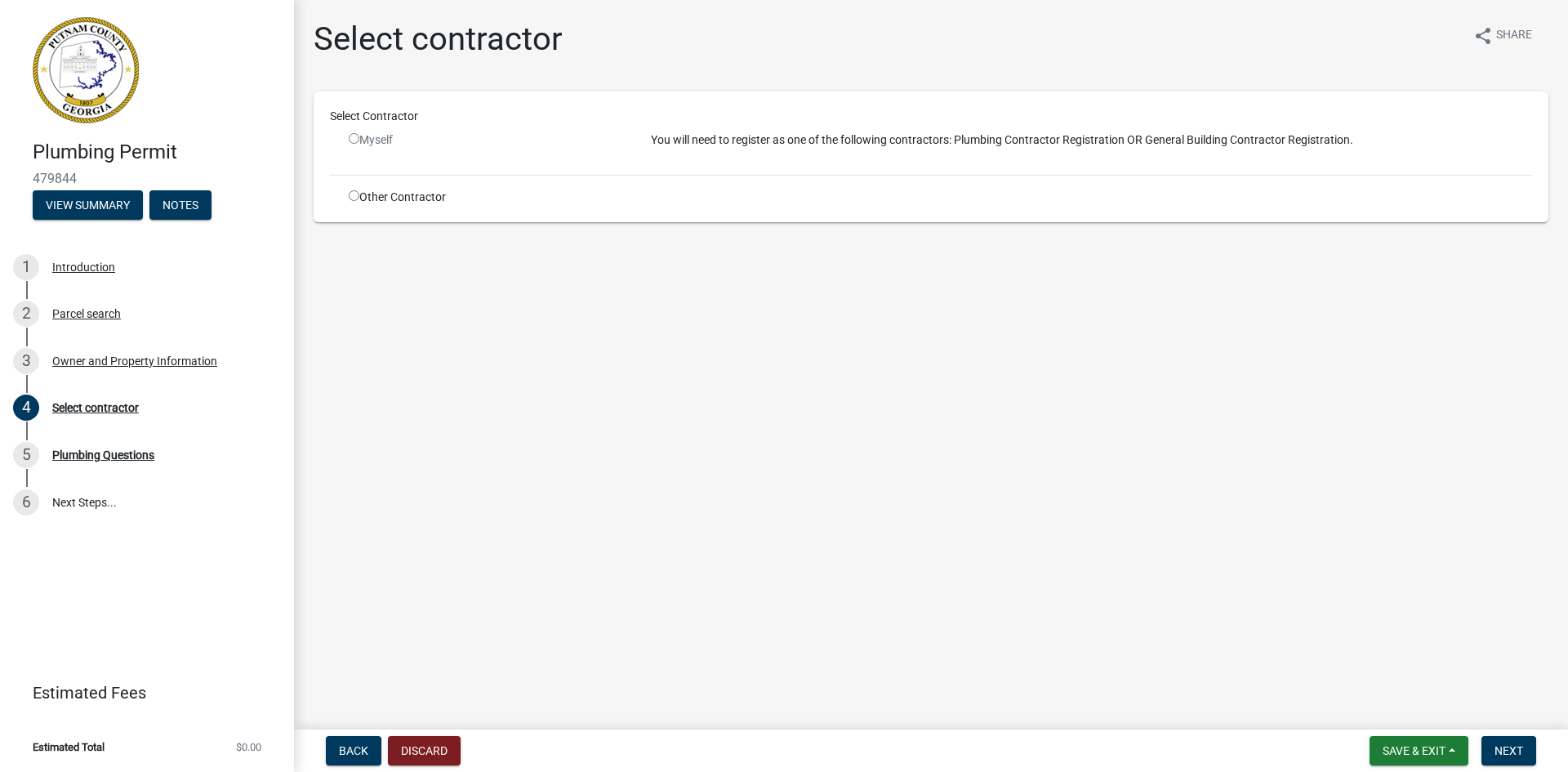
click at [361, 143] on div "Myself" at bounding box center [487, 140] width 278 height 17
click at [358, 141] on input "radio" at bounding box center [353, 137] width 10 height 10
click at [355, 137] on input "radio" at bounding box center [353, 137] width 10 height 10
radio input "false"
click at [350, 191] on input "radio" at bounding box center [353, 195] width 10 height 10
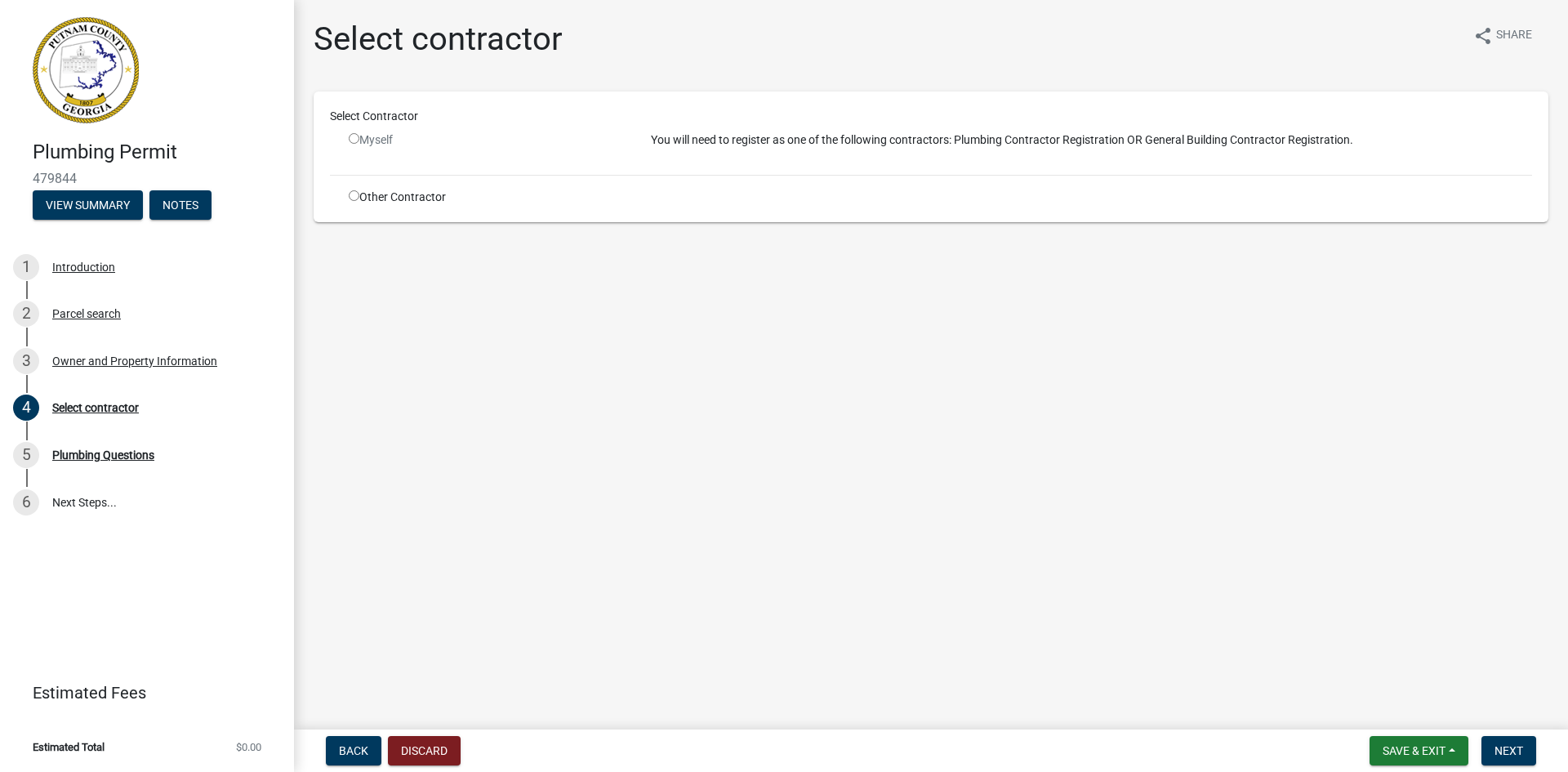
radio input "true"
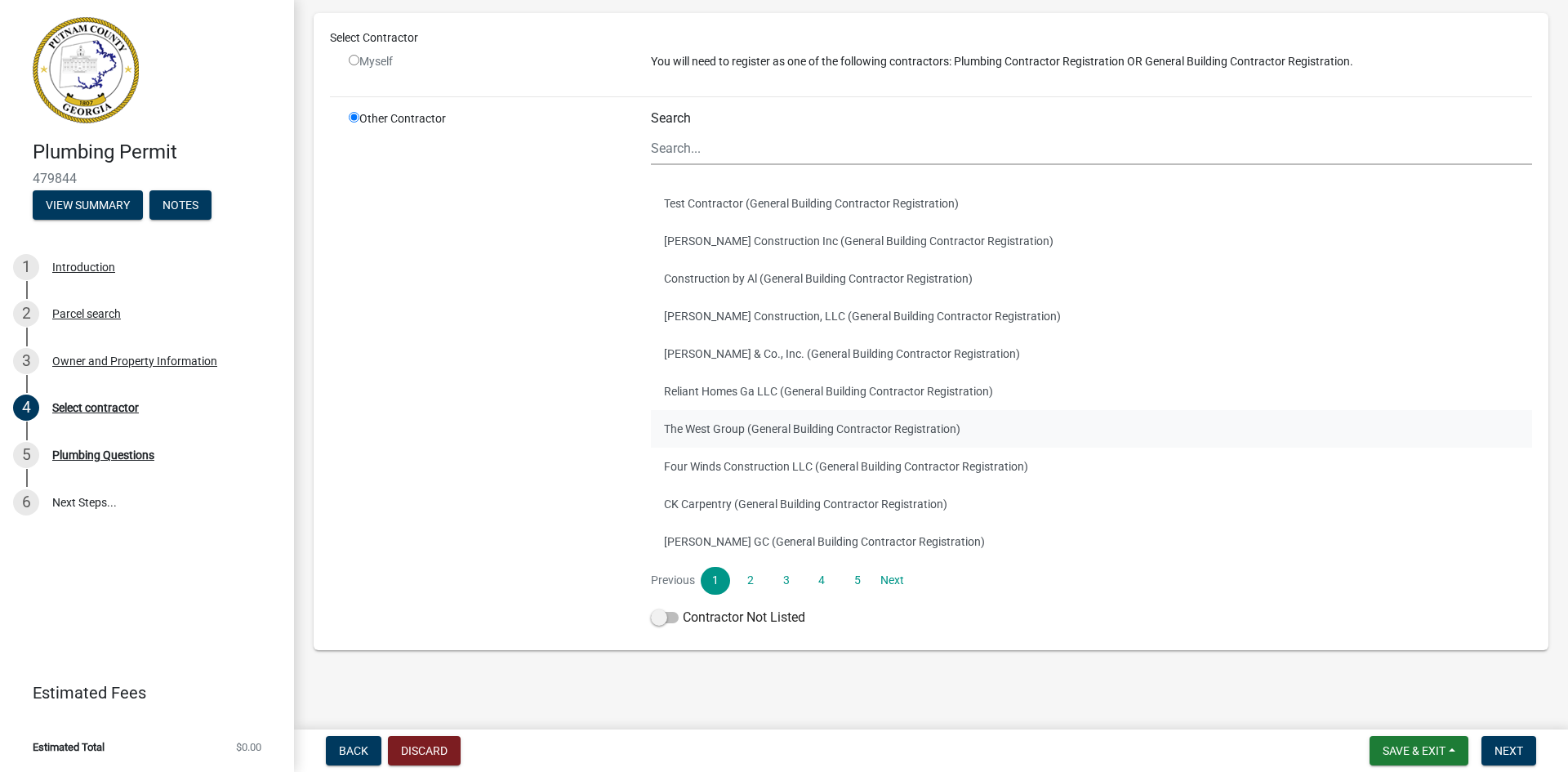
scroll to position [105, 0]
click at [746, 576] on link "2" at bounding box center [751, 577] width 30 height 28
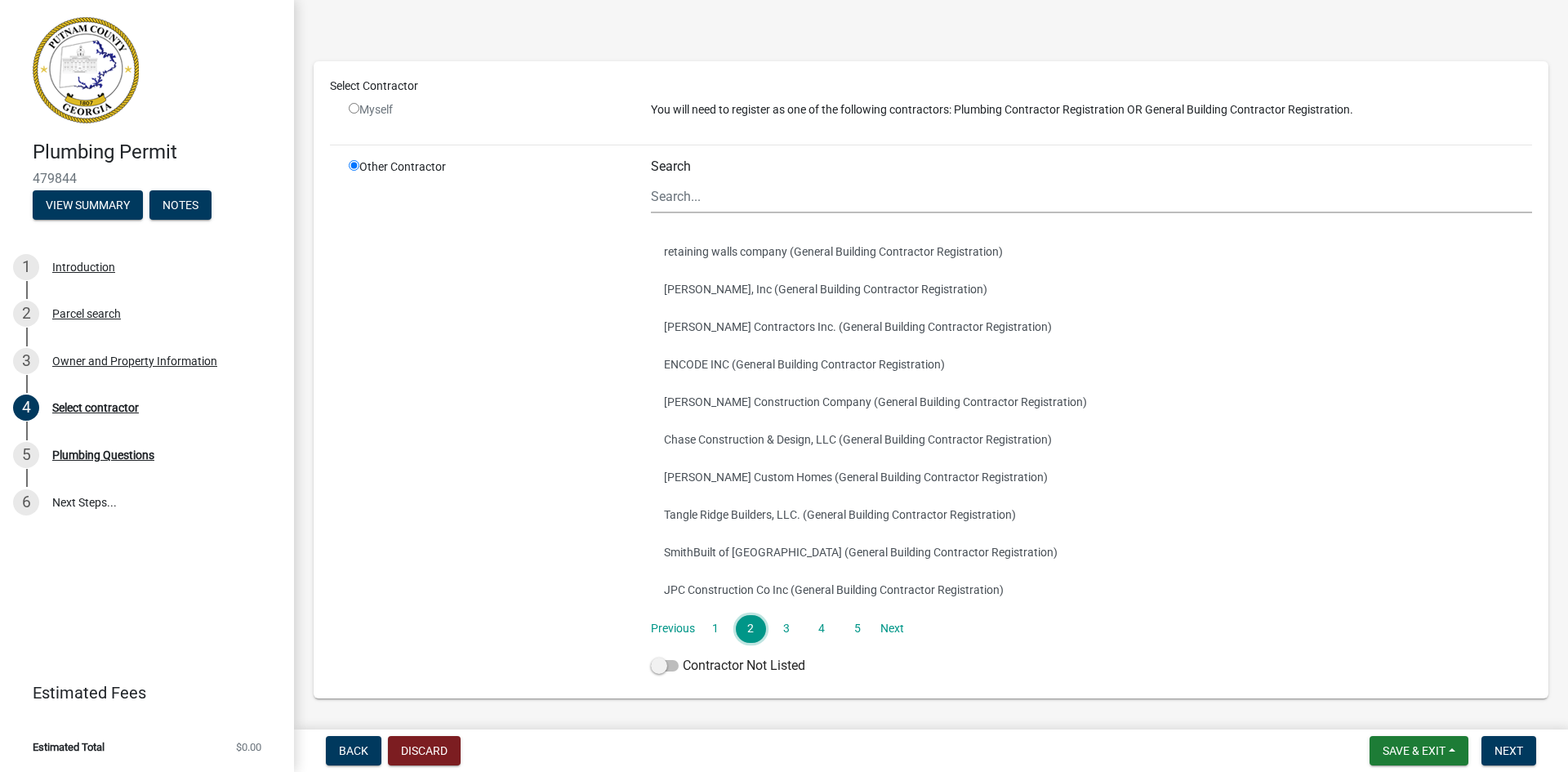
scroll to position [82, 0]
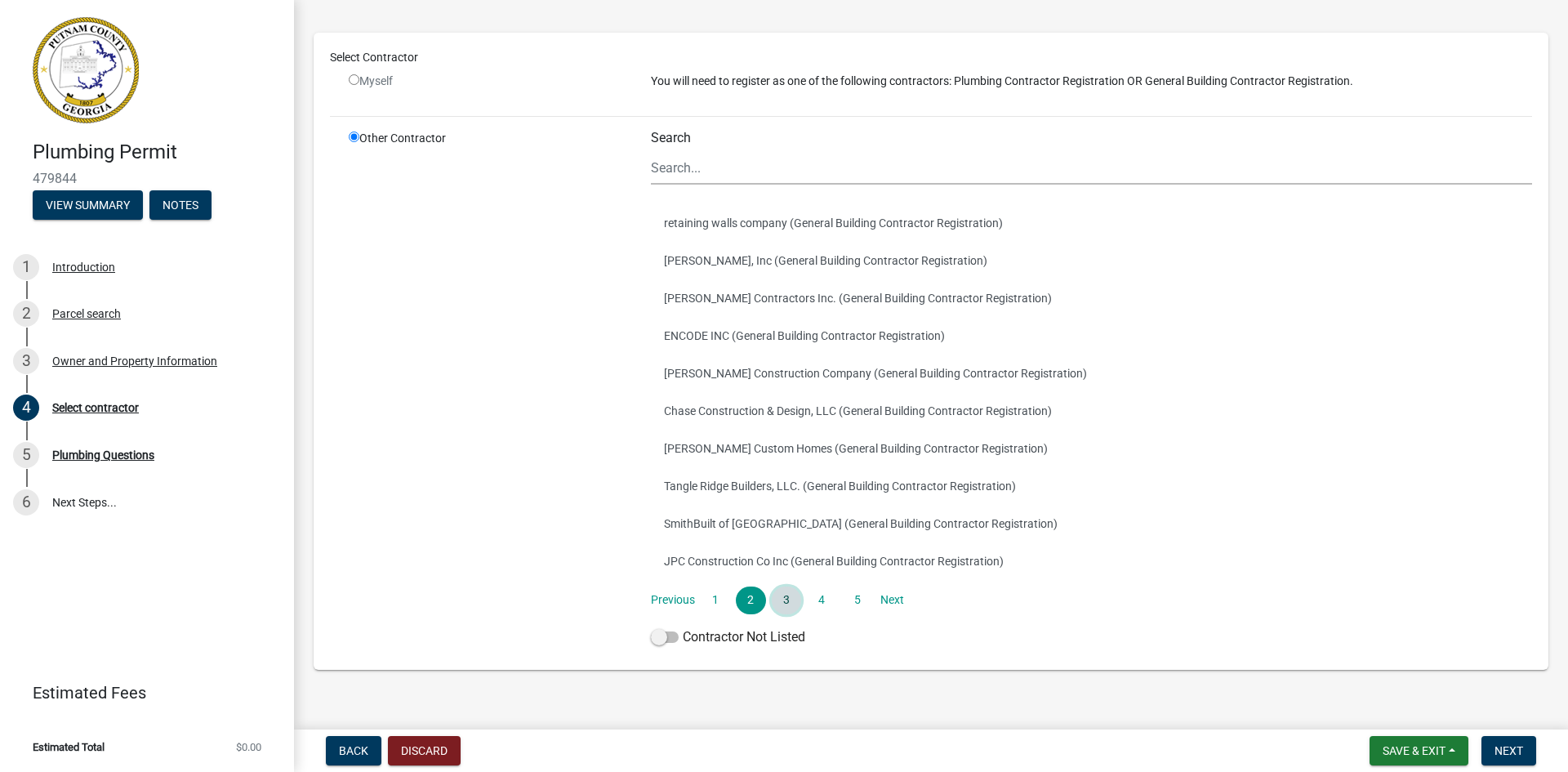
click at [789, 595] on link "3" at bounding box center [787, 600] width 30 height 28
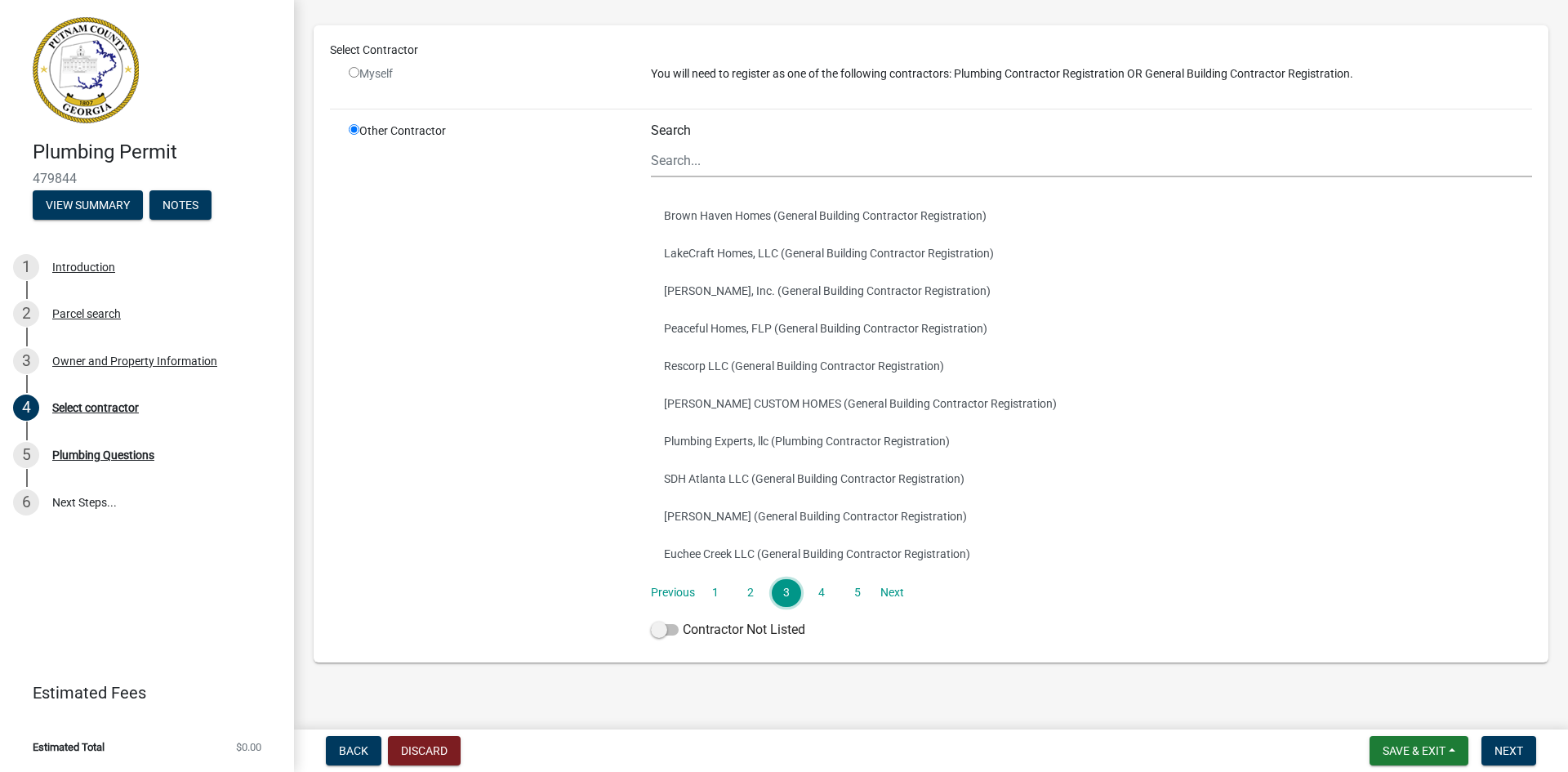
scroll to position [105, 0]
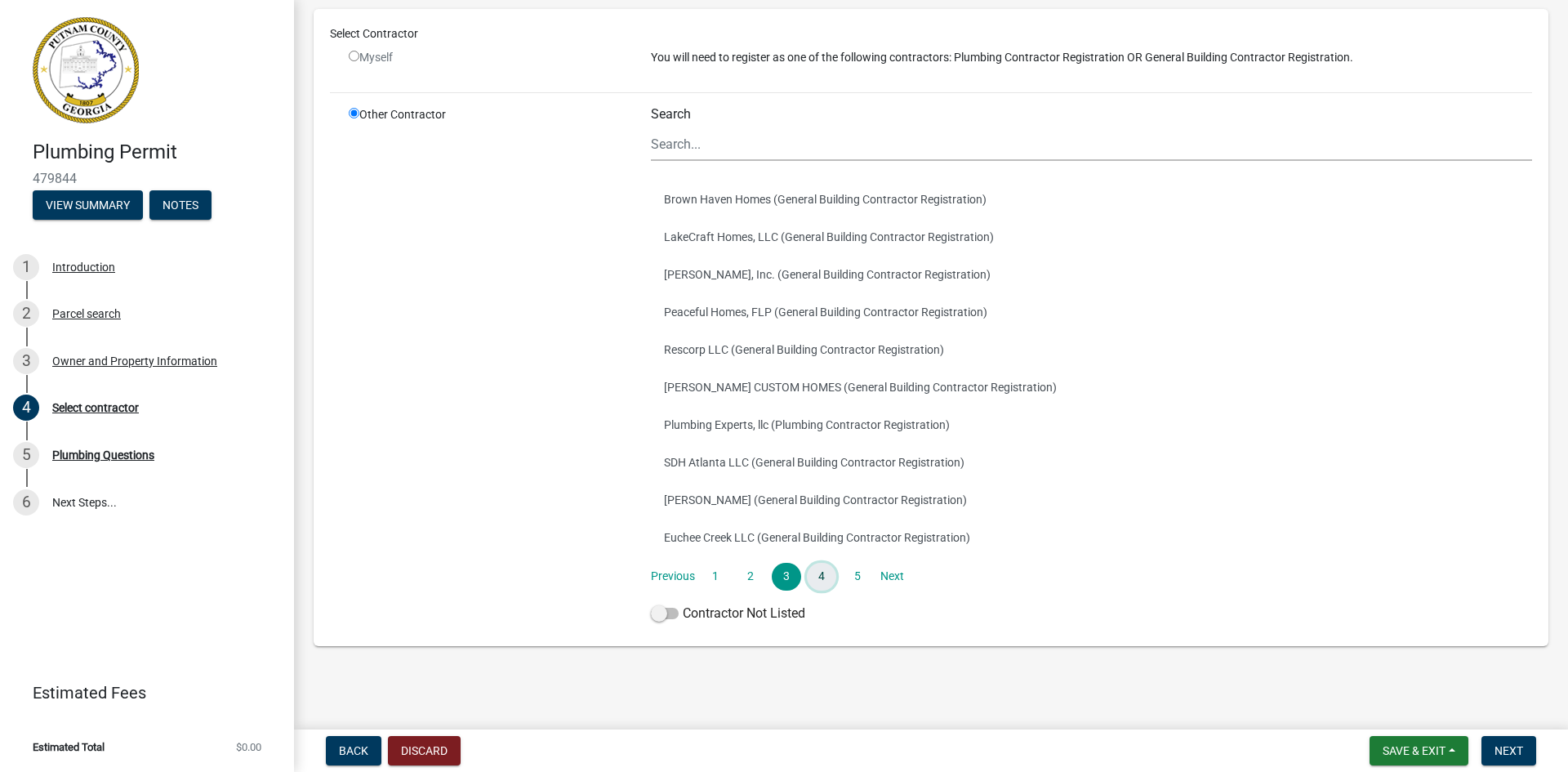
click at [819, 583] on link "4" at bounding box center [821, 577] width 30 height 28
click at [848, 572] on link "5" at bounding box center [856, 577] width 30 height 28
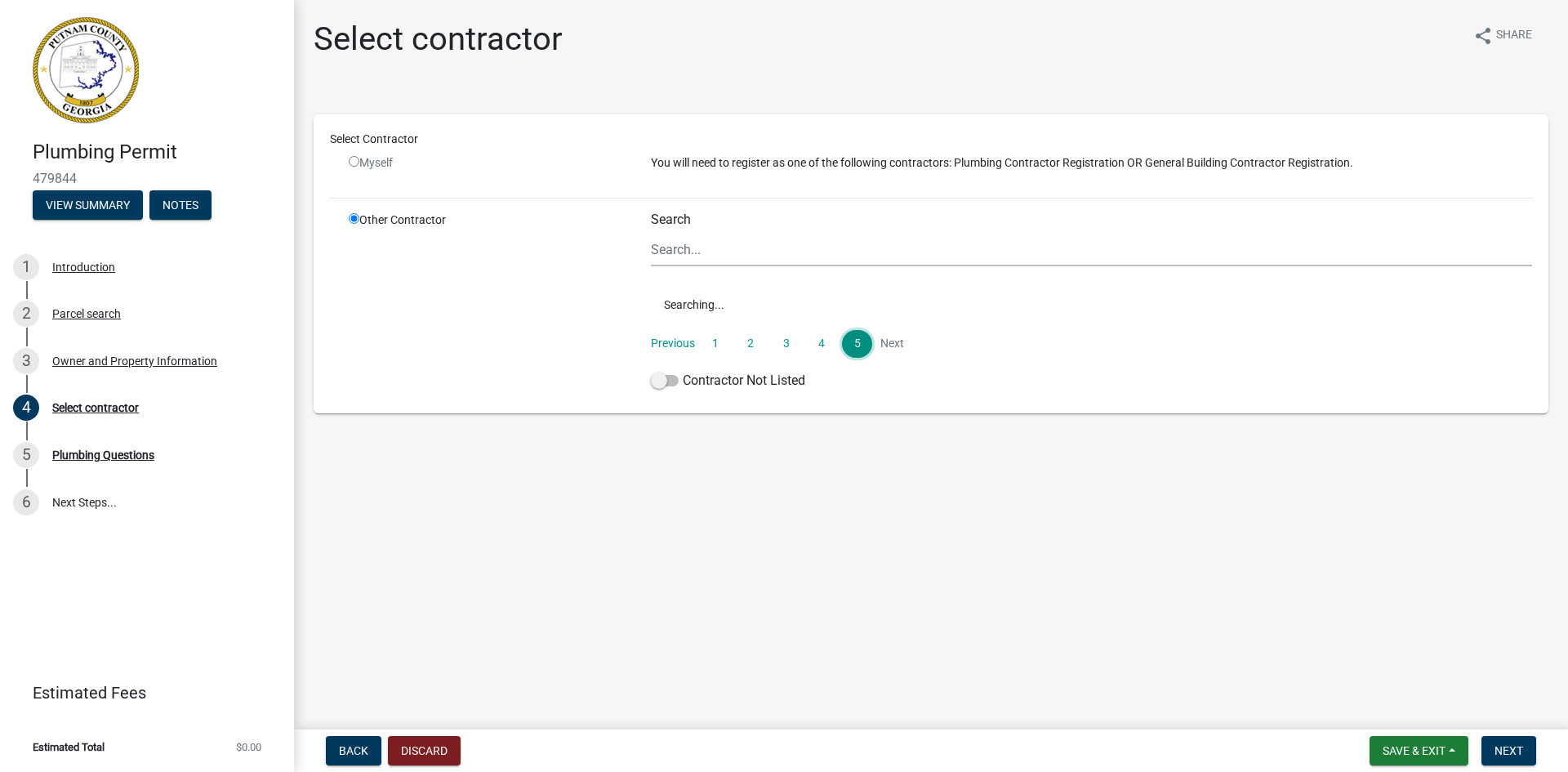
scroll to position [0, 0]
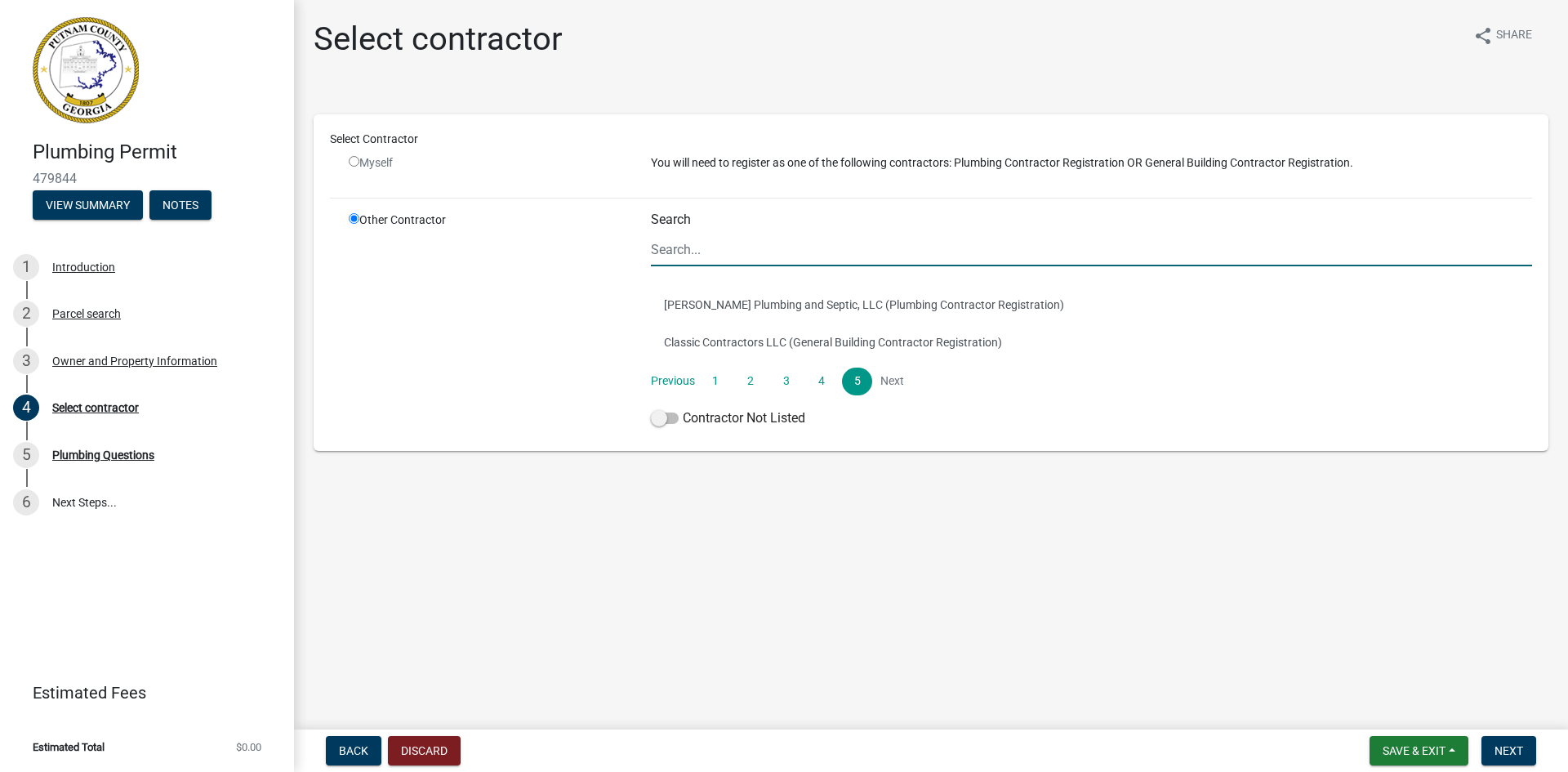
click at [702, 252] on input "Search" at bounding box center [1091, 250] width 881 height 33
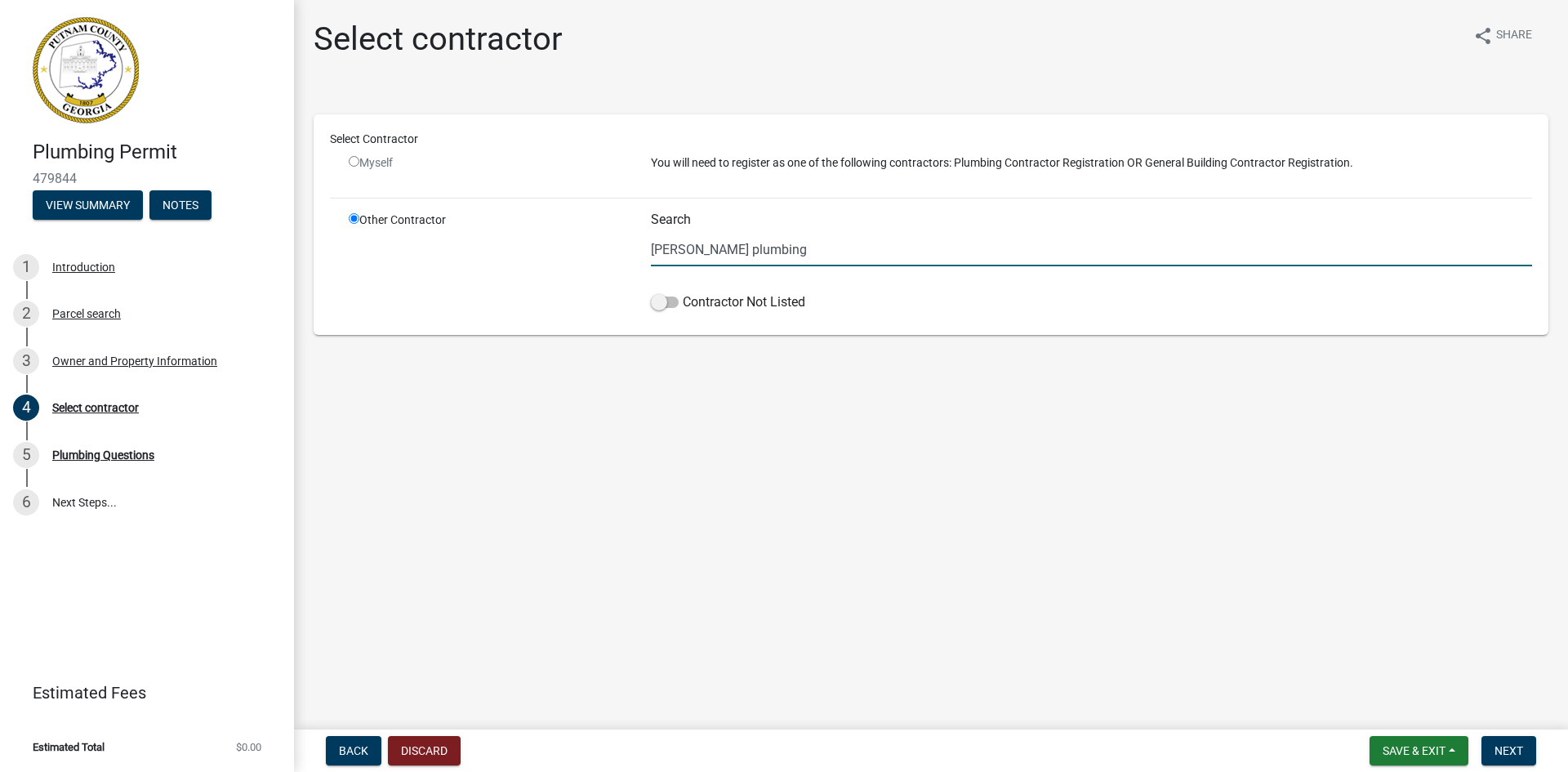
type input "[PERSON_NAME] plumbing"
click at [664, 303] on span at bounding box center [665, 302] width 28 height 11
click at [683, 293] on input "Contractor Not Listed" at bounding box center [683, 293] width 0 height 0
click at [359, 157] on input "radio" at bounding box center [353, 161] width 10 height 10
radio input "false"
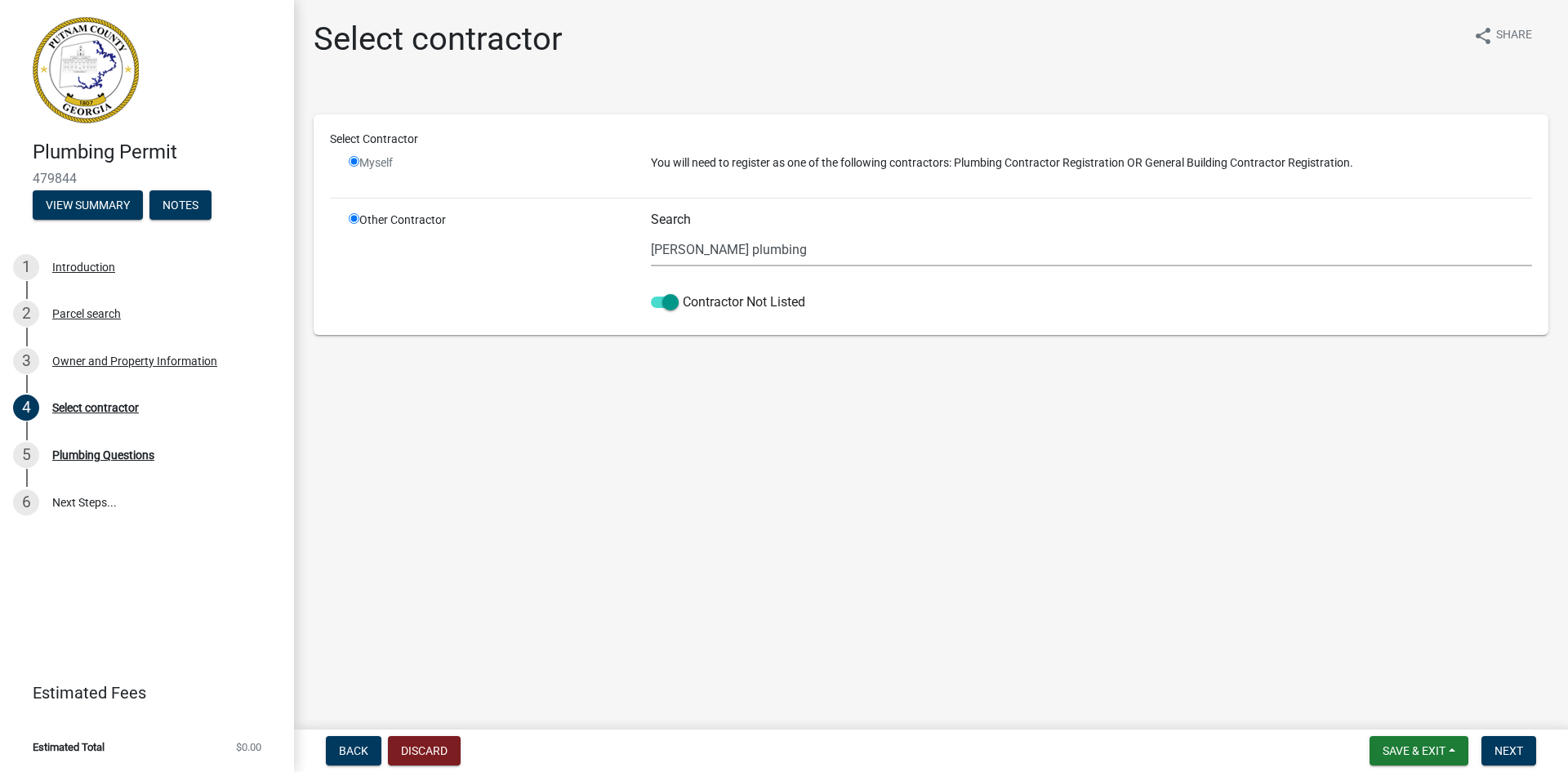
radio input "true"
click at [1510, 752] on span "Next" at bounding box center [1509, 751] width 29 height 13
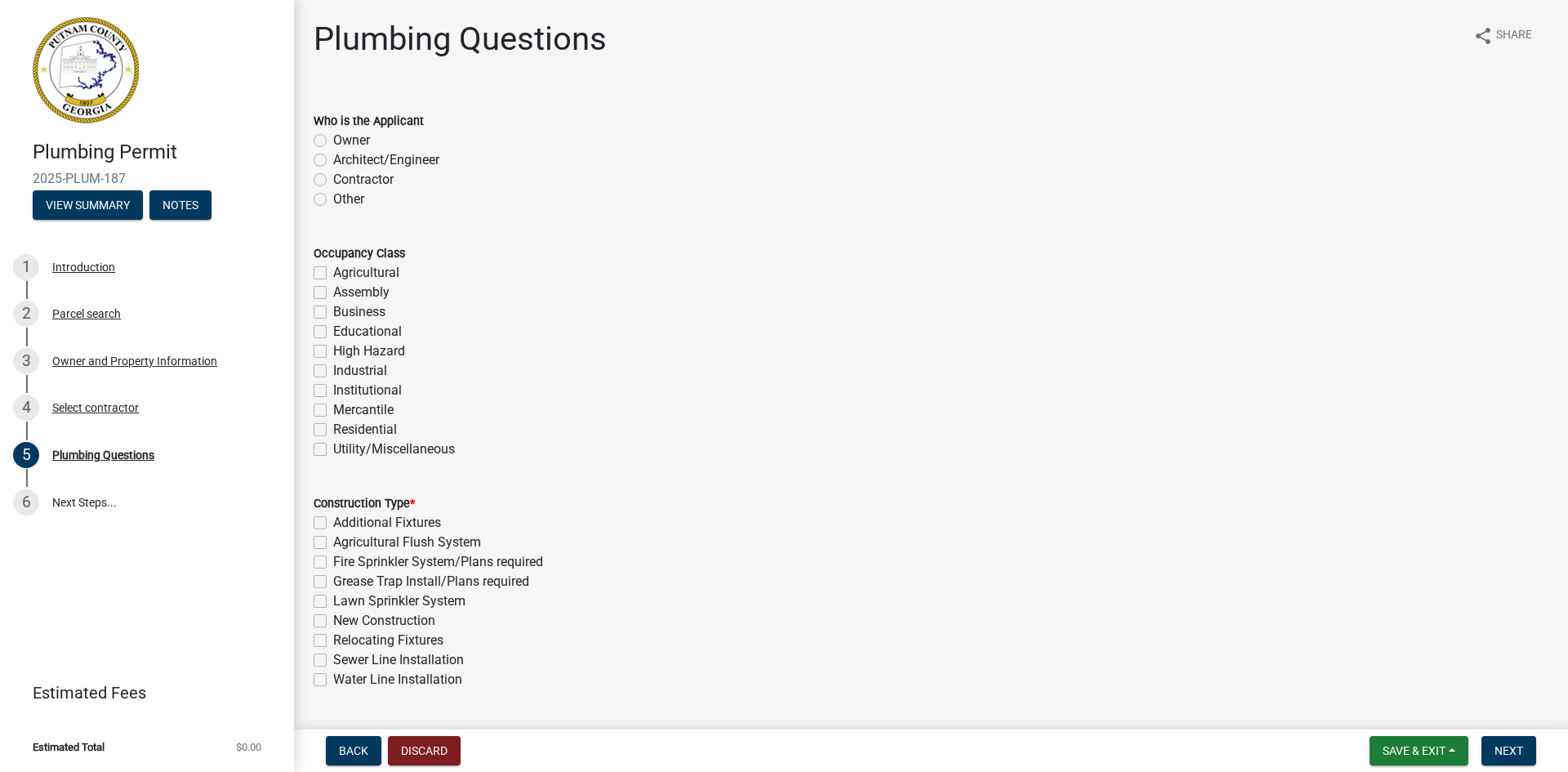
click at [333, 178] on label "Contractor" at bounding box center [363, 179] width 60 height 20
click at [333, 178] on input "Contractor" at bounding box center [338, 175] width 10 height 10
radio input "true"
click at [333, 425] on label "Residential" at bounding box center [365, 429] width 64 height 20
click at [333, 425] on input "Residential" at bounding box center [338, 425] width 10 height 10
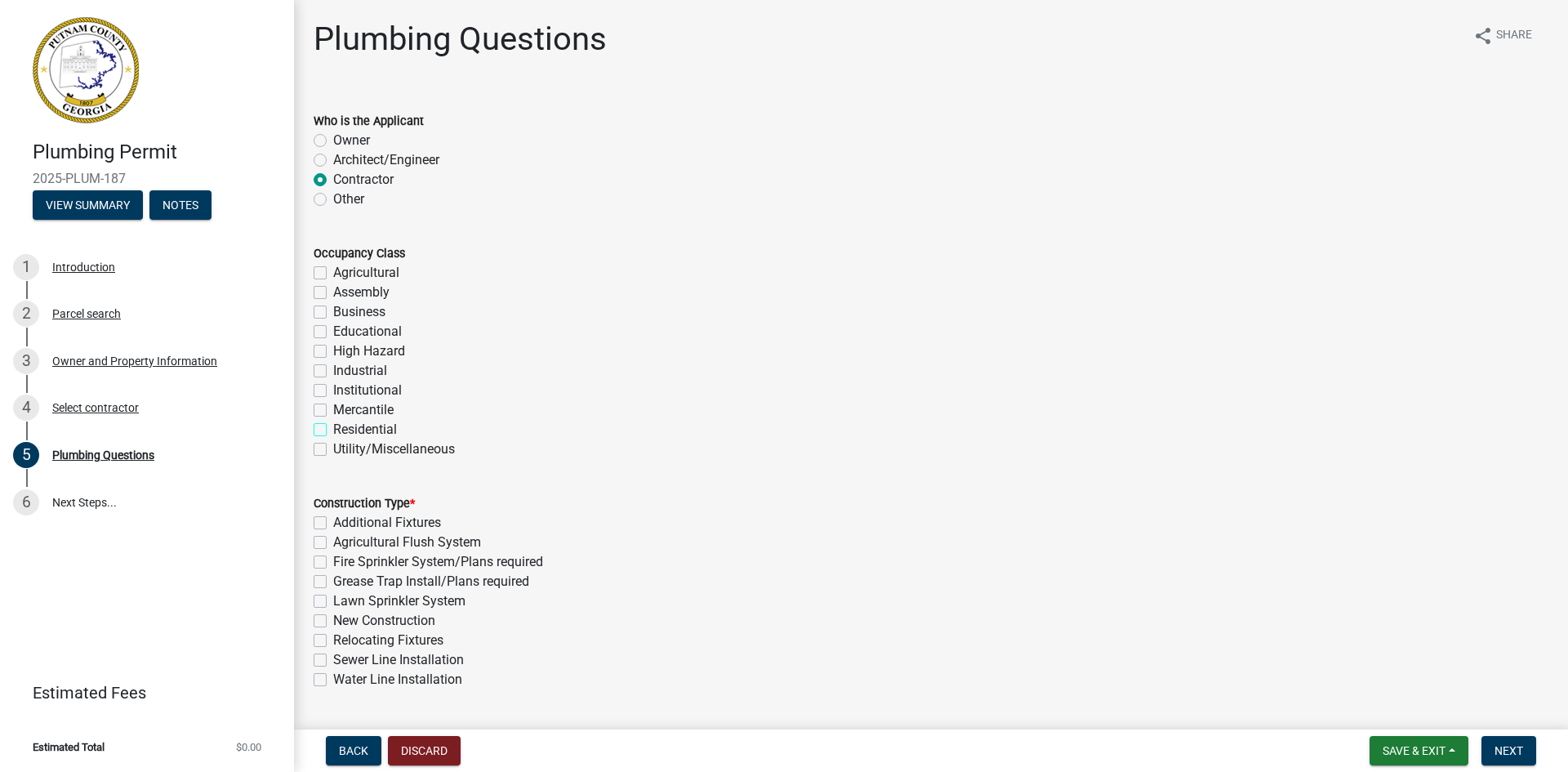
checkbox input "true"
checkbox input "false"
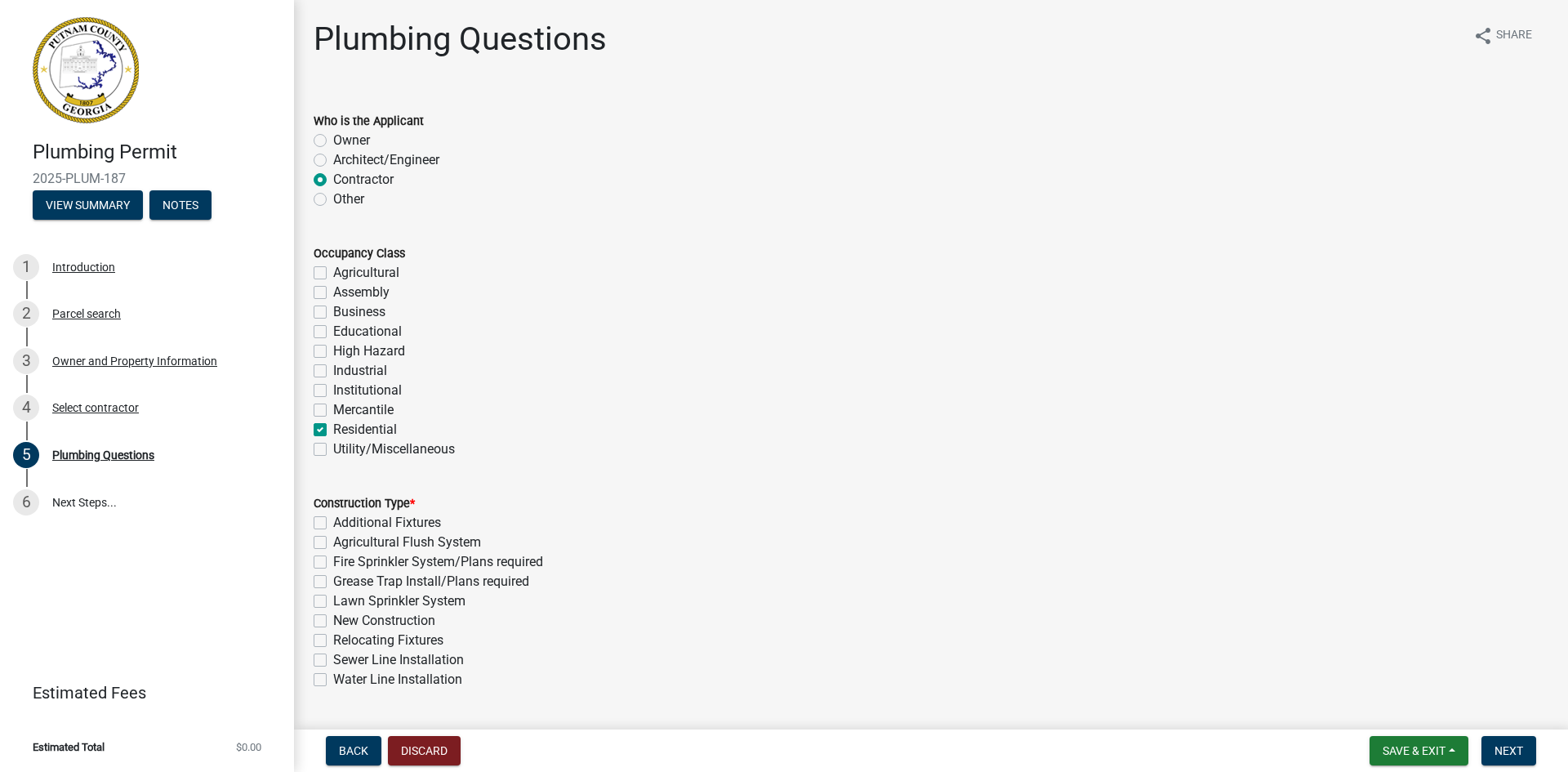
checkbox input "false"
checkbox input "true"
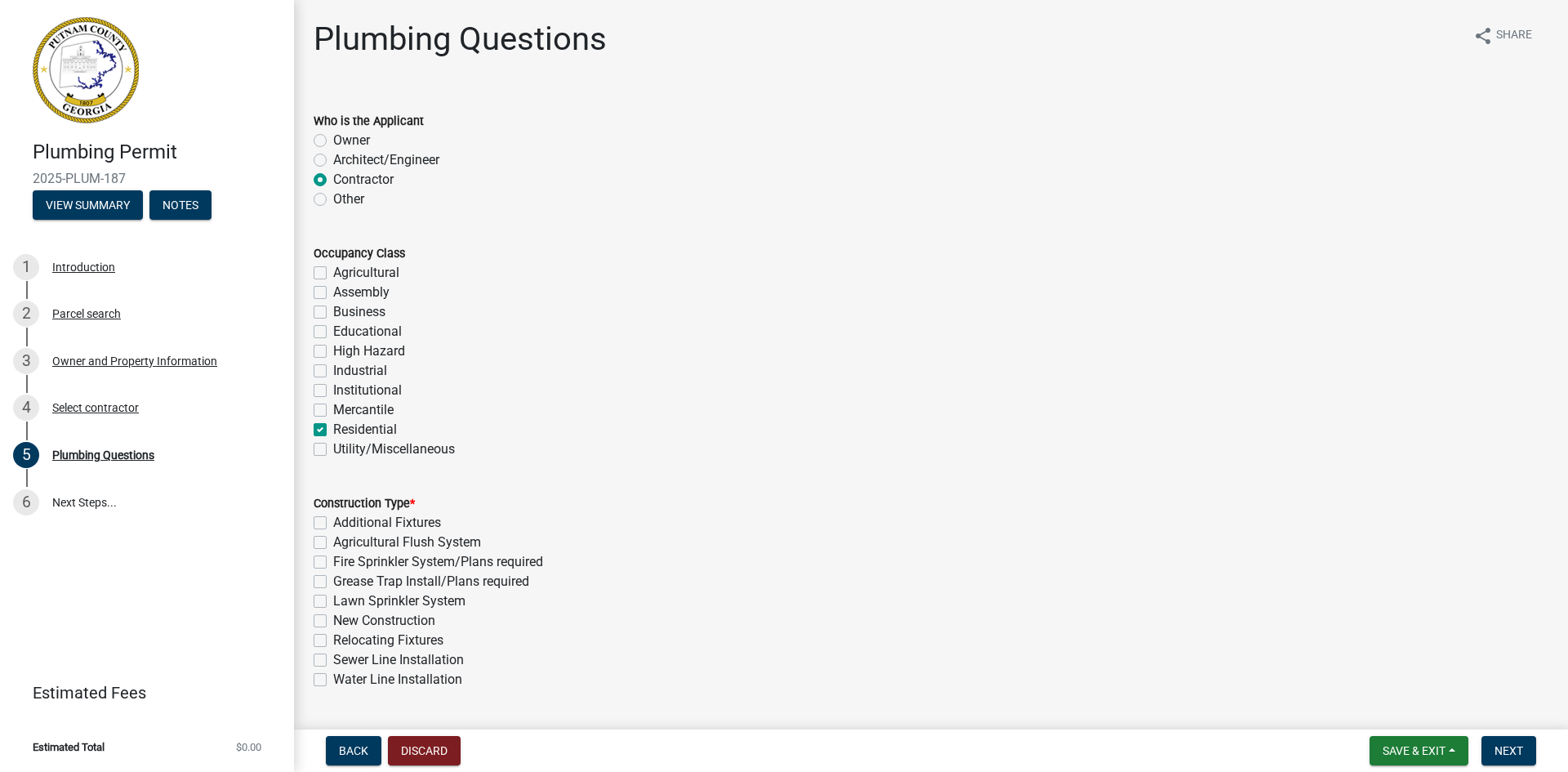
checkbox input "false"
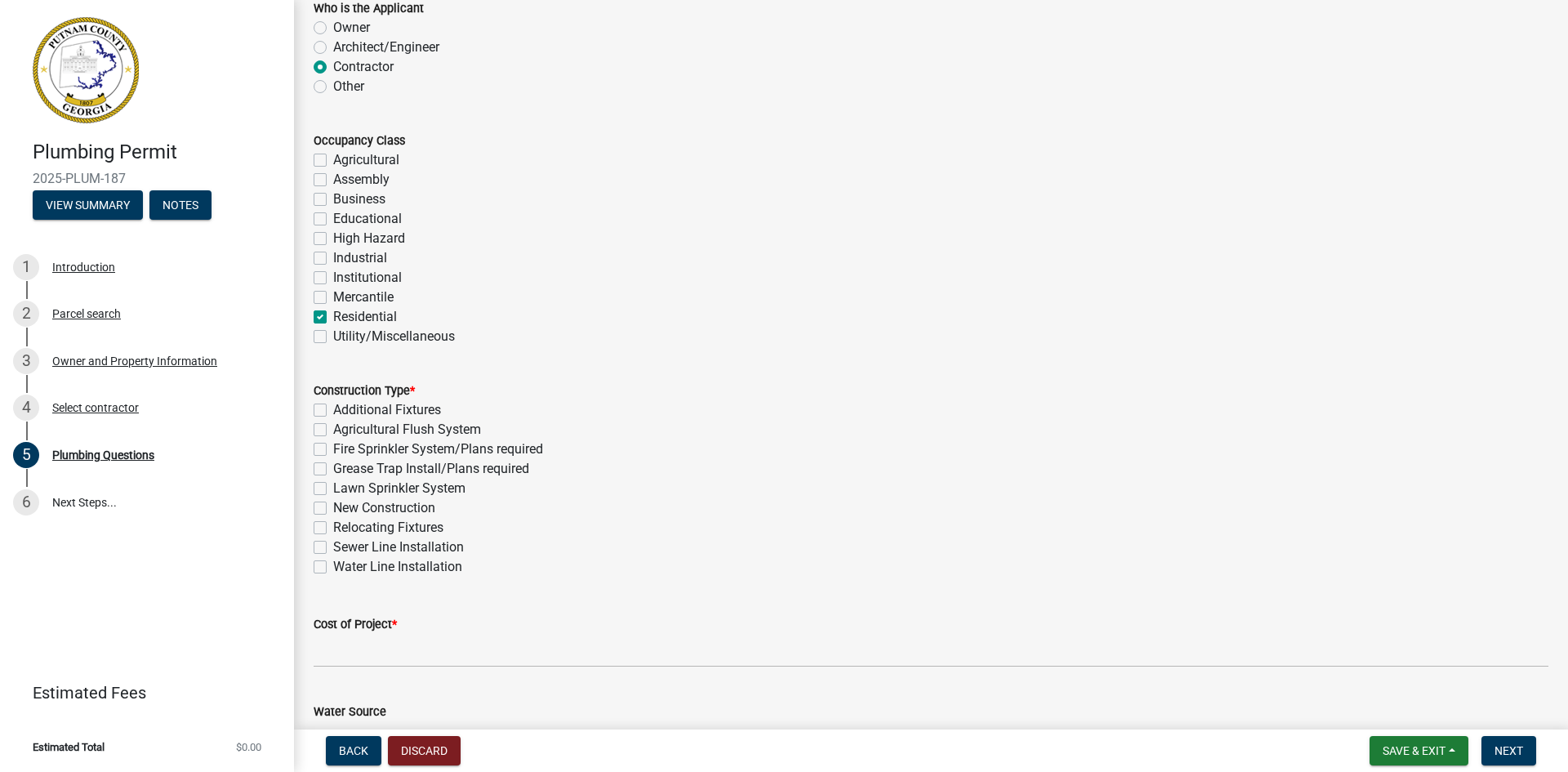
scroll to position [164, 0]
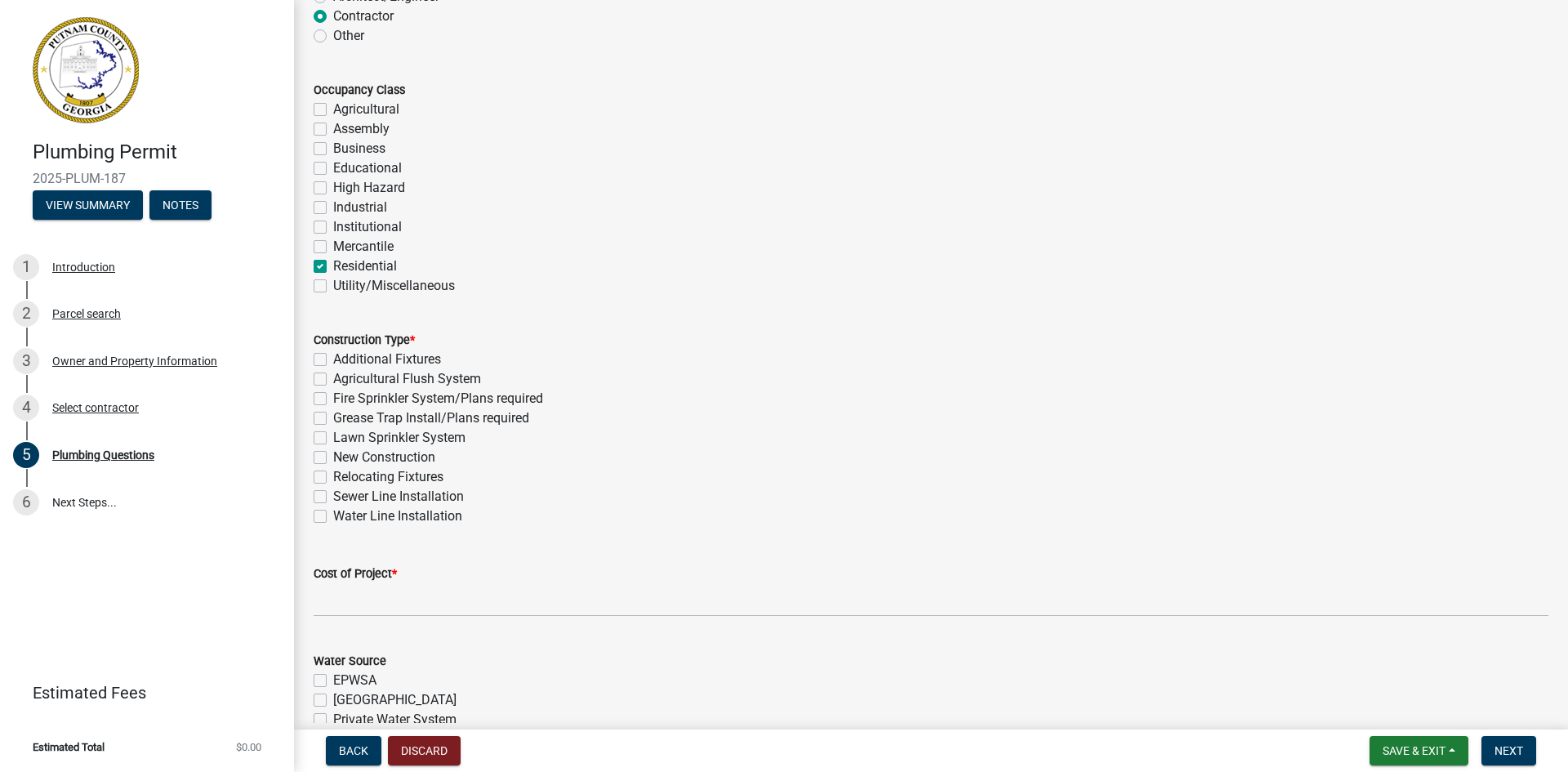
click at [333, 457] on label "New Construction" at bounding box center [385, 457] width 102 height 20
click at [333, 457] on input "New Construction" at bounding box center [338, 452] width 10 height 10
checkbox input "true"
checkbox input "false"
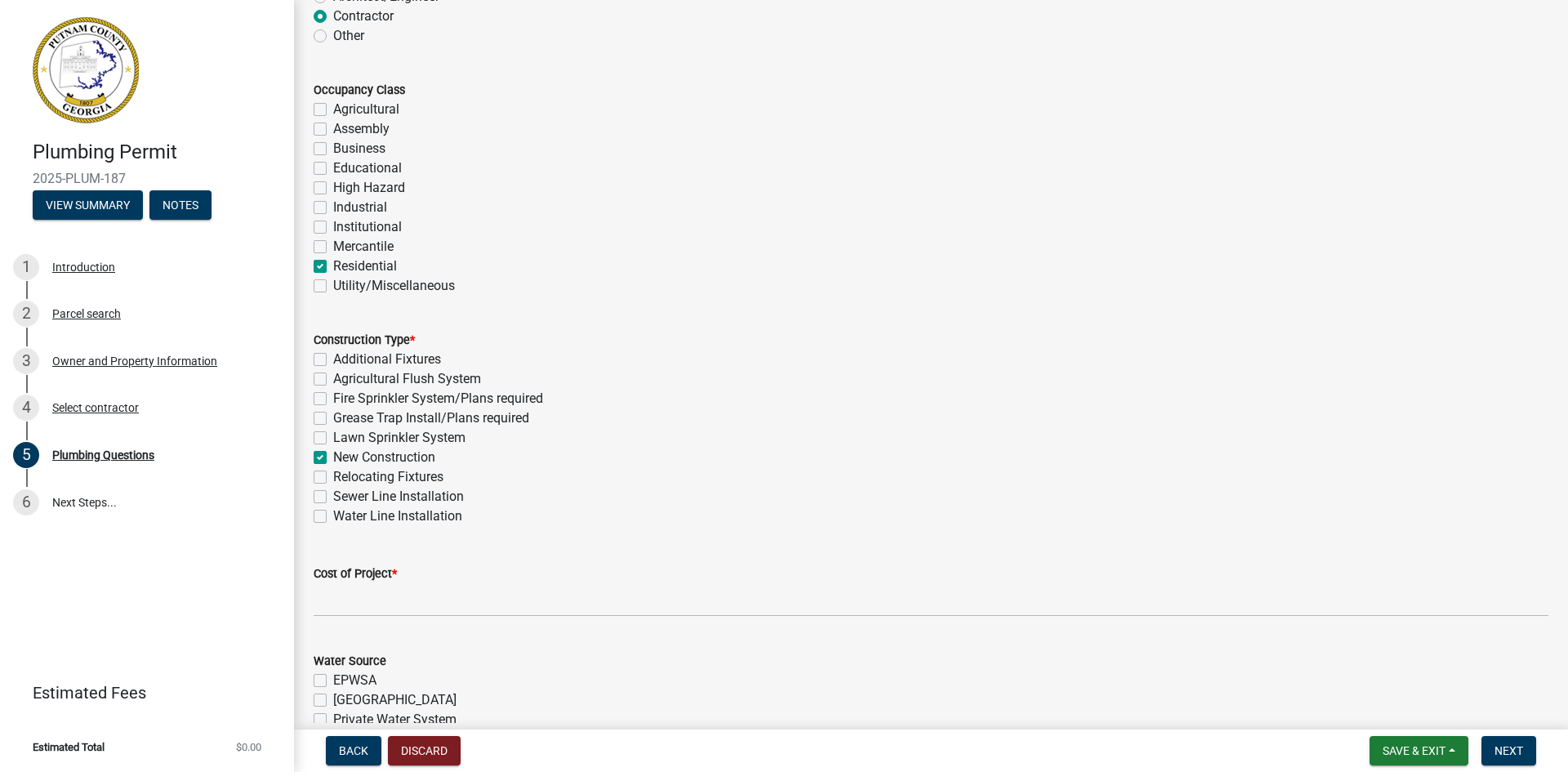
checkbox input "false"
checkbox input "true"
checkbox input "false"
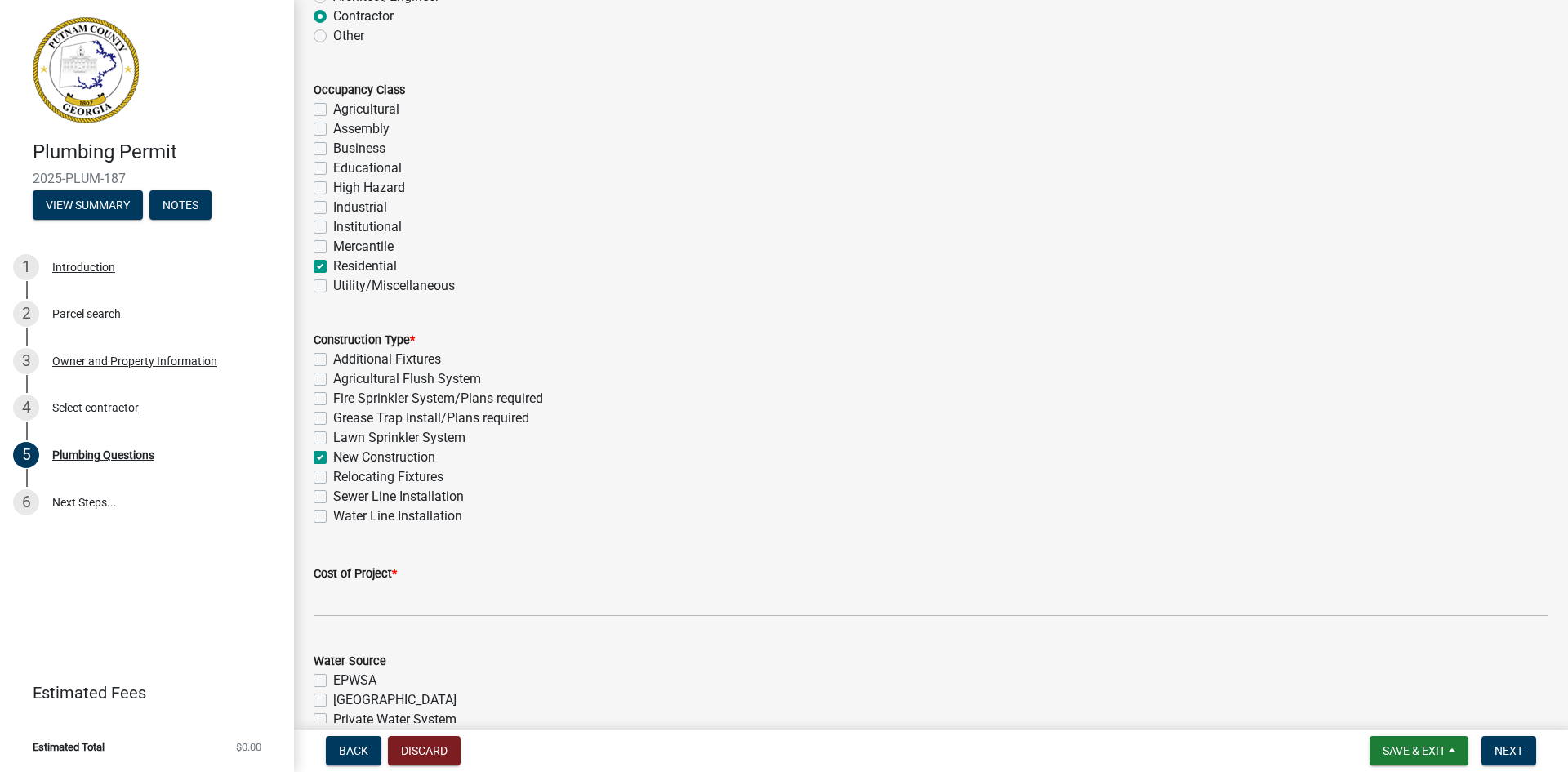
checkbox input "false"
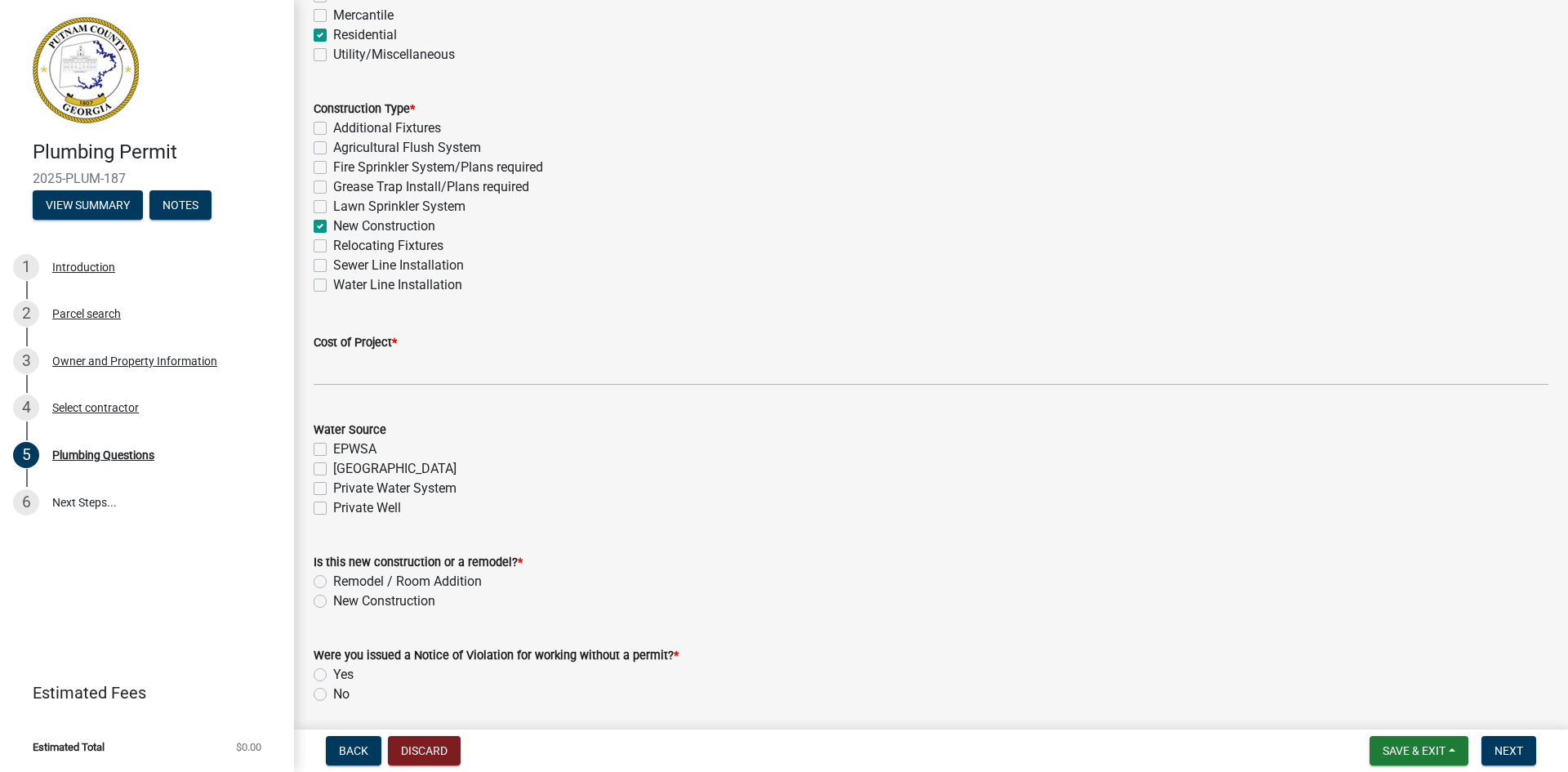
scroll to position [409, 0]
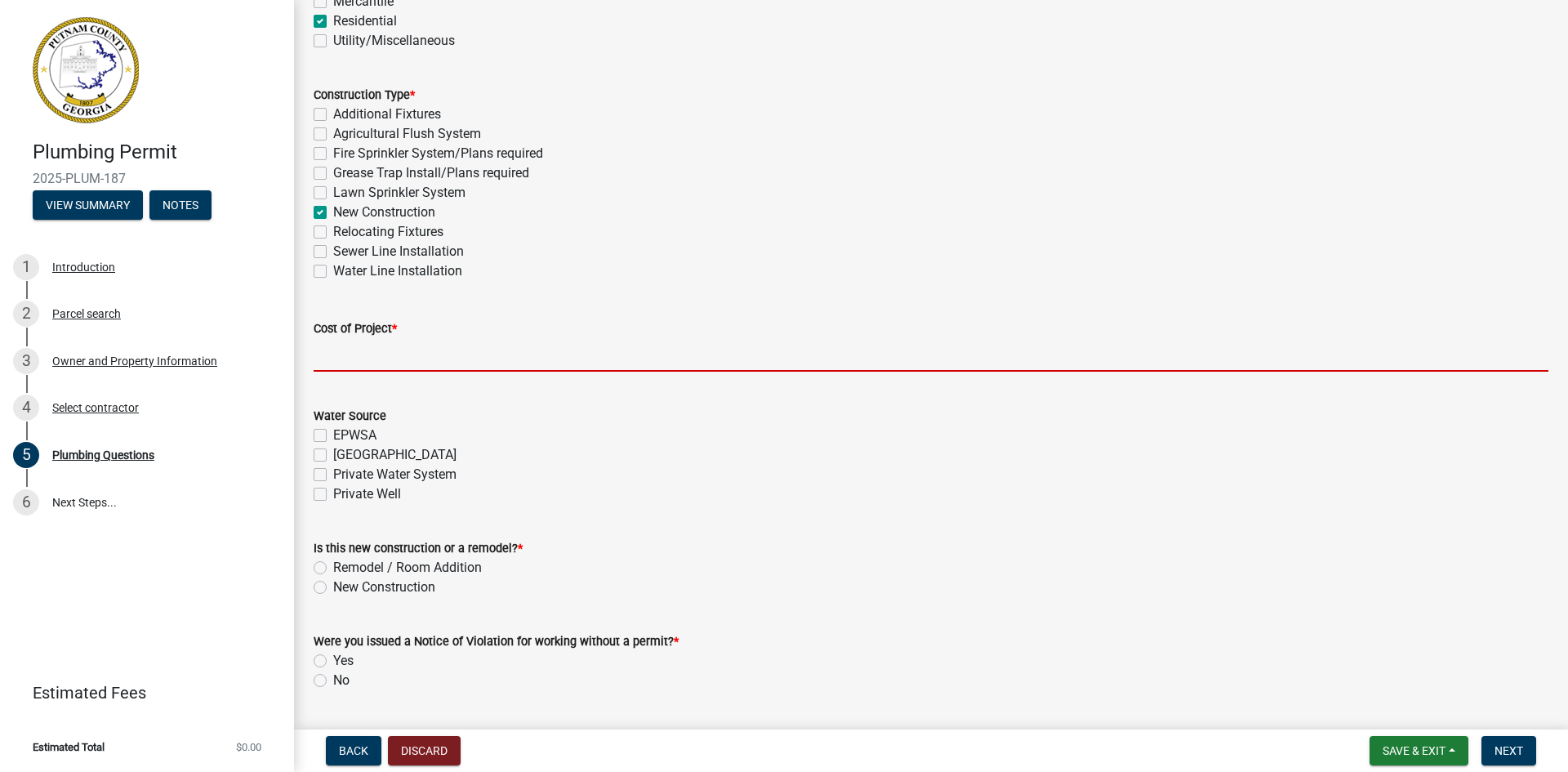
click at [396, 357] on input "text" at bounding box center [931, 355] width 1235 height 33
type input "12000"
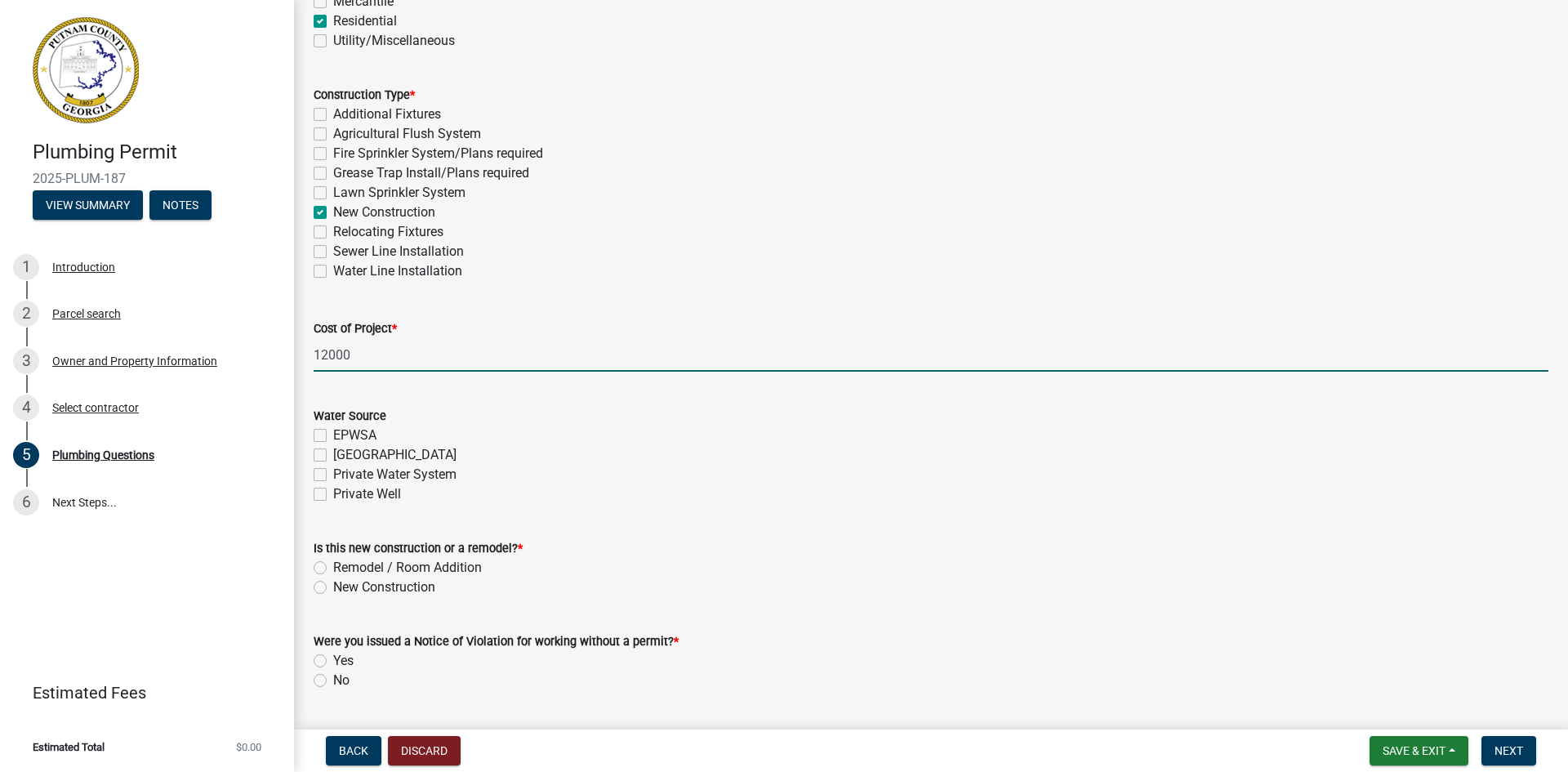
click at [333, 491] on label "Private Well" at bounding box center [367, 493] width 68 height 20
click at [333, 491] on input "Private Well" at bounding box center [338, 489] width 10 height 10
checkbox input "true"
checkbox input "false"
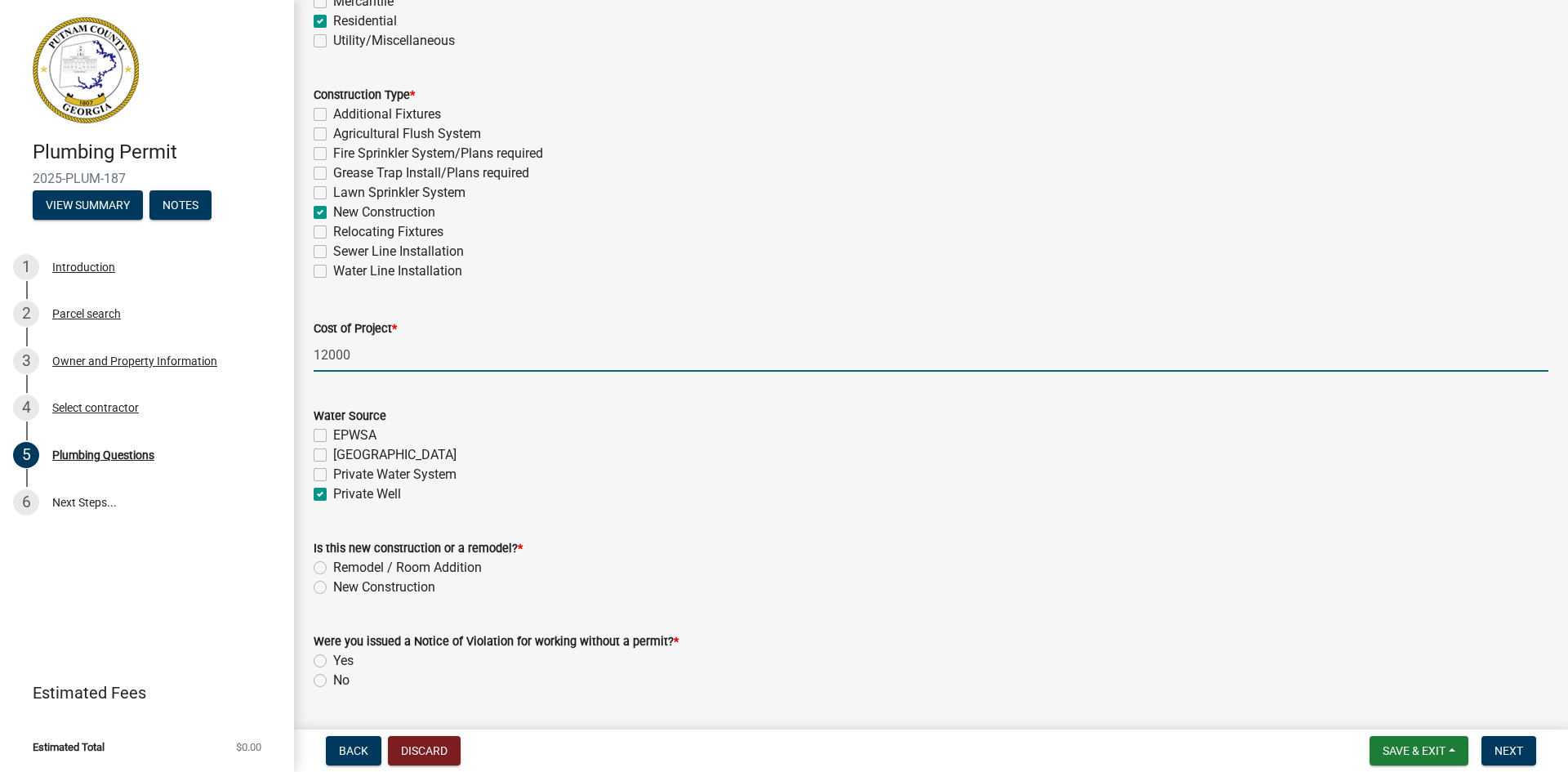
checkbox input "false"
checkbox input "true"
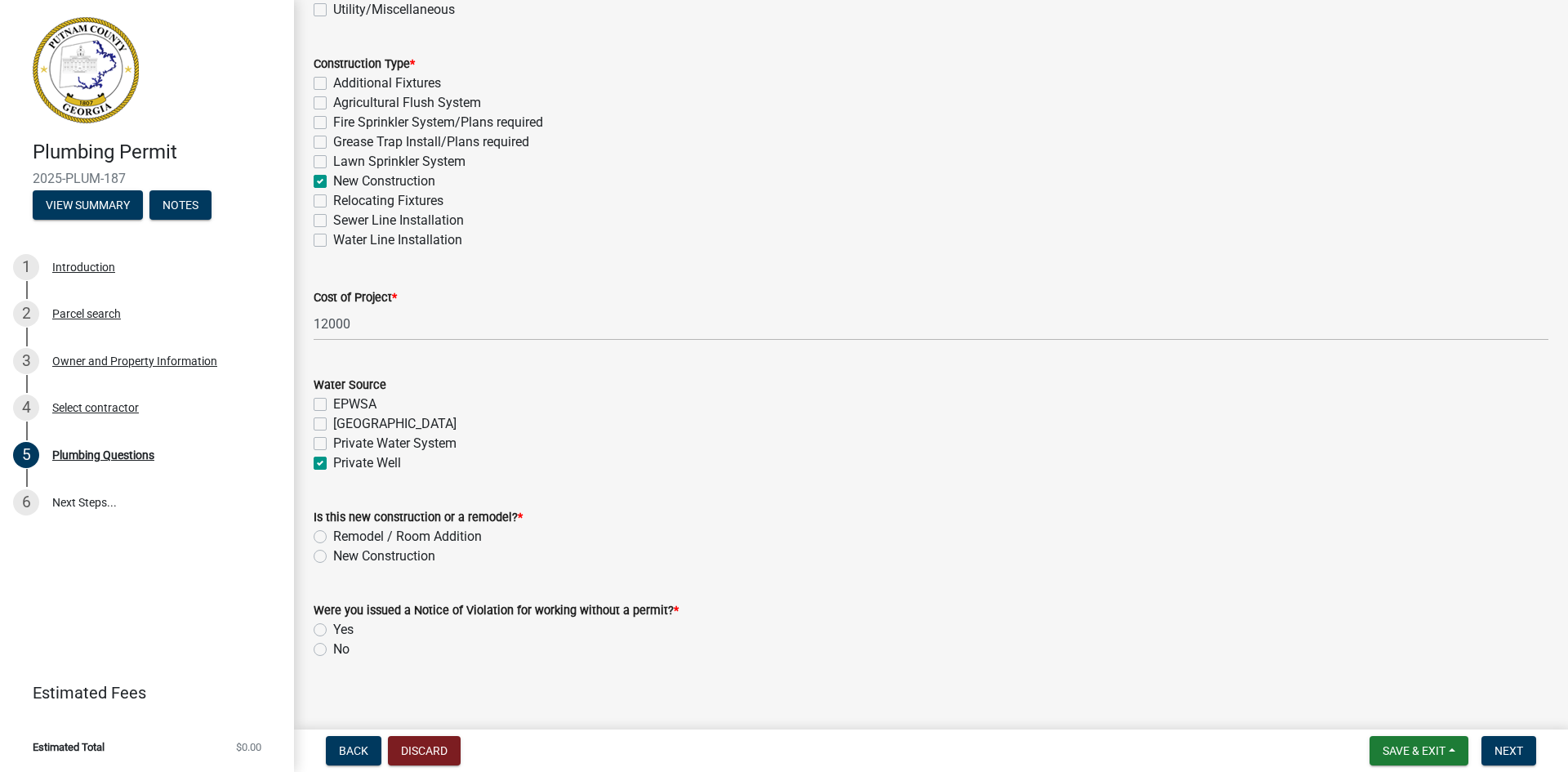
scroll to position [454, 0]
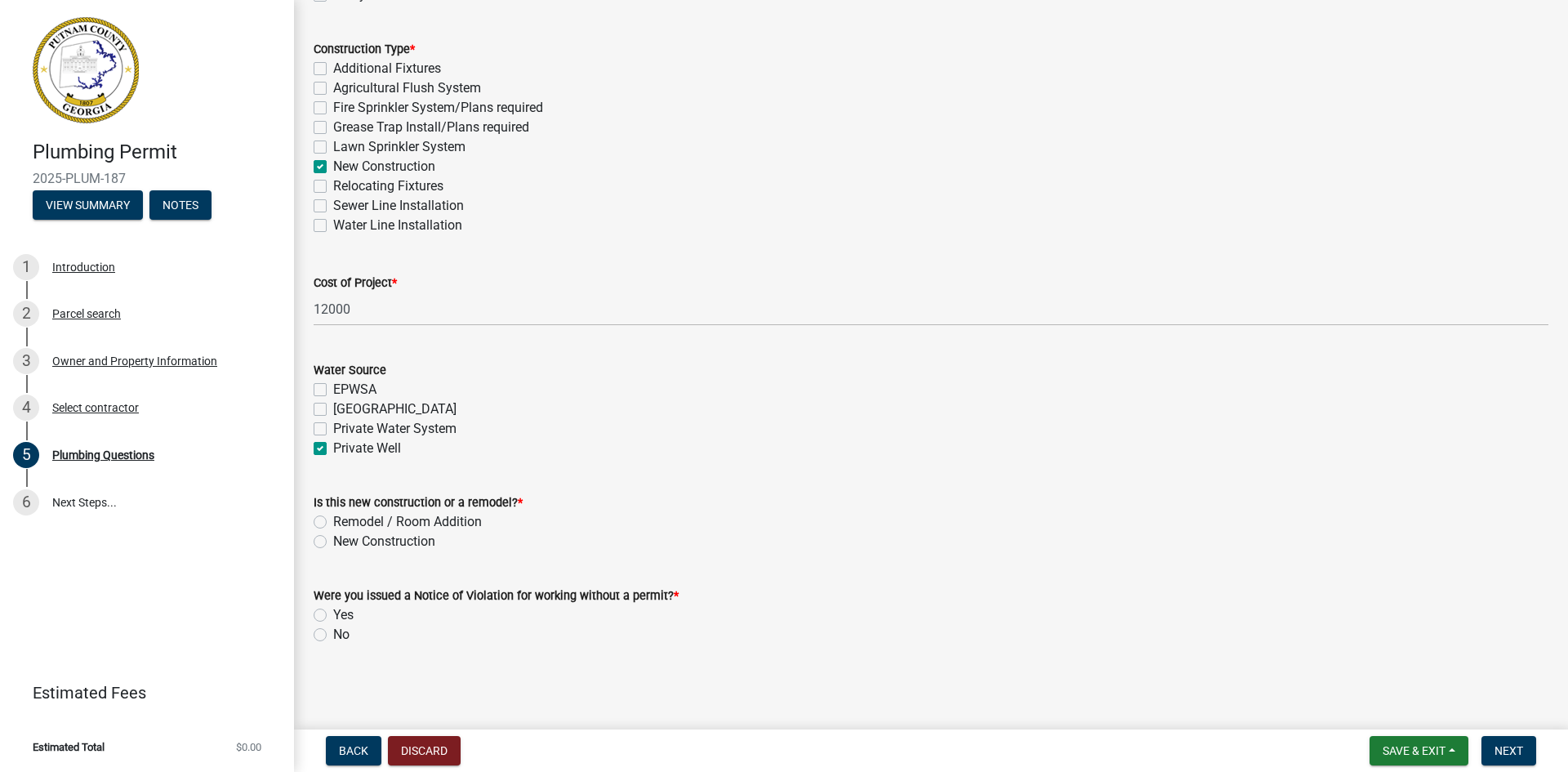
click at [333, 540] on label "New Construction" at bounding box center [385, 541] width 102 height 20
click at [333, 540] on input "New Construction" at bounding box center [338, 536] width 10 height 10
radio input "true"
click at [333, 638] on label "No" at bounding box center [342, 634] width 17 height 20
click at [333, 635] on input "No" at bounding box center [338, 629] width 10 height 10
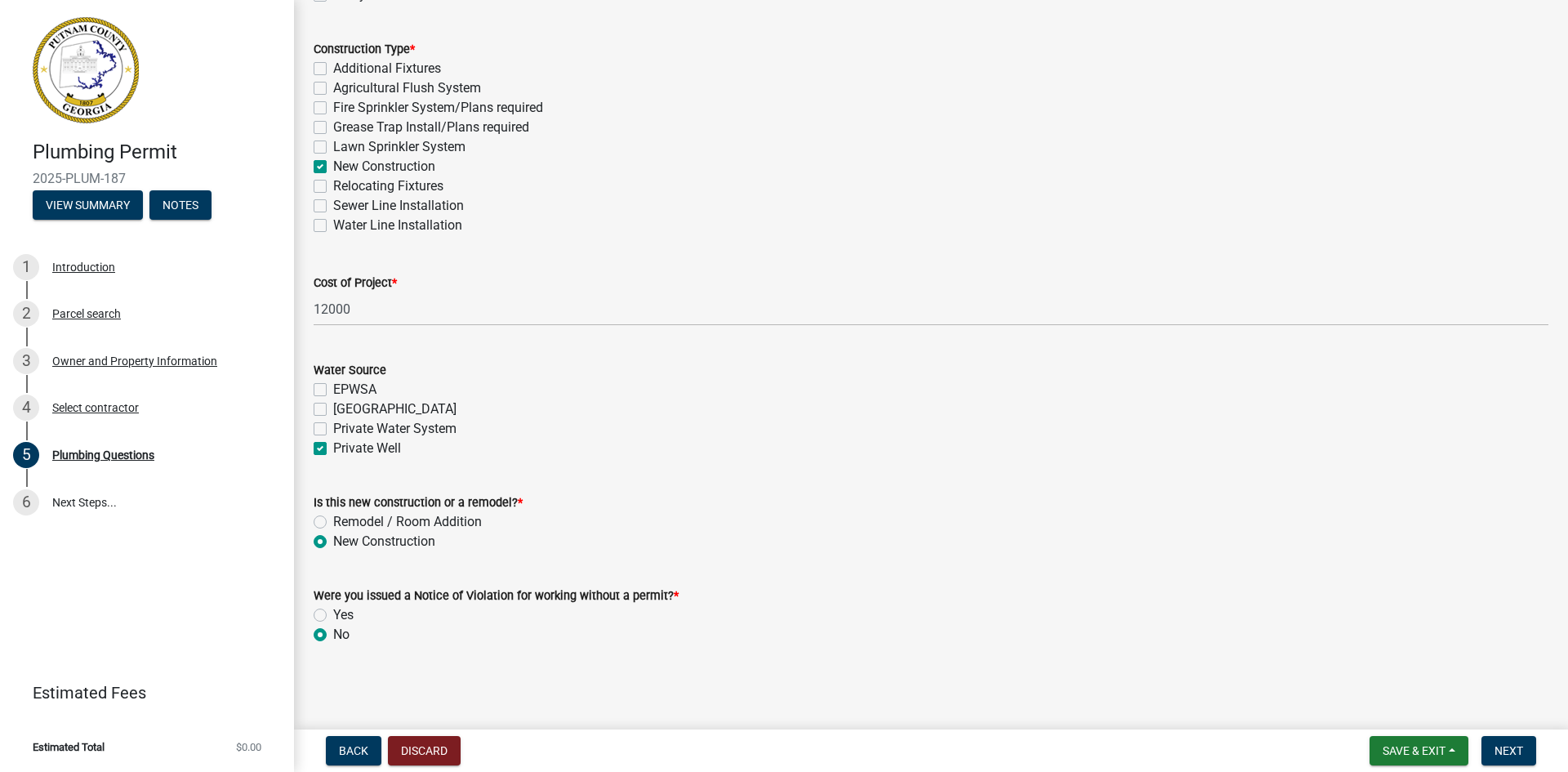
radio input "true"
click at [1517, 751] on span "Next" at bounding box center [1509, 751] width 29 height 13
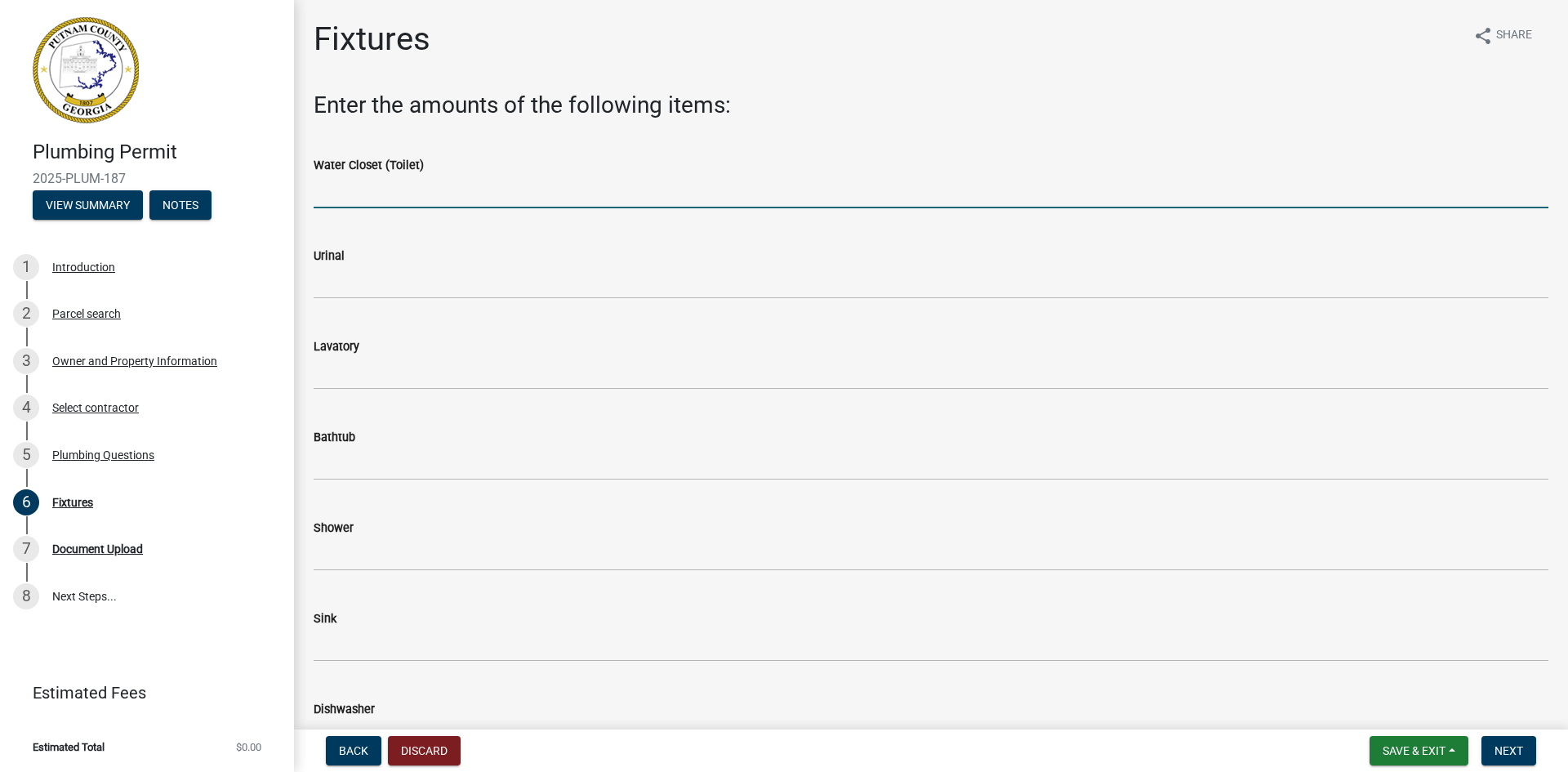
click at [399, 187] on input "text" at bounding box center [931, 191] width 1235 height 33
type input "3"
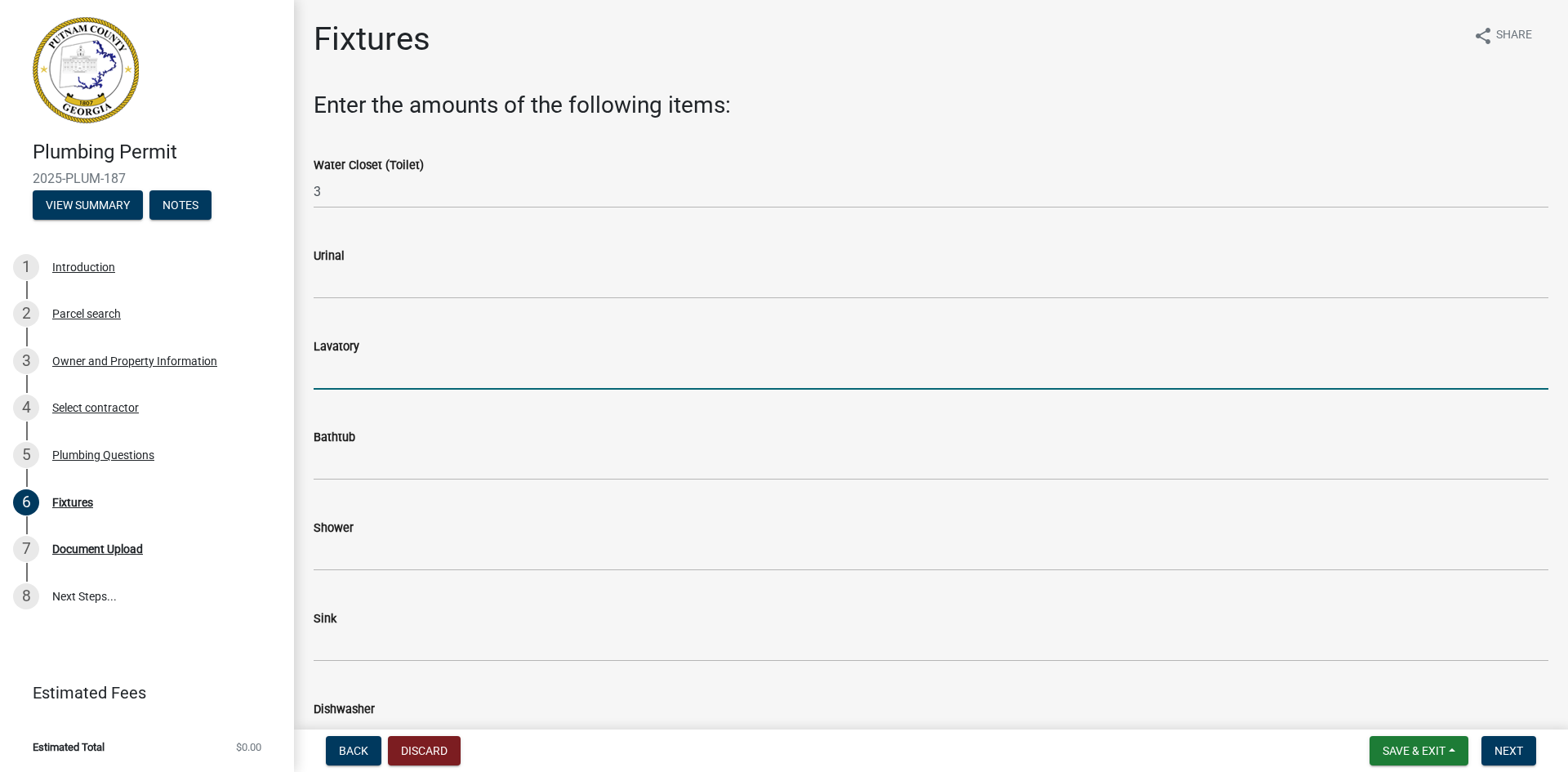
click at [368, 381] on input "text" at bounding box center [931, 373] width 1235 height 33
type input "4"
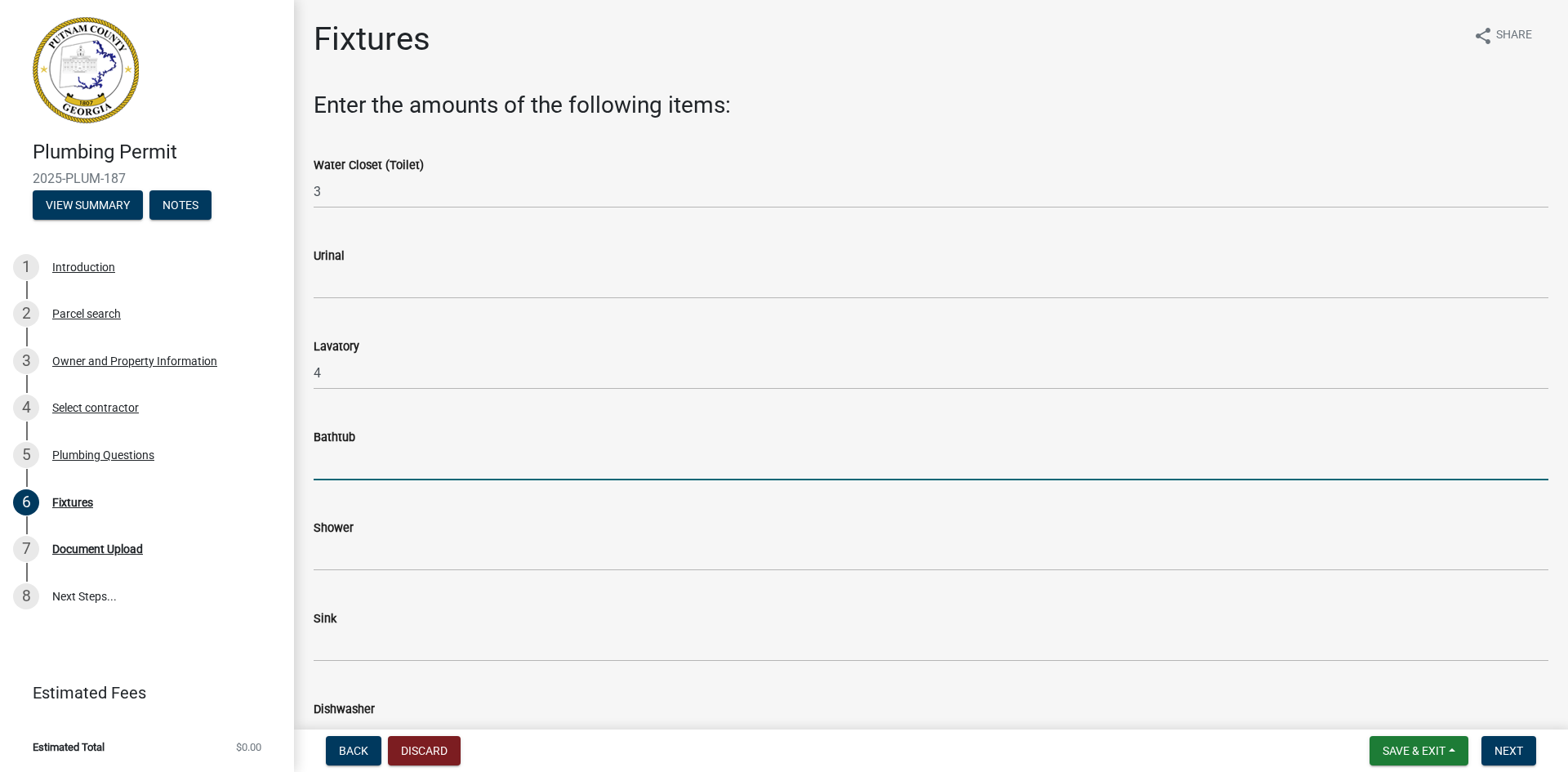
click at [385, 465] on input "text" at bounding box center [931, 464] width 1235 height 33
type input "2"
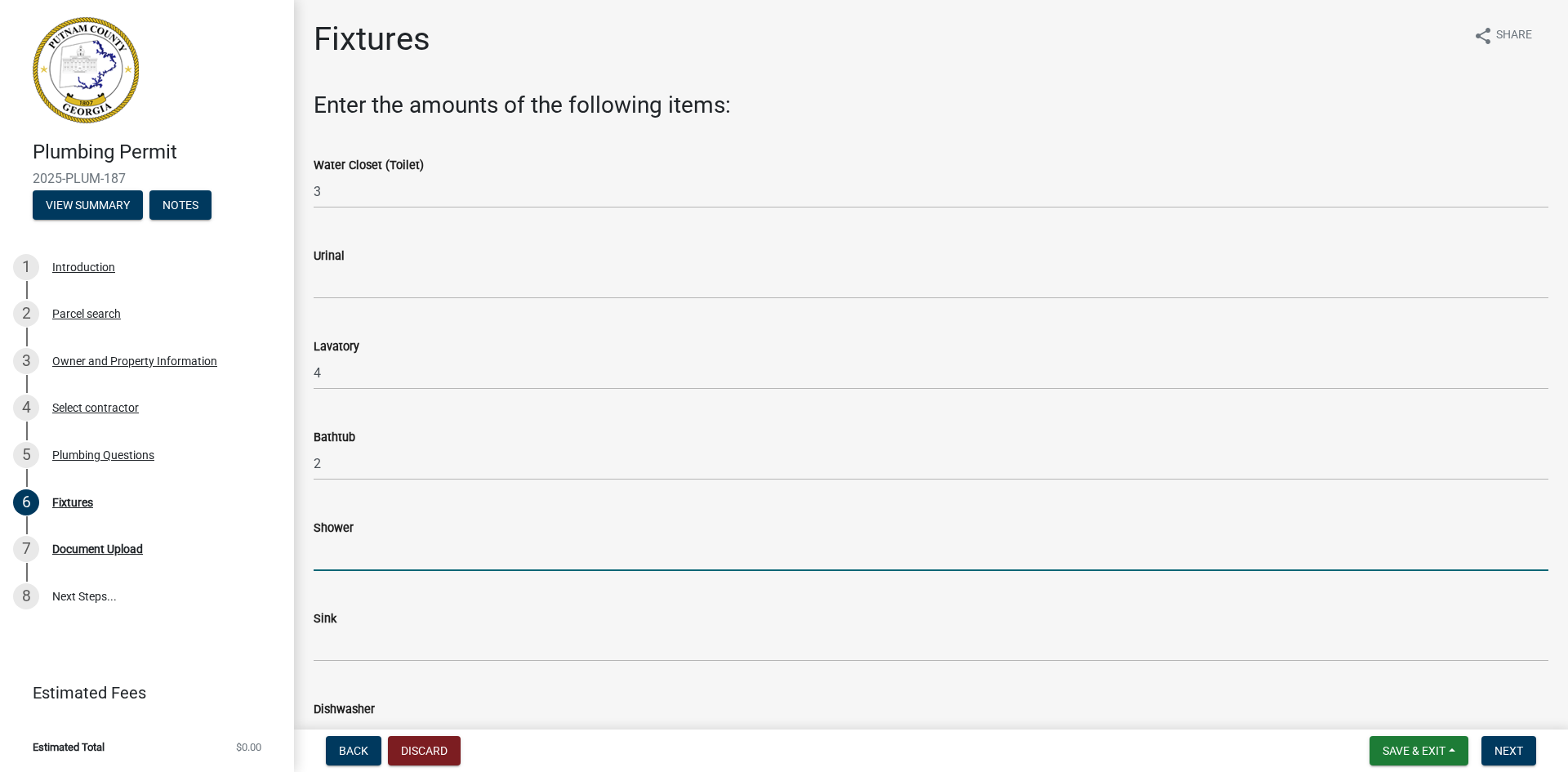
click at [372, 554] on input "text" at bounding box center [931, 554] width 1235 height 33
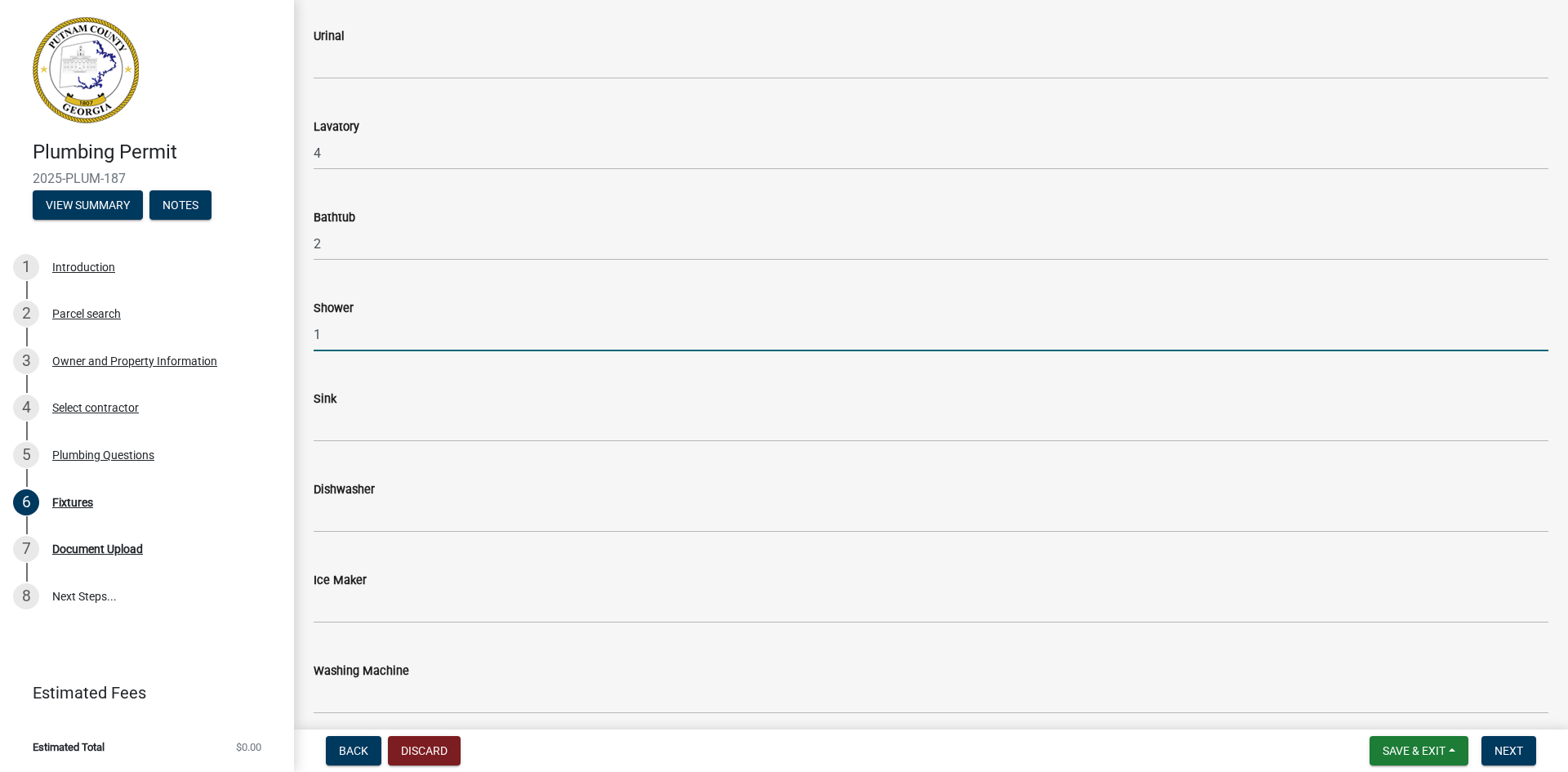
scroll to position [245, 0]
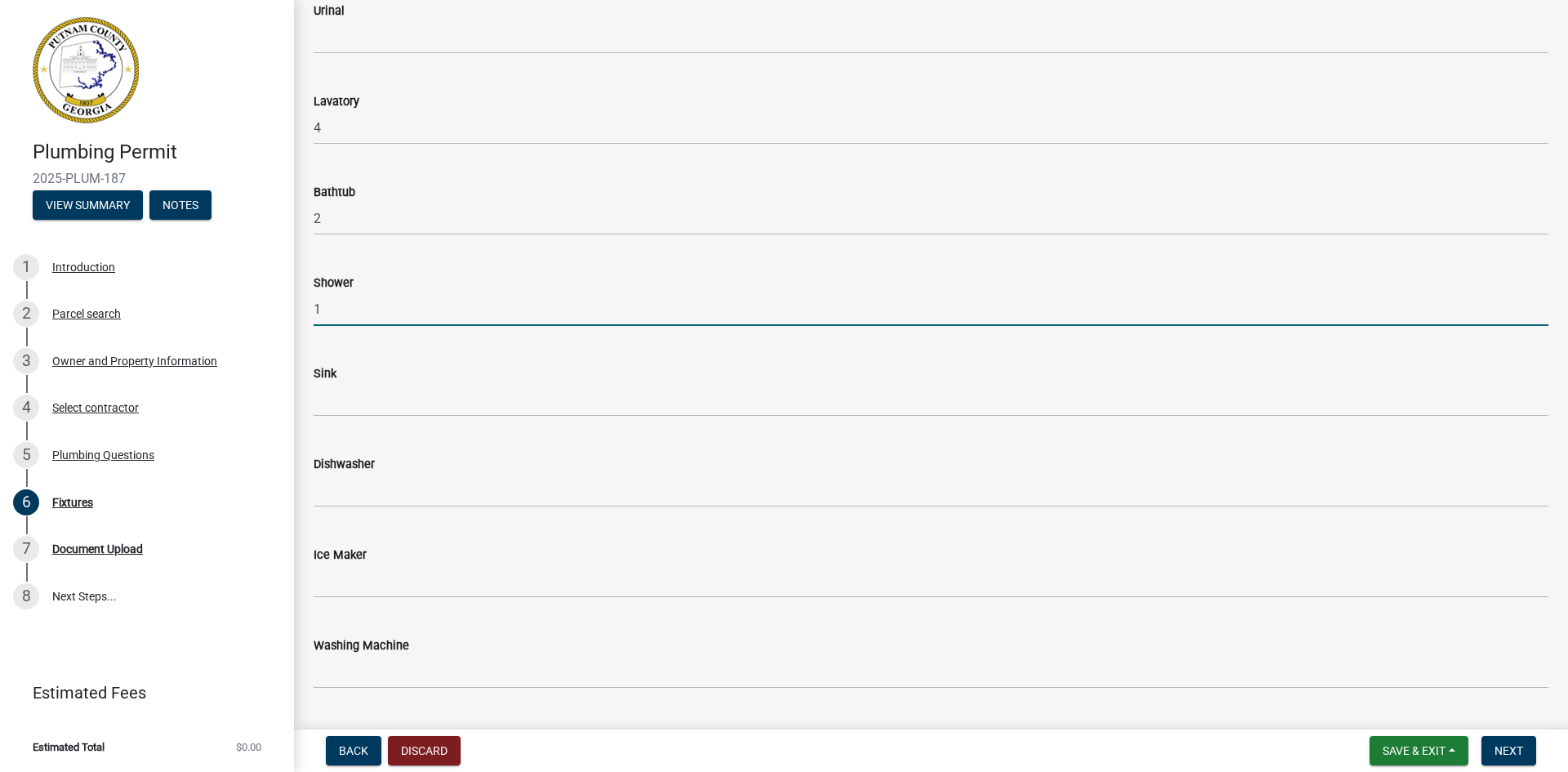
type input "1"
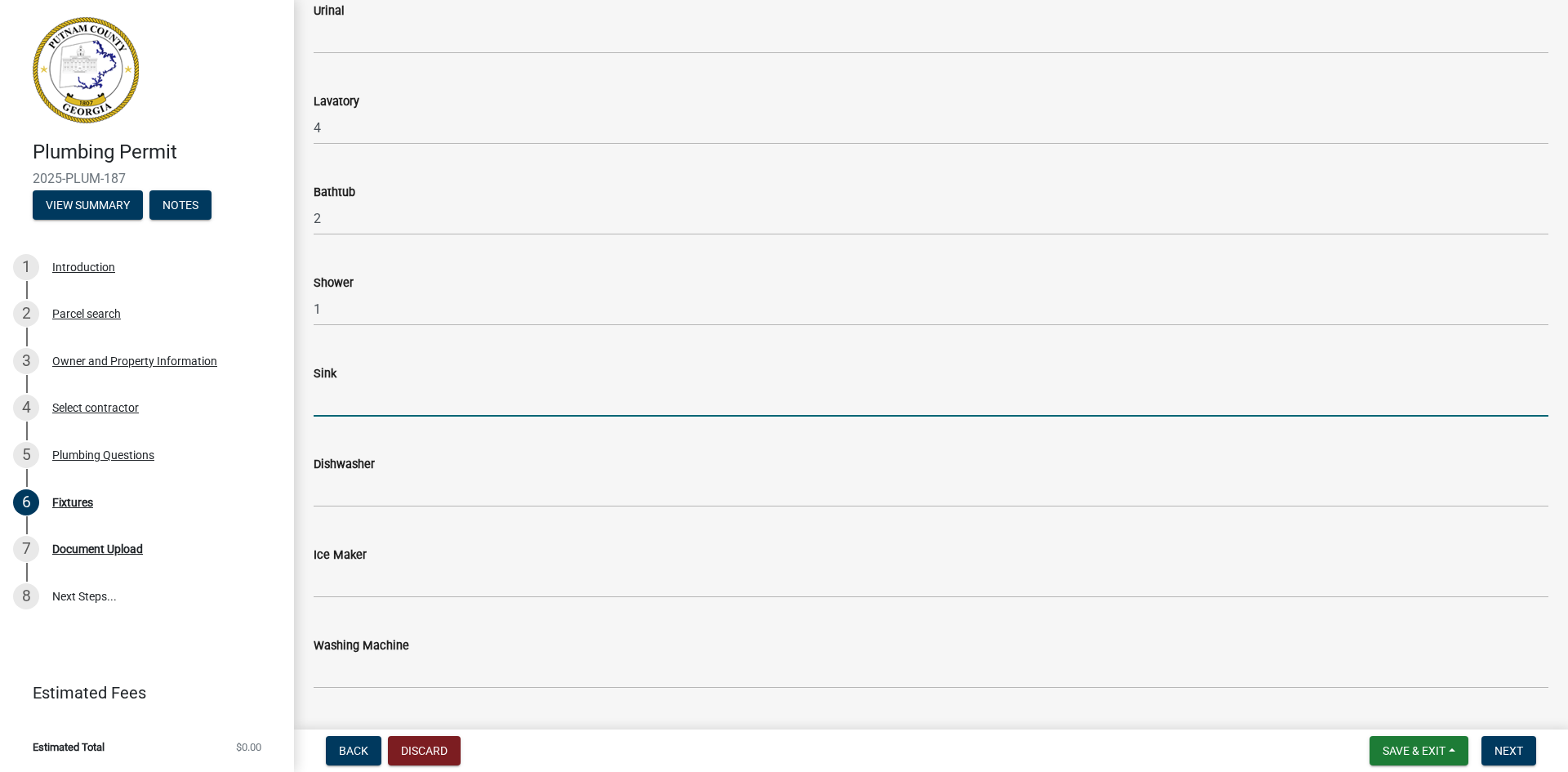
click at [384, 391] on input "text" at bounding box center [931, 399] width 1235 height 33
type input "1"
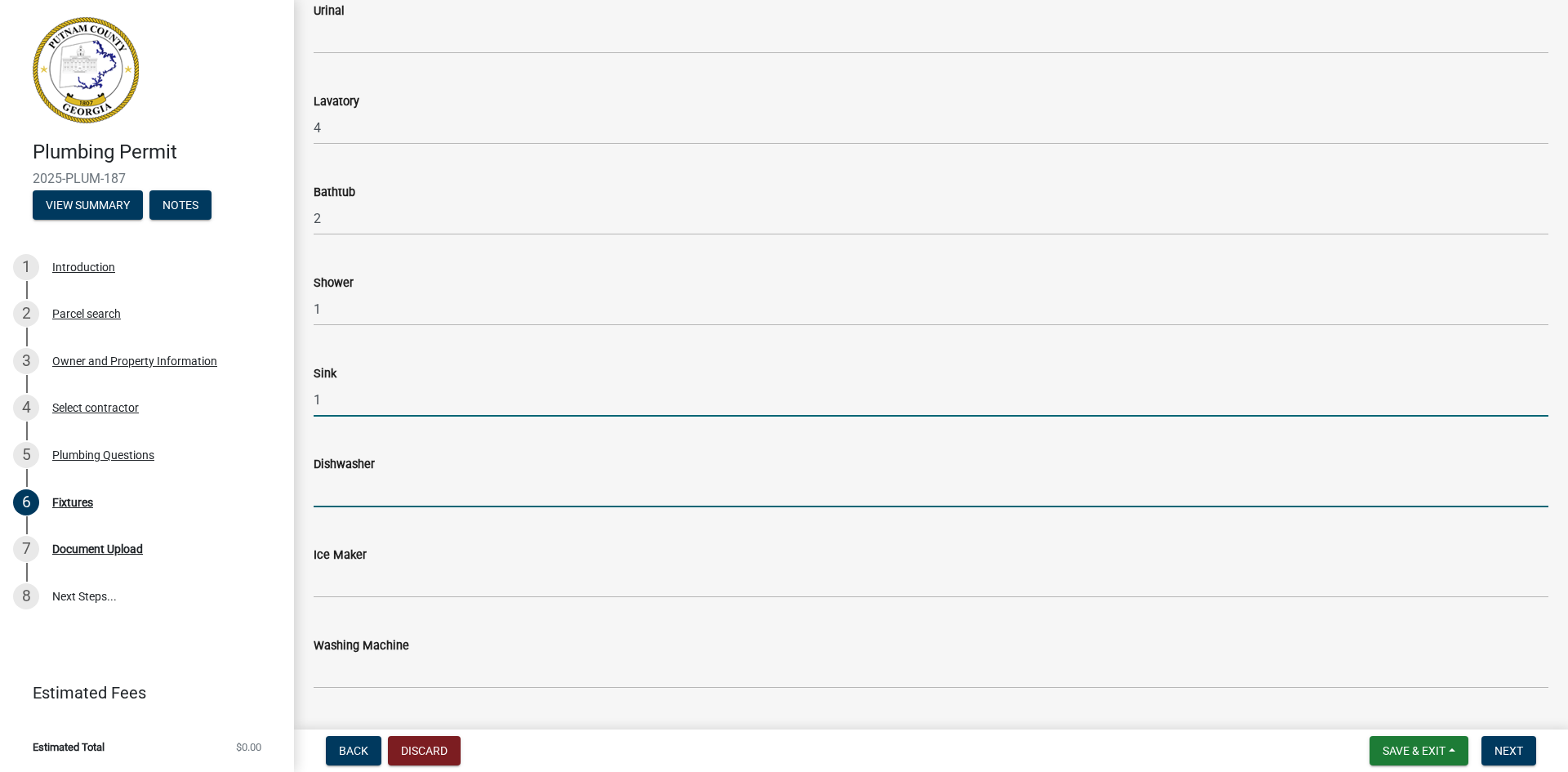
drag, startPoint x: 369, startPoint y: 485, endPoint x: 372, endPoint y: 500, distance: 15.3
click at [369, 485] on input "text" at bounding box center [931, 491] width 1235 height 33
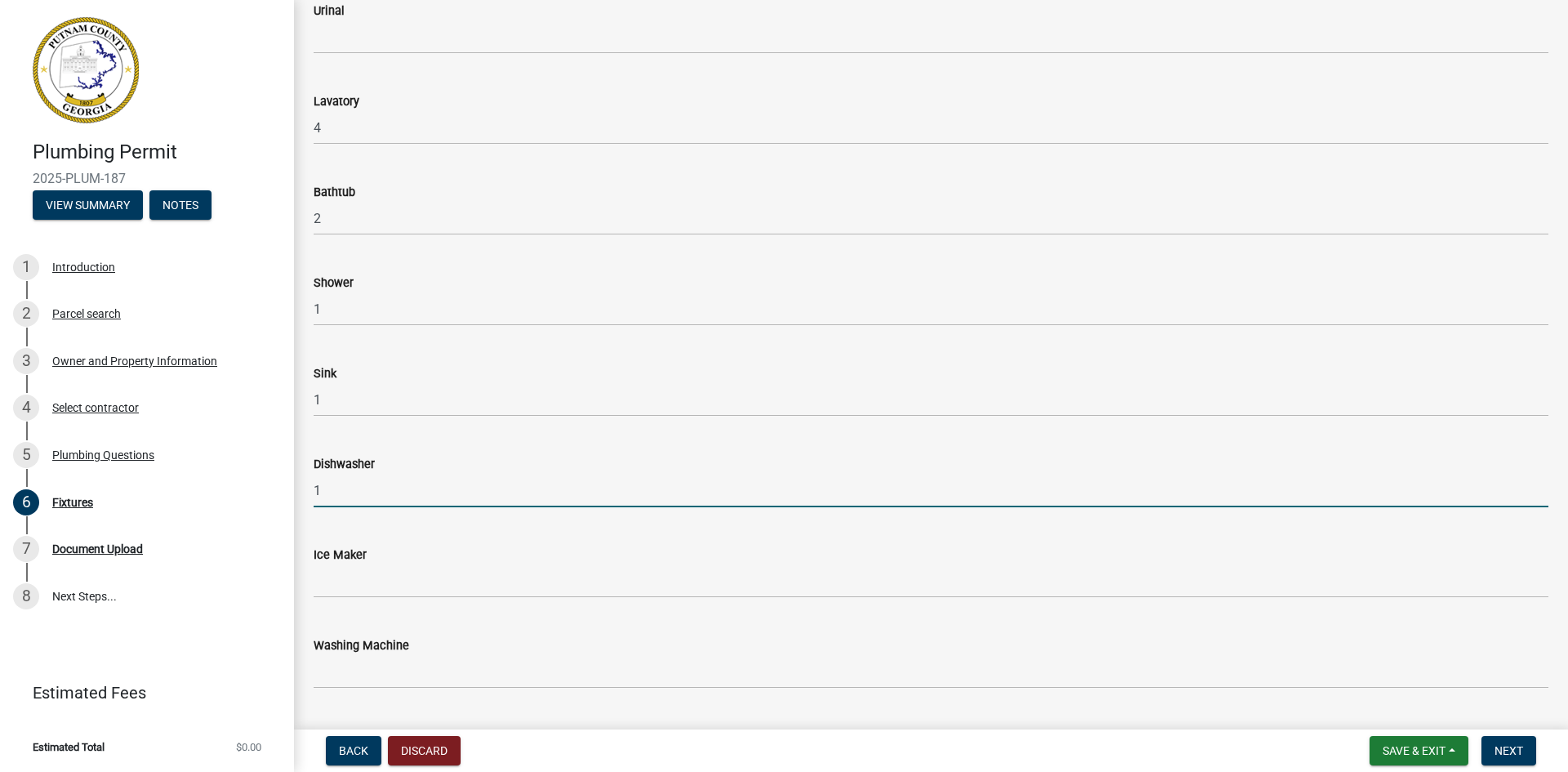
type input "1"
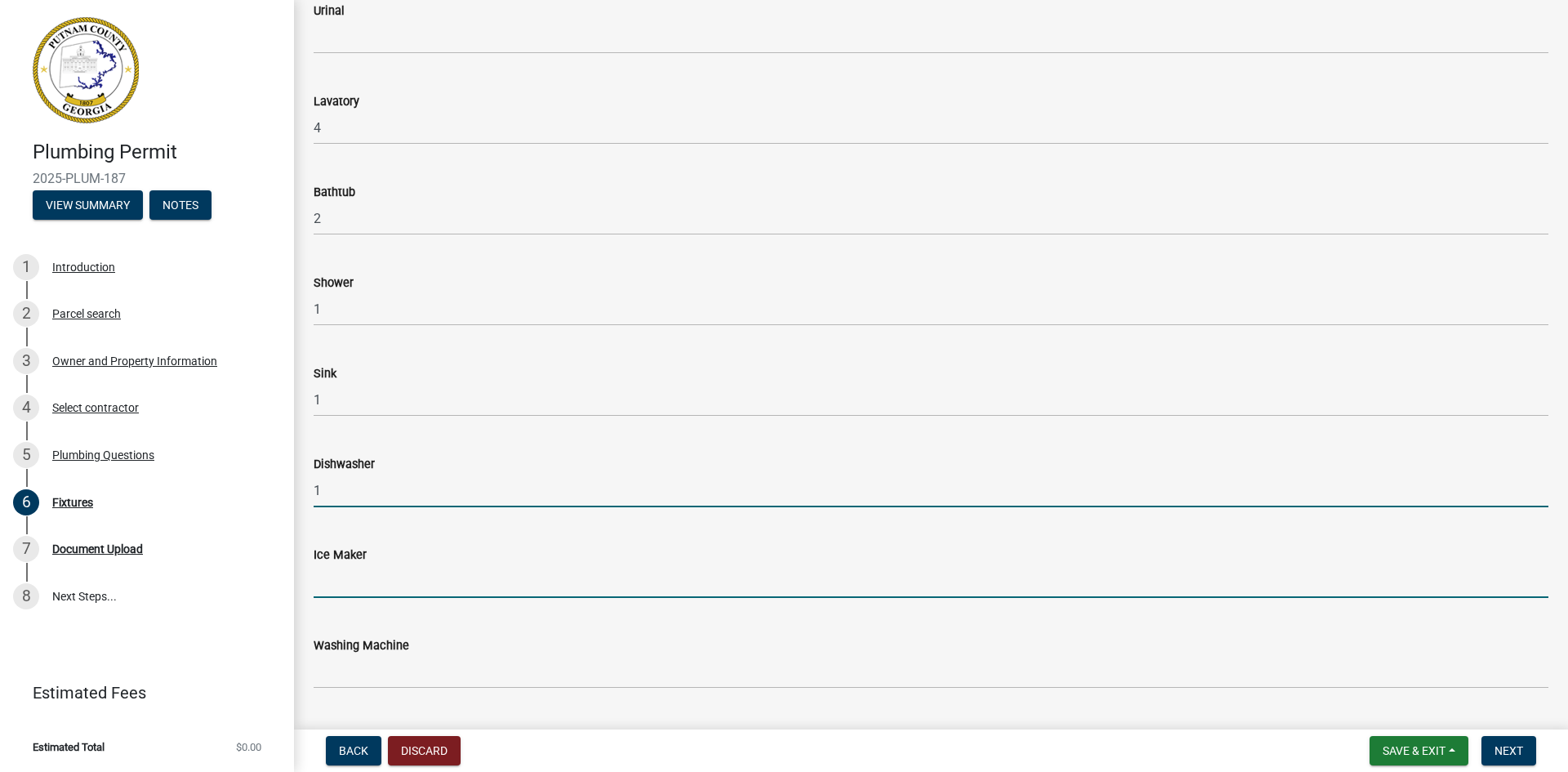
click at [346, 580] on input "text" at bounding box center [931, 581] width 1235 height 33
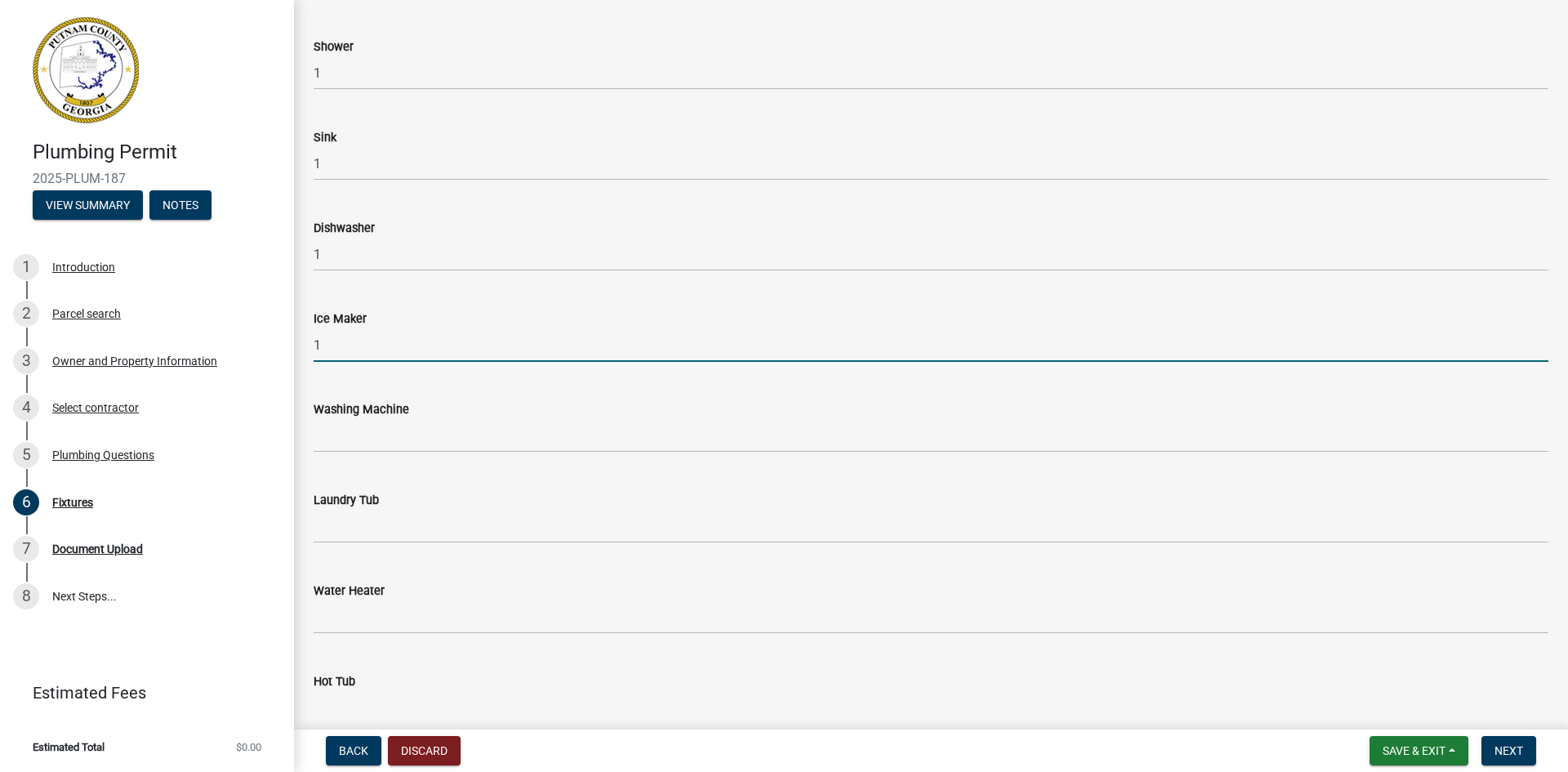
scroll to position [490, 0]
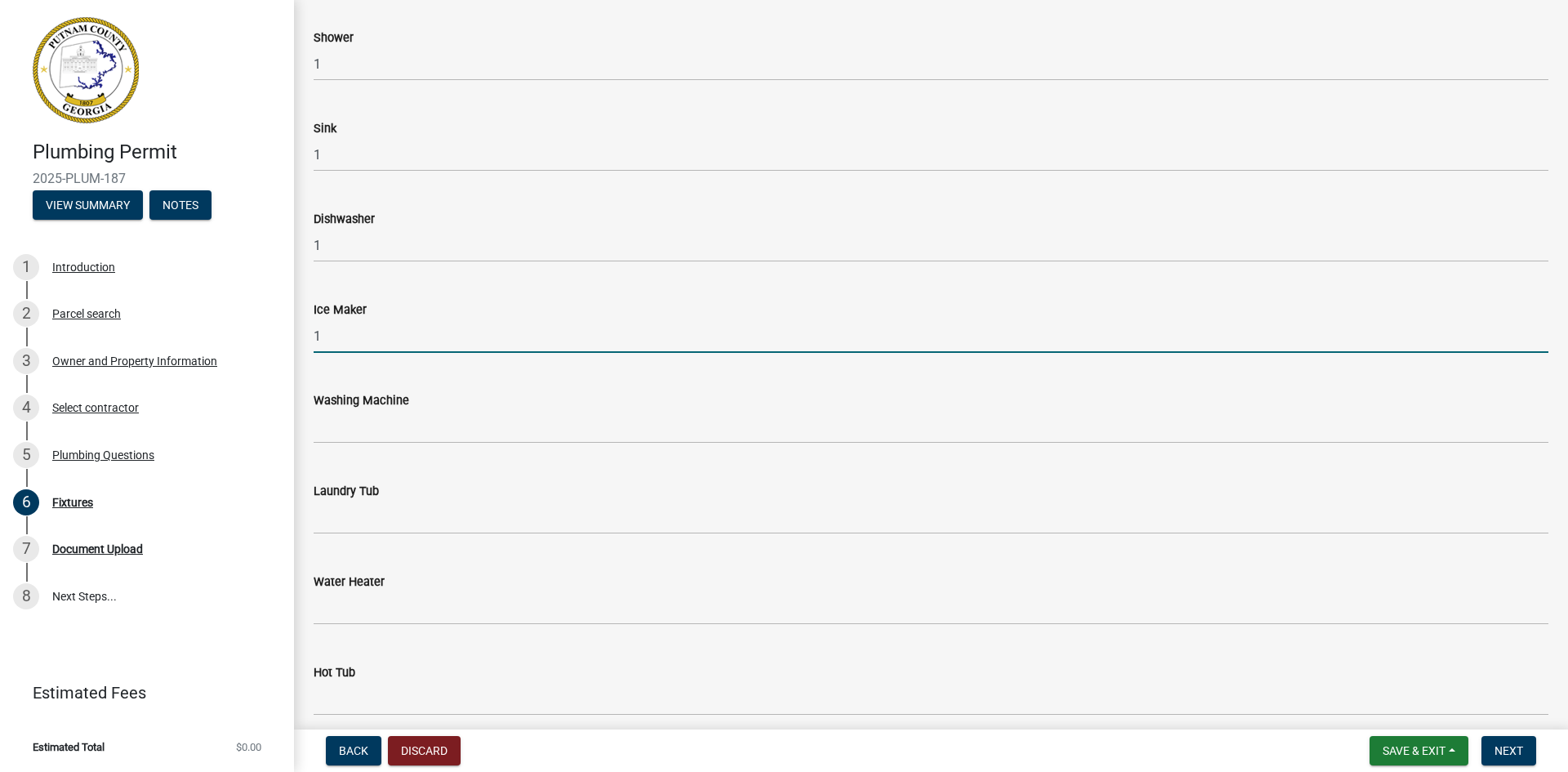
type input "1"
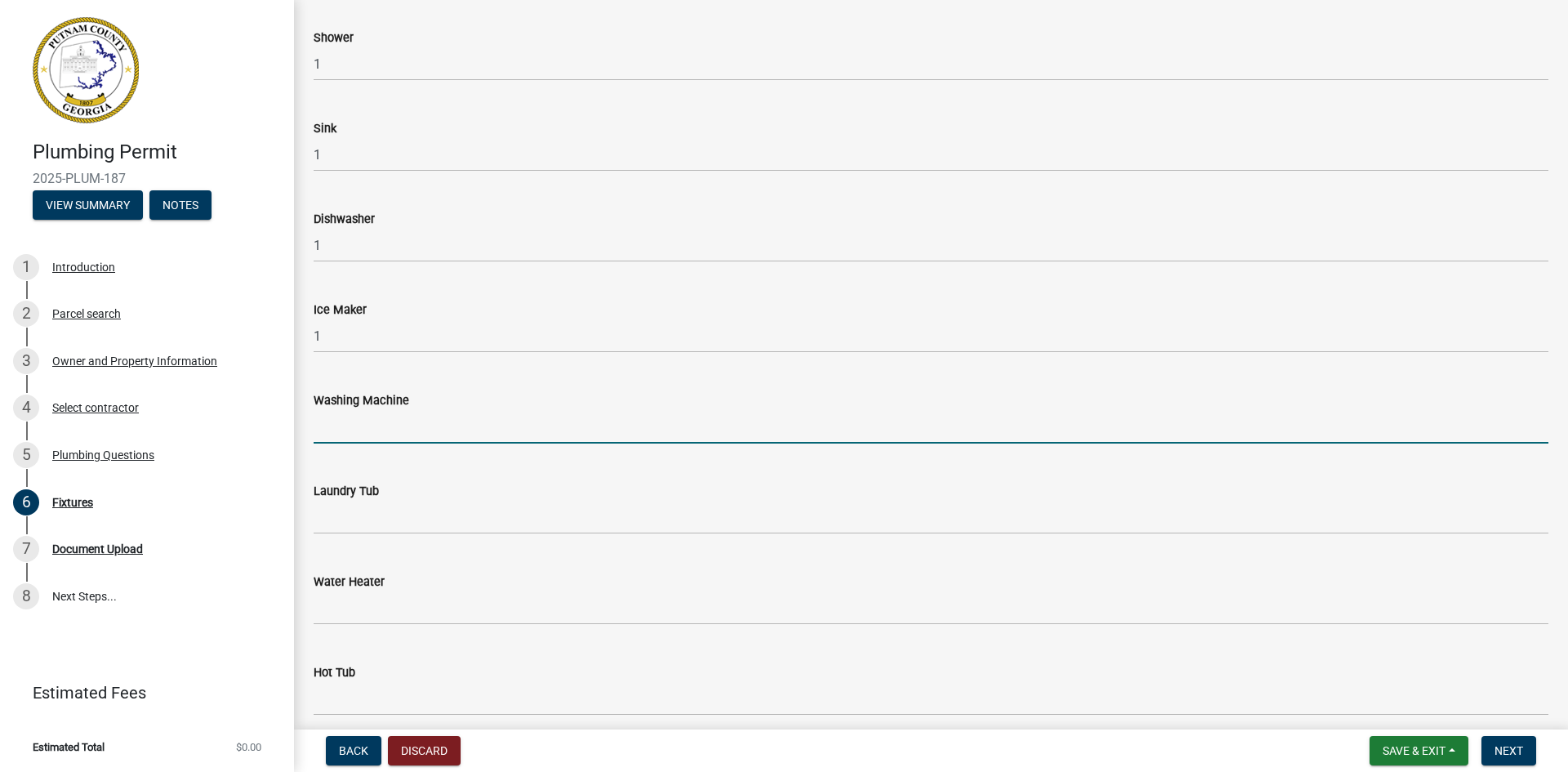
click at [371, 421] on input "text" at bounding box center [931, 426] width 1235 height 33
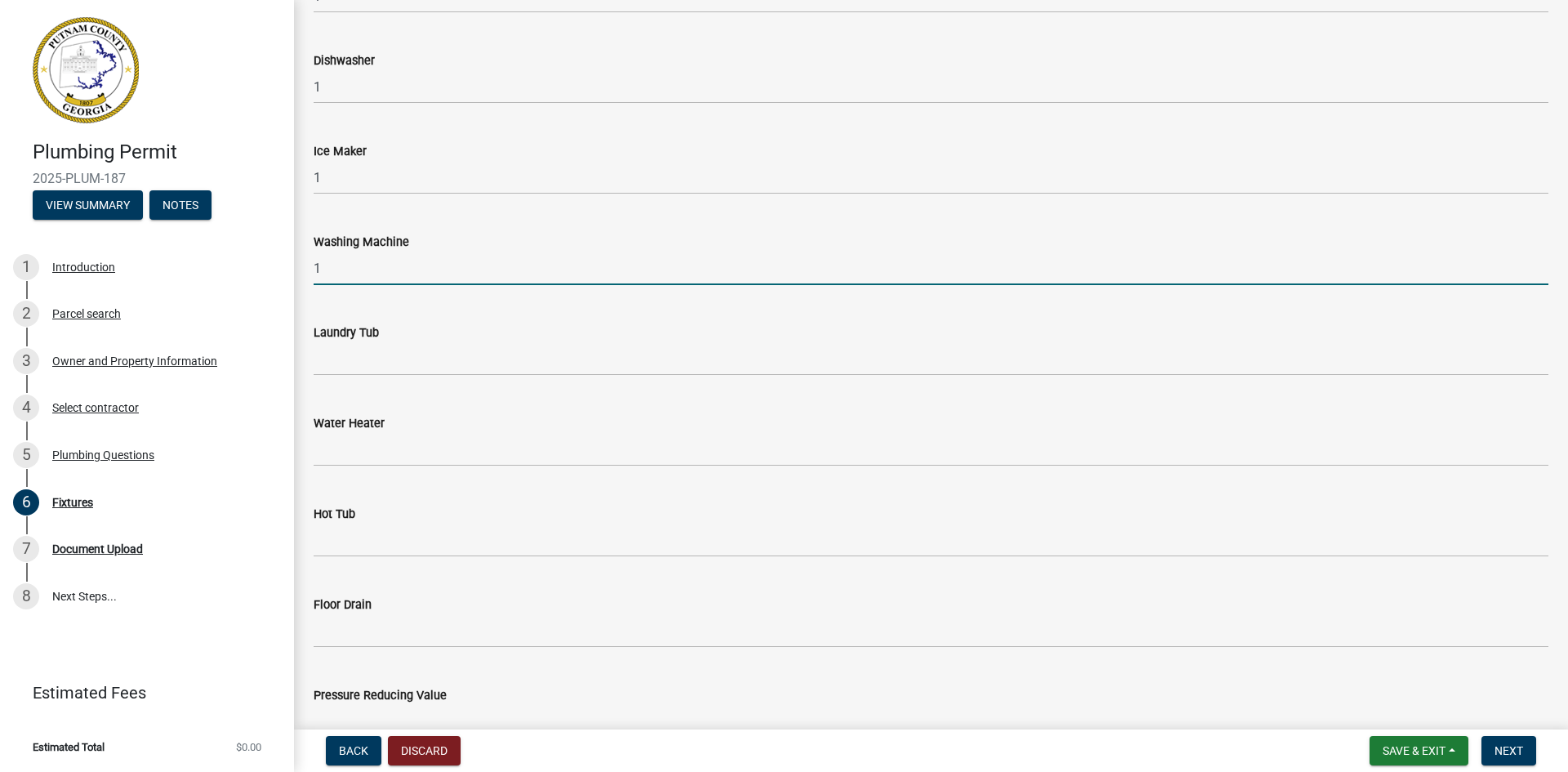
scroll to position [653, 0]
type input "1"
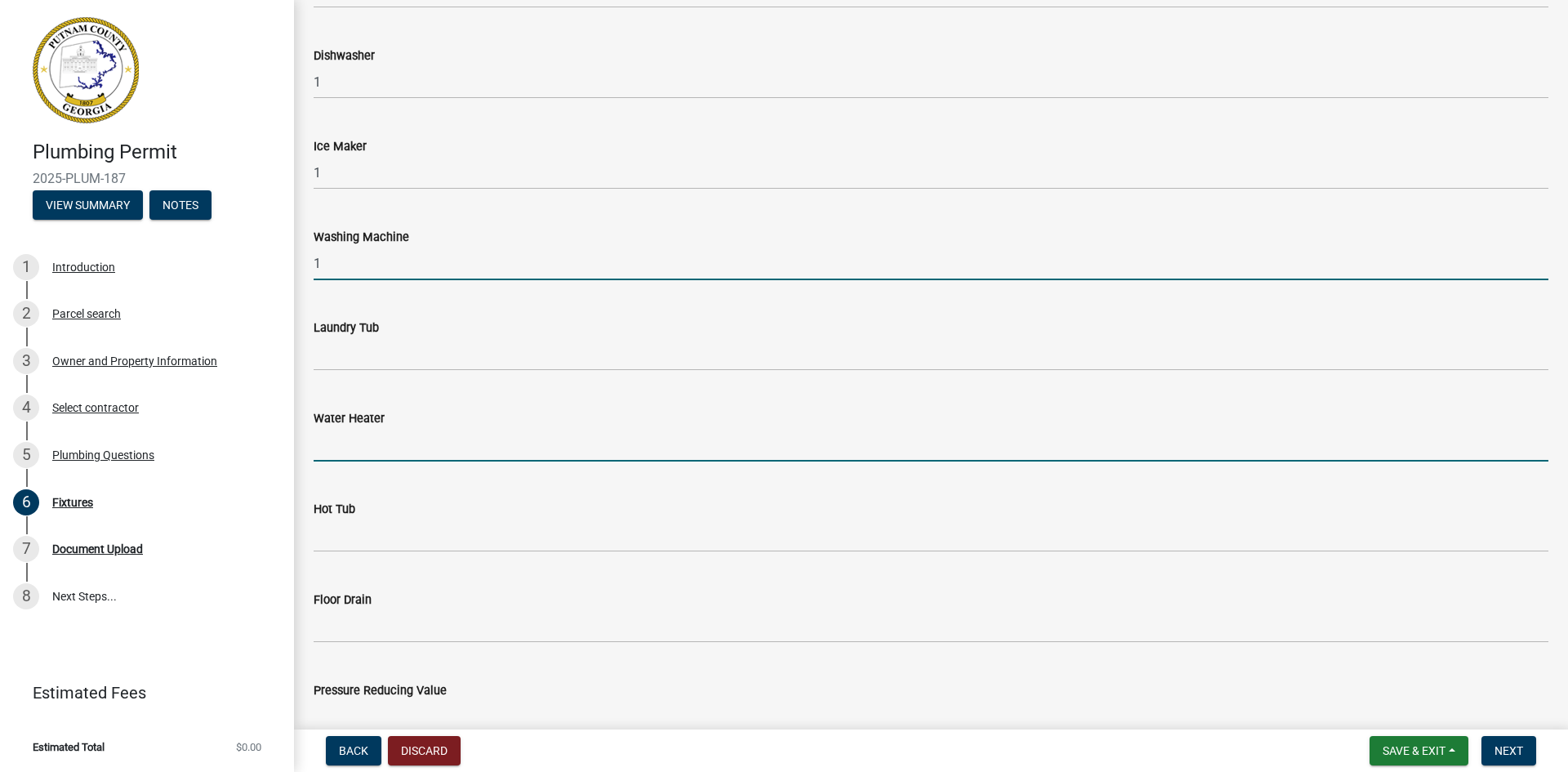
click at [354, 437] on input "text" at bounding box center [931, 445] width 1235 height 33
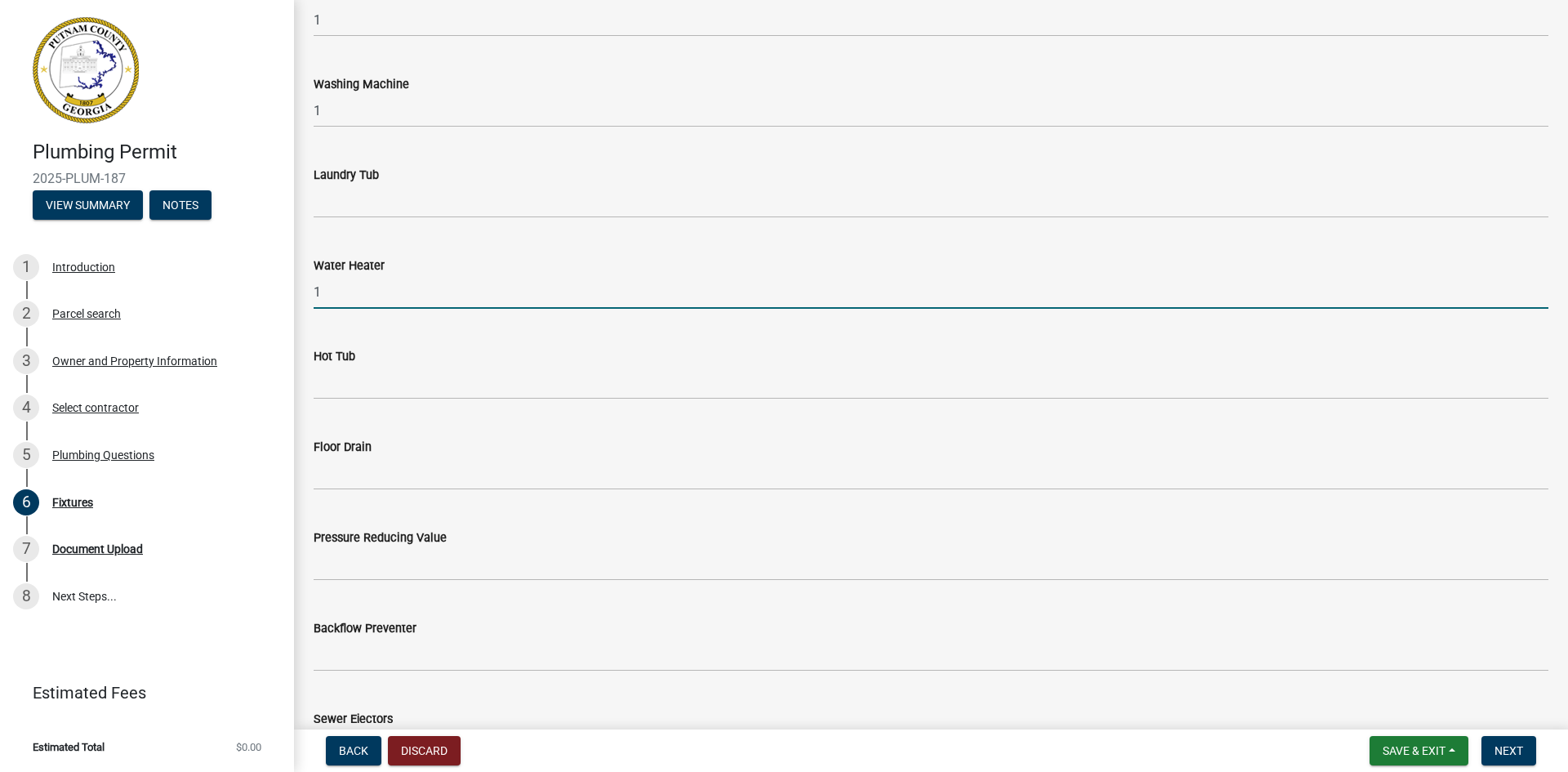
scroll to position [898, 0]
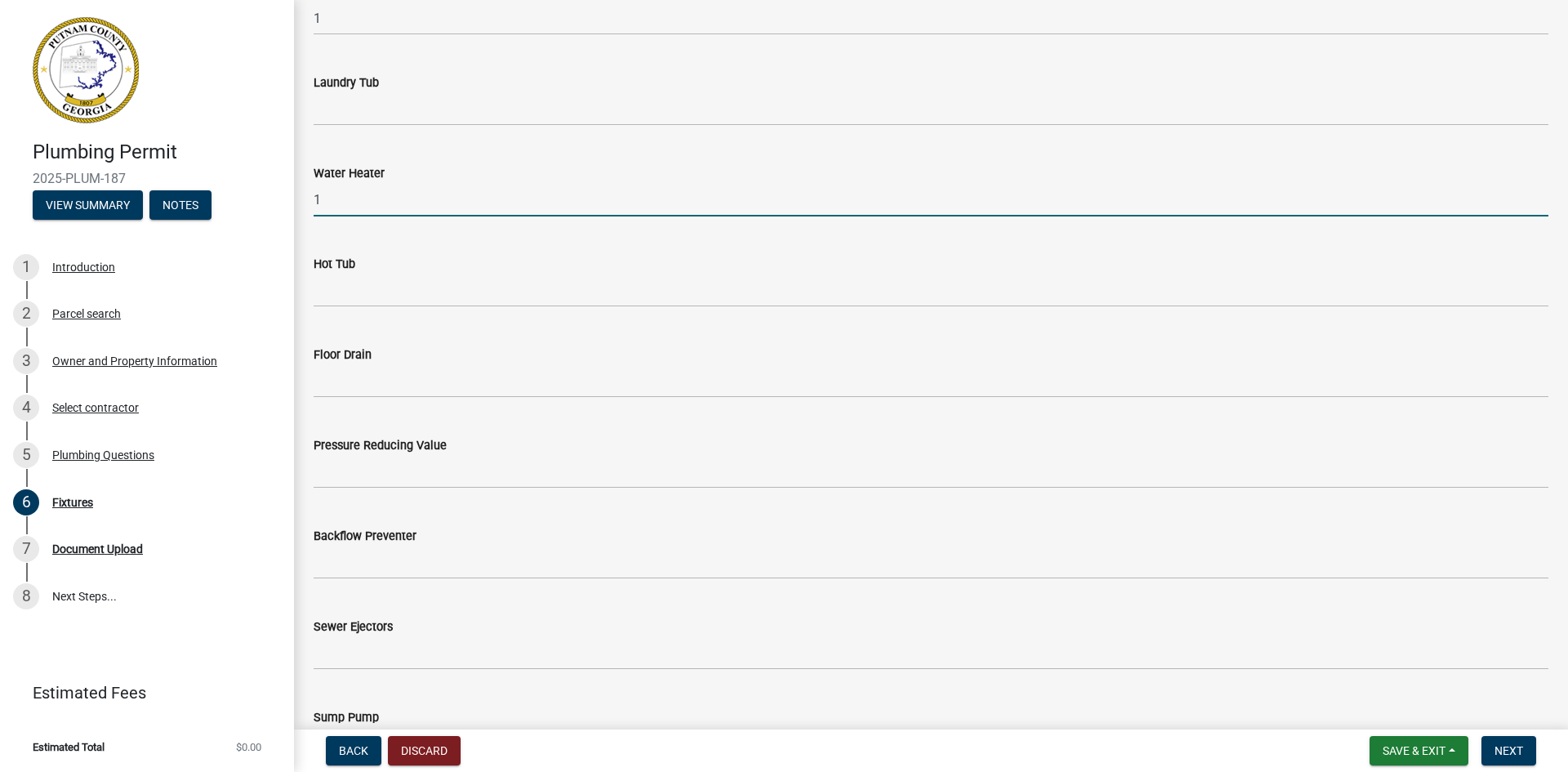
type input "1"
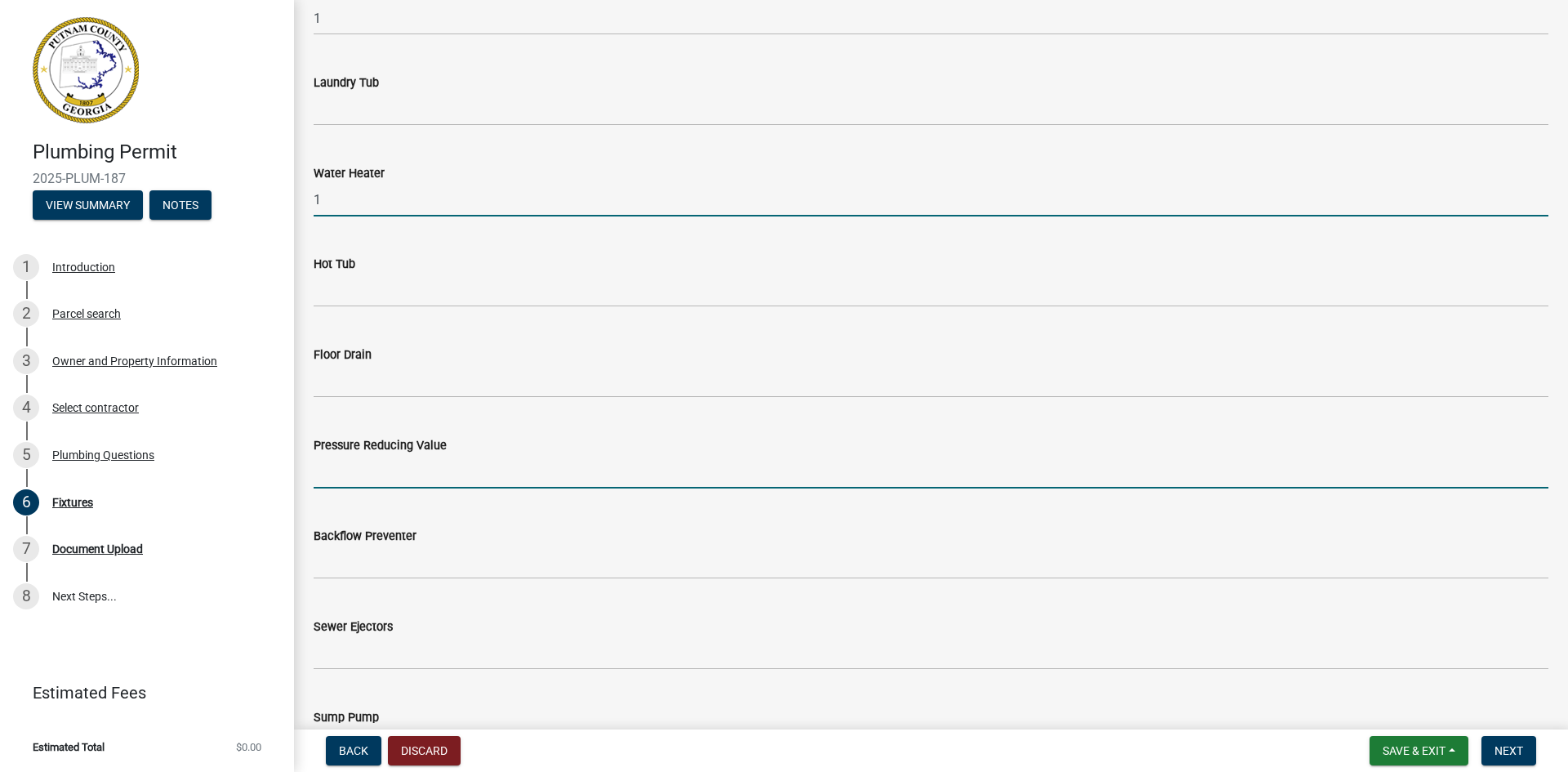
click at [353, 473] on input "text" at bounding box center [931, 472] width 1235 height 33
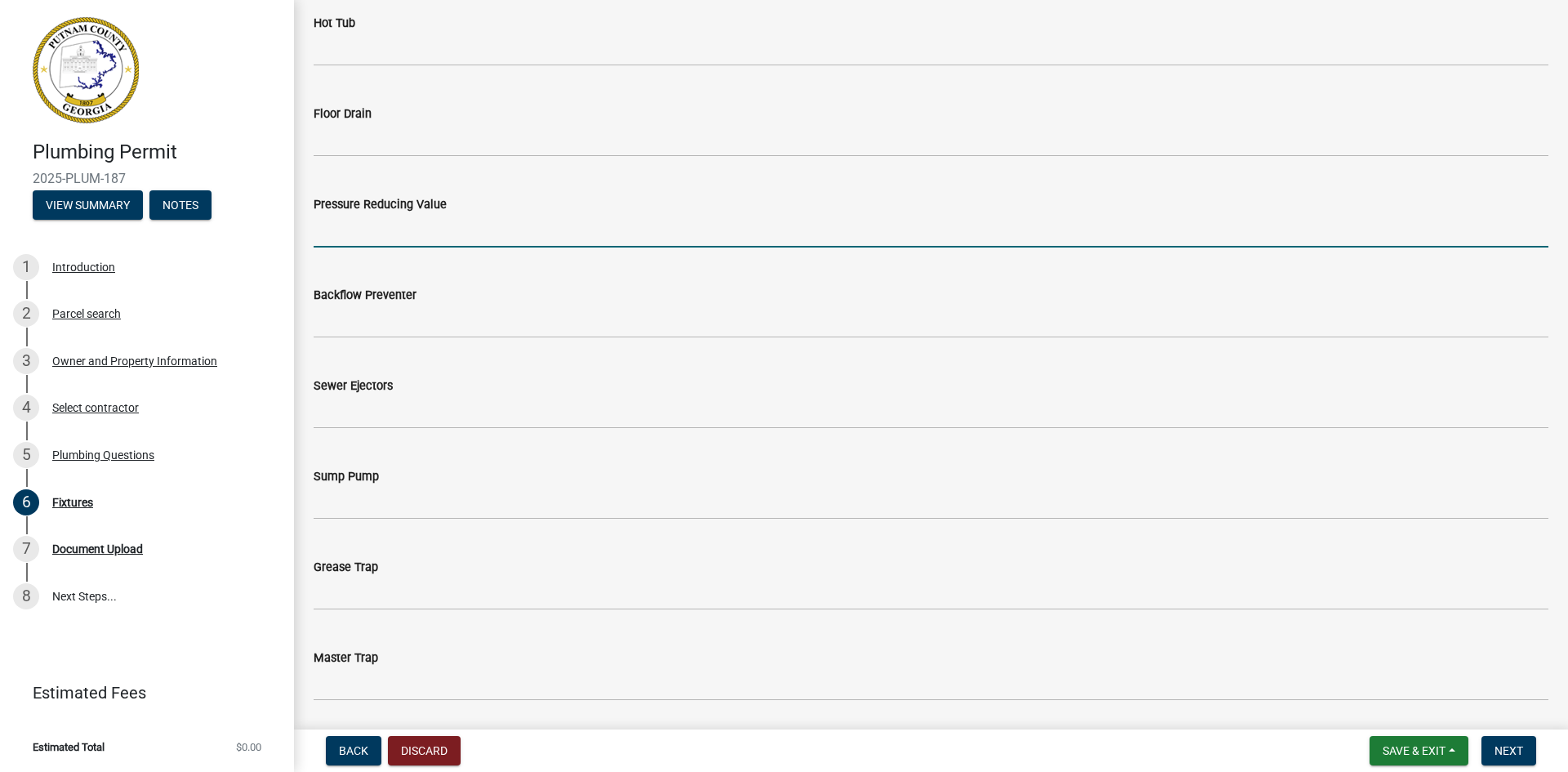
scroll to position [1144, 0]
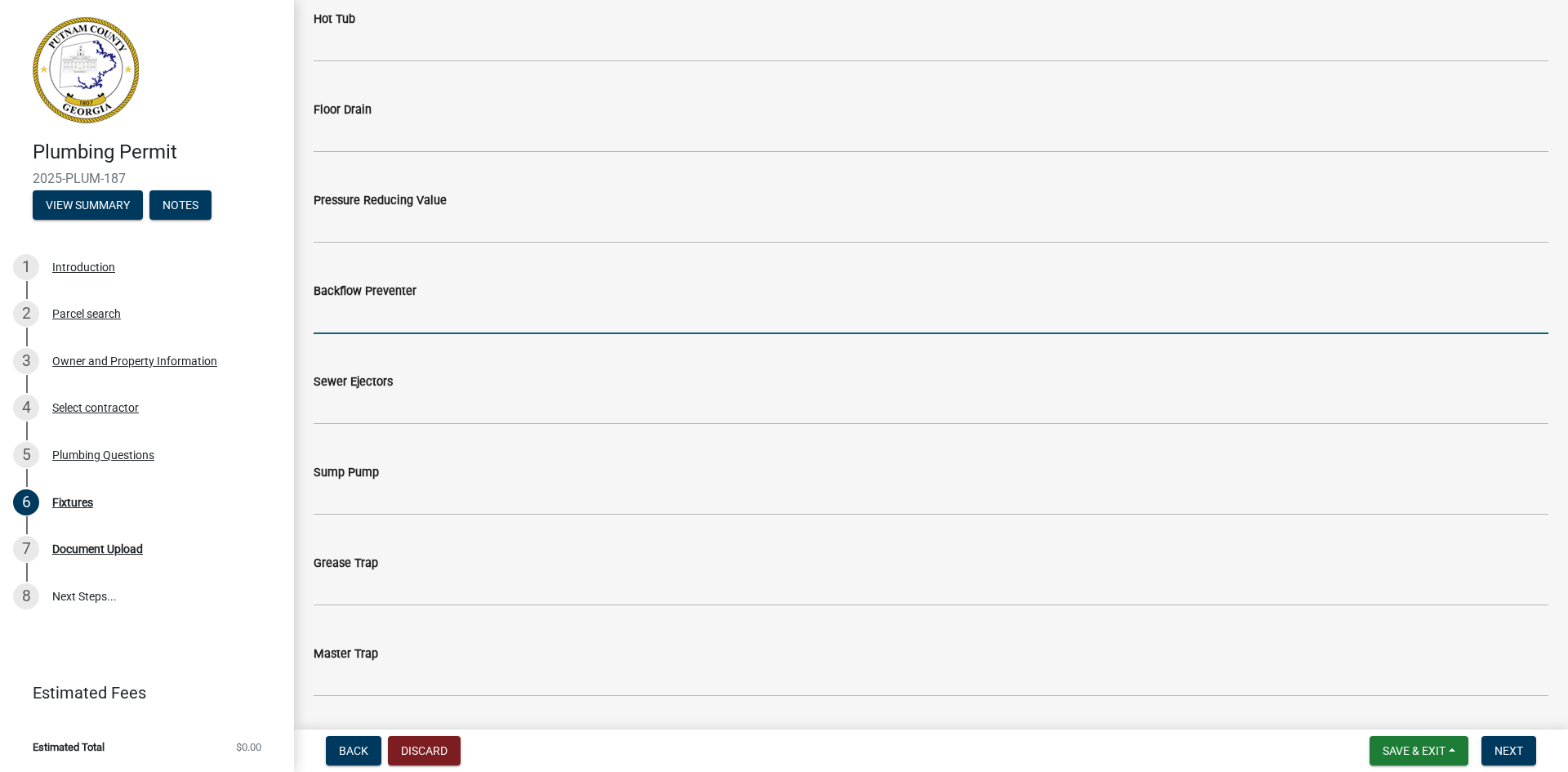
click at [372, 312] on input "text" at bounding box center [931, 317] width 1235 height 33
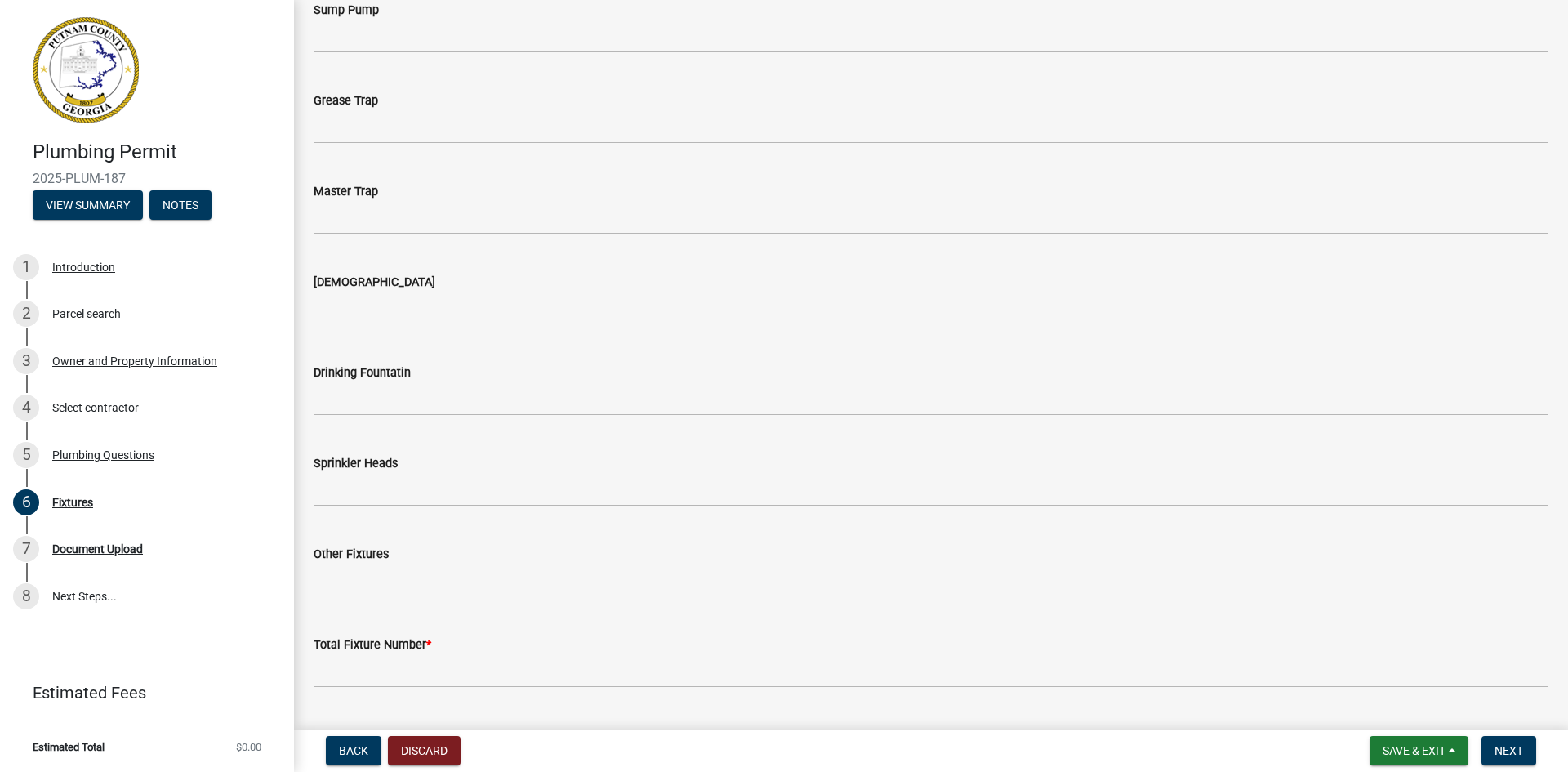
scroll to position [1649, 0]
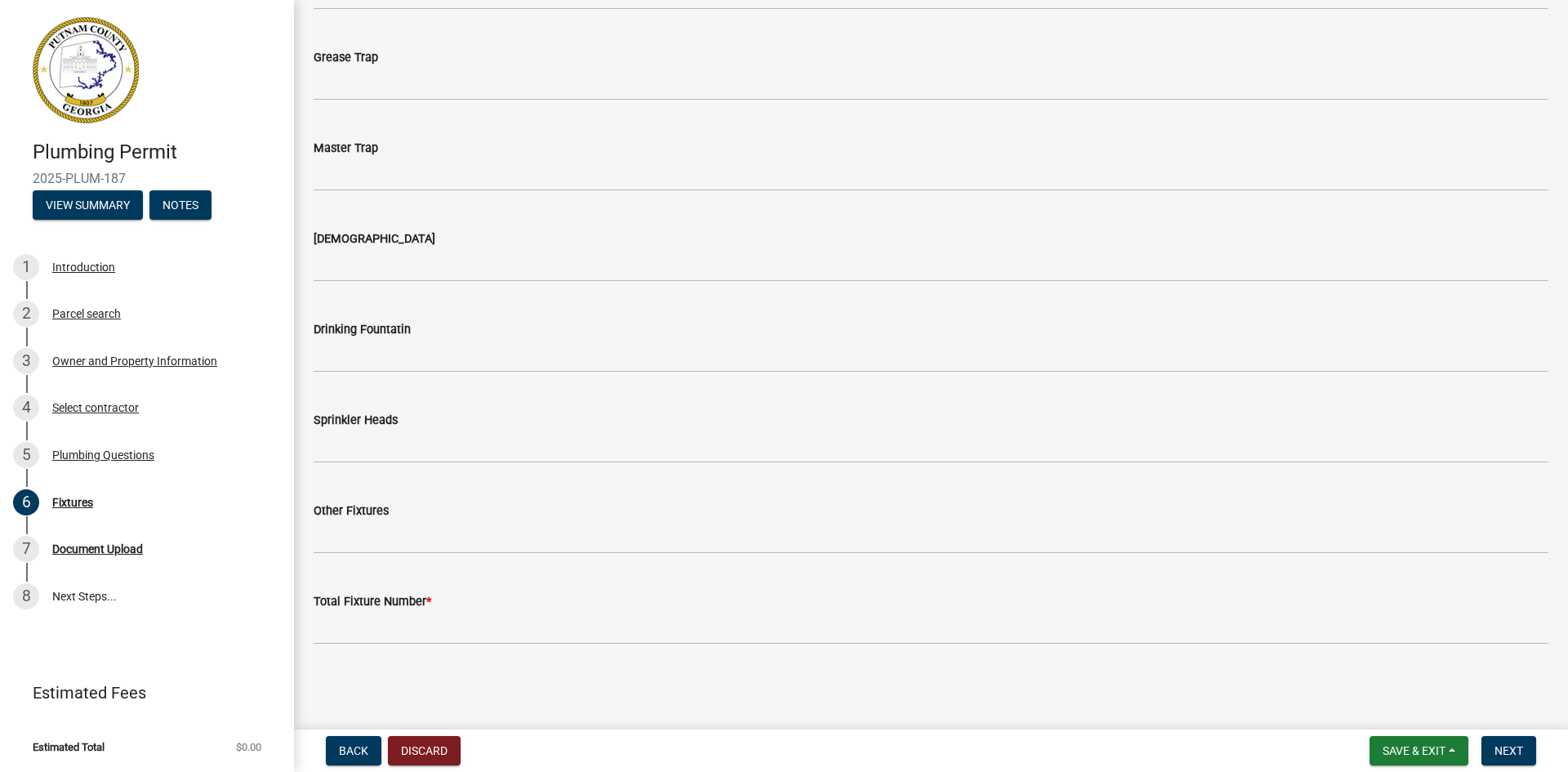
type input "2"
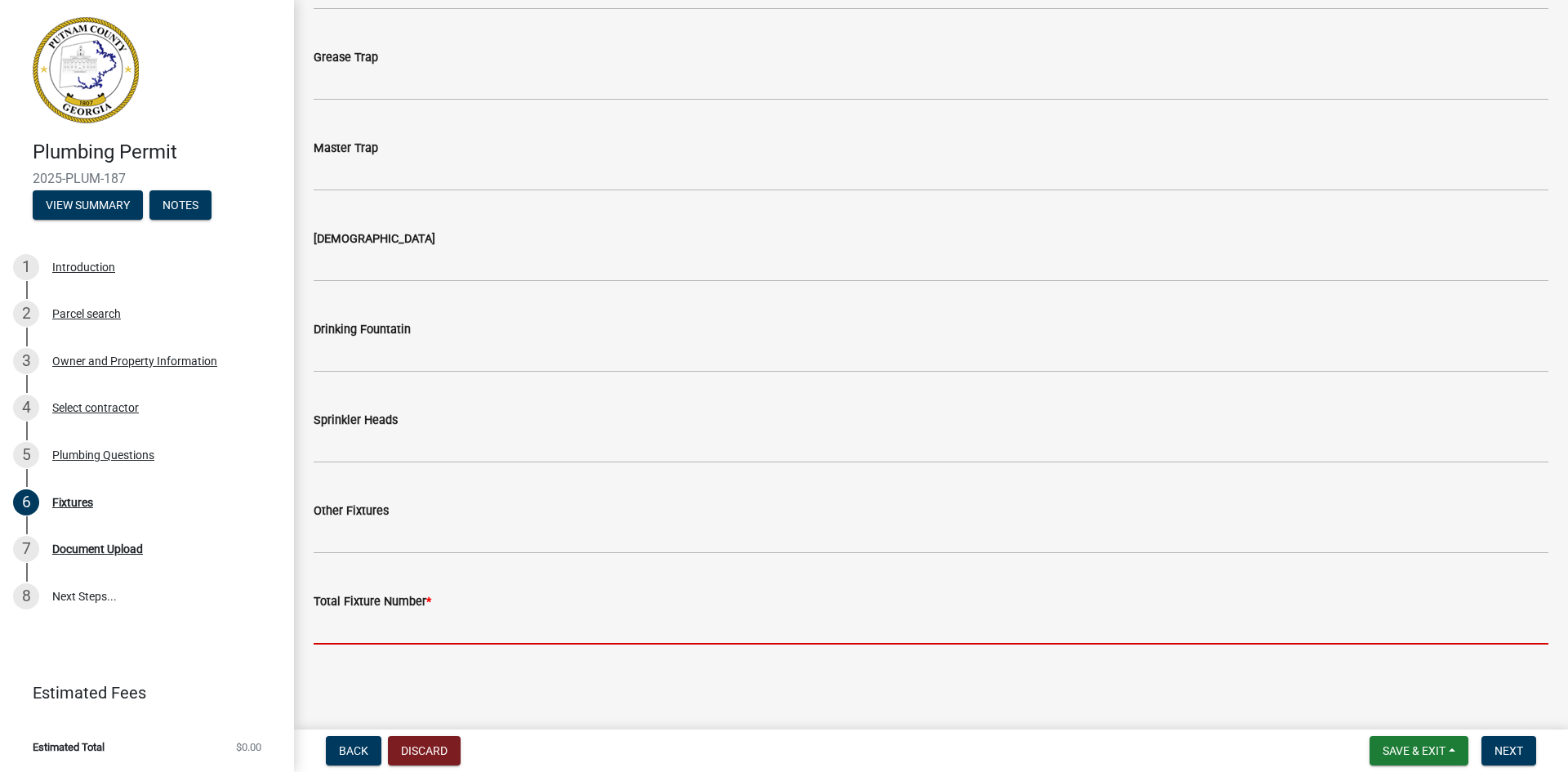
click at [409, 629] on input "text" at bounding box center [931, 628] width 1235 height 33
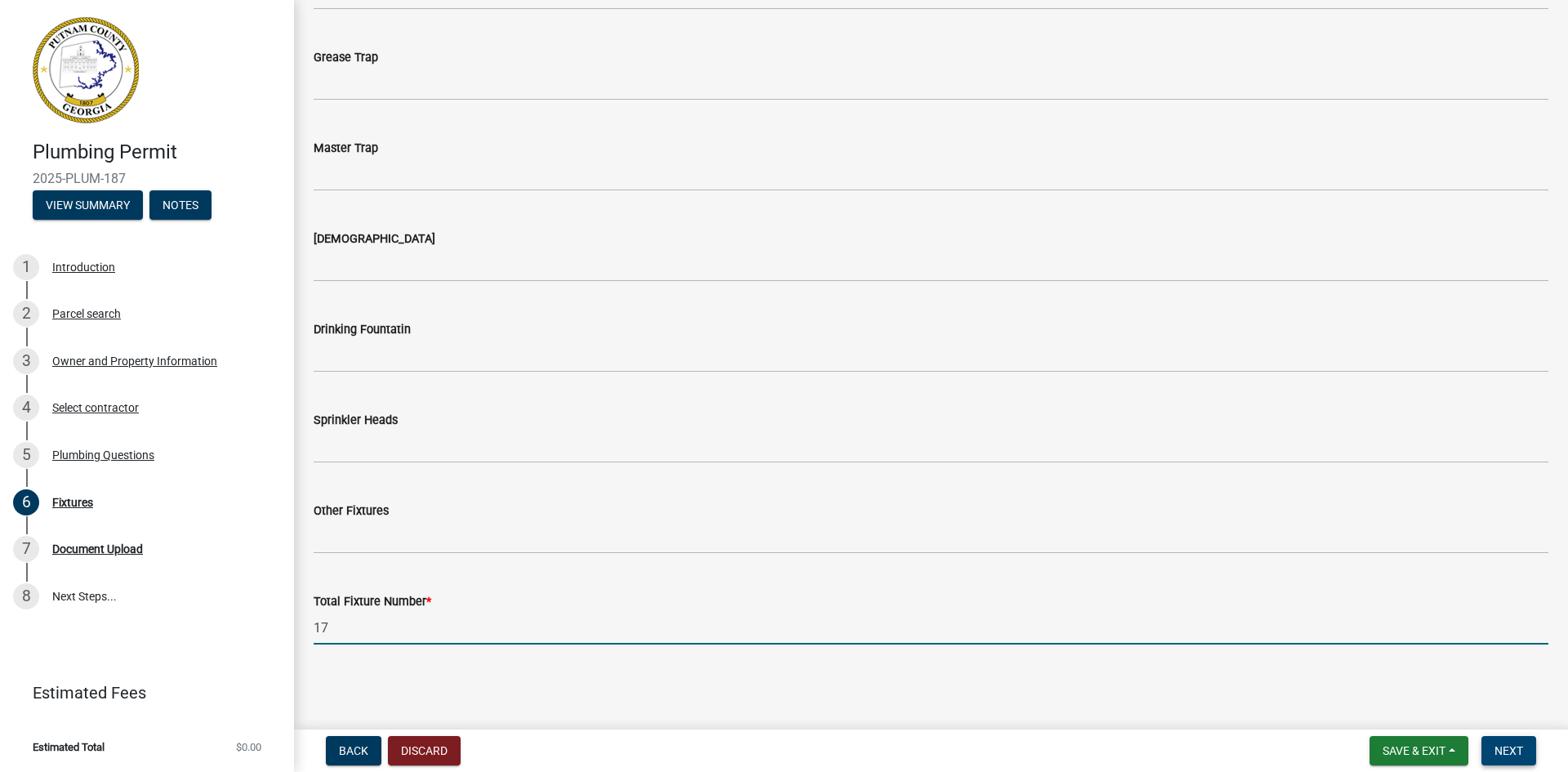
type input "17"
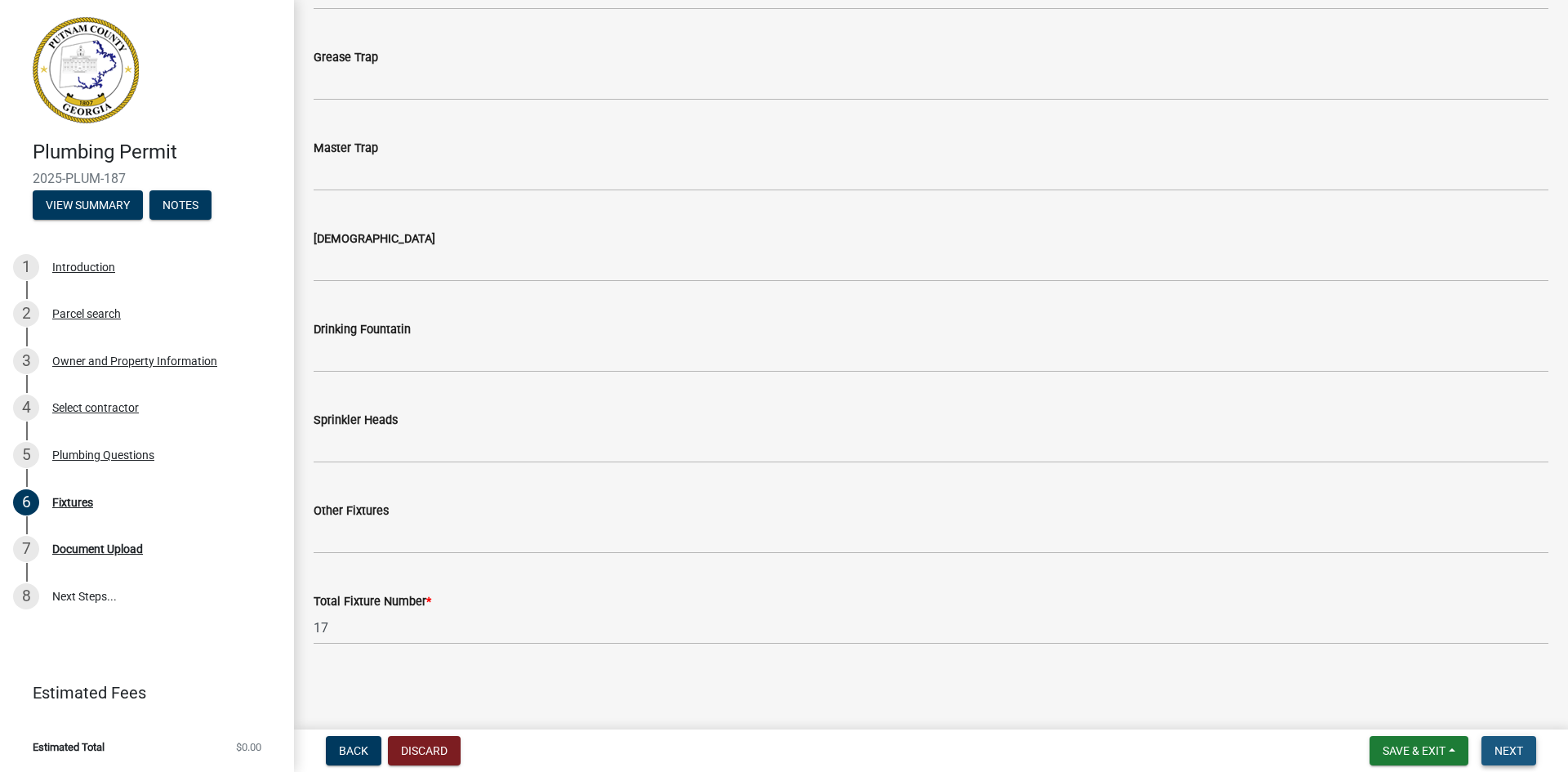
click at [1515, 749] on span "Next" at bounding box center [1509, 751] width 29 height 13
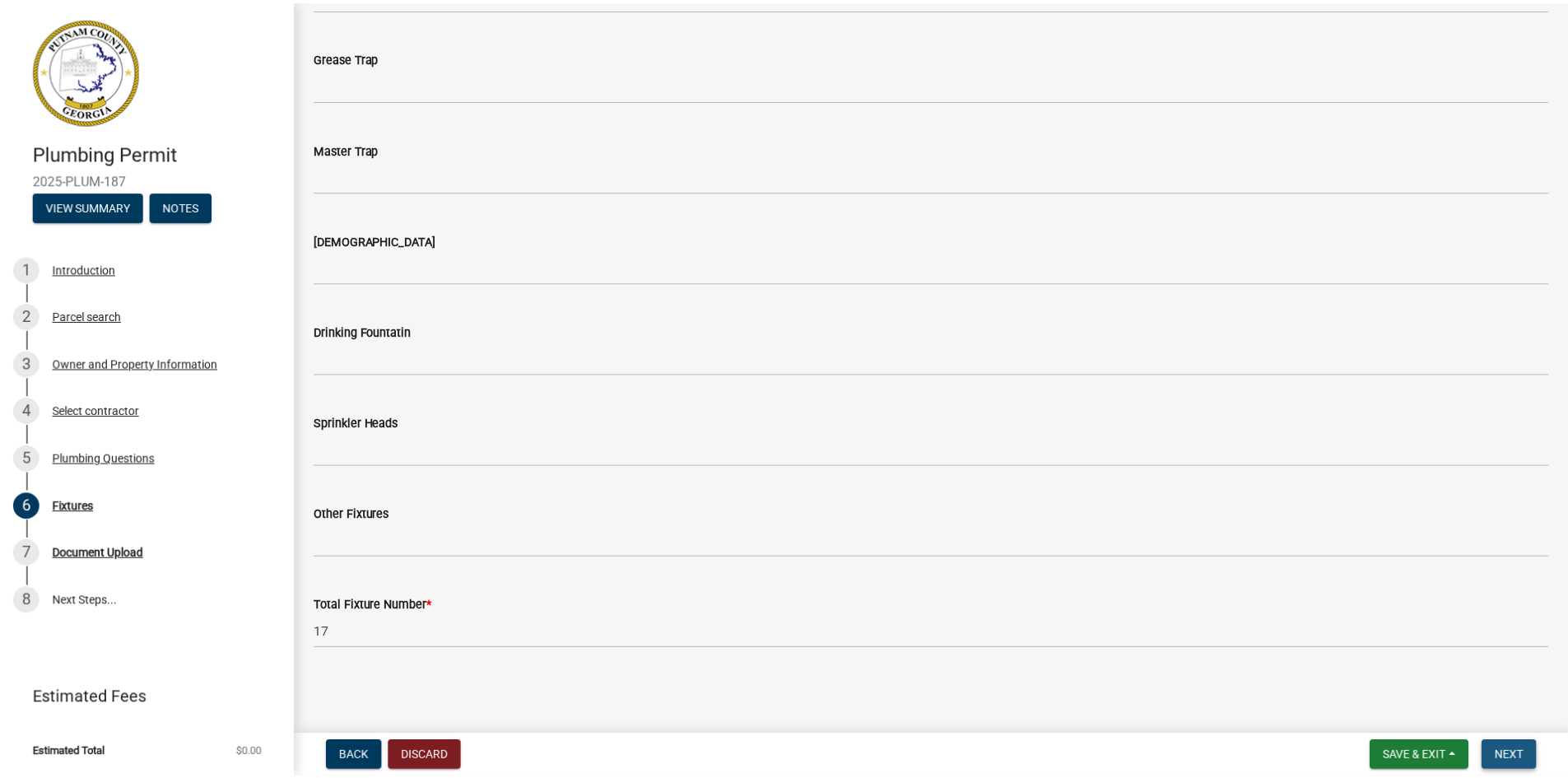
scroll to position [0, 0]
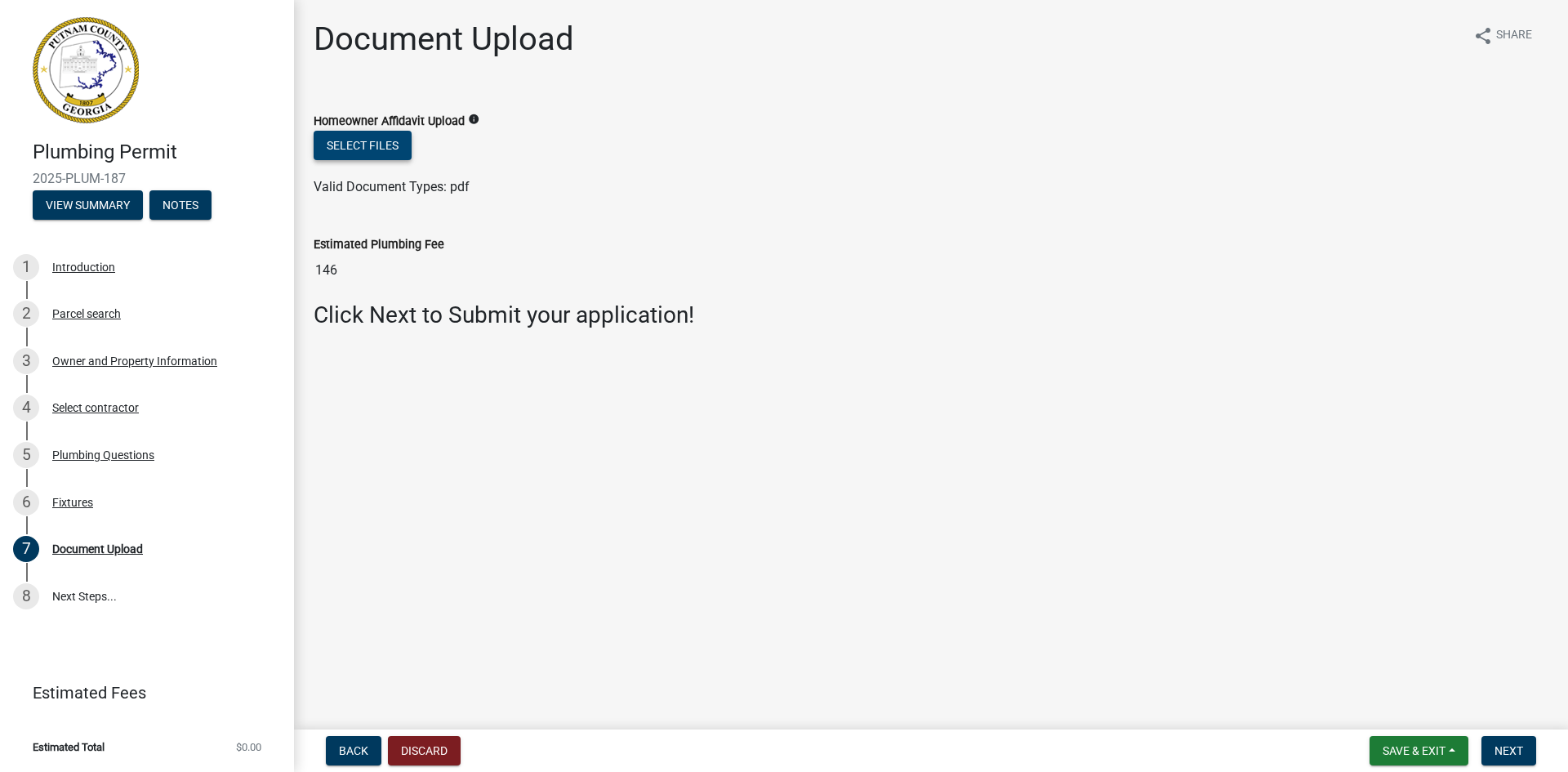
click at [387, 149] on button "Select files" at bounding box center [362, 146] width 98 height 30
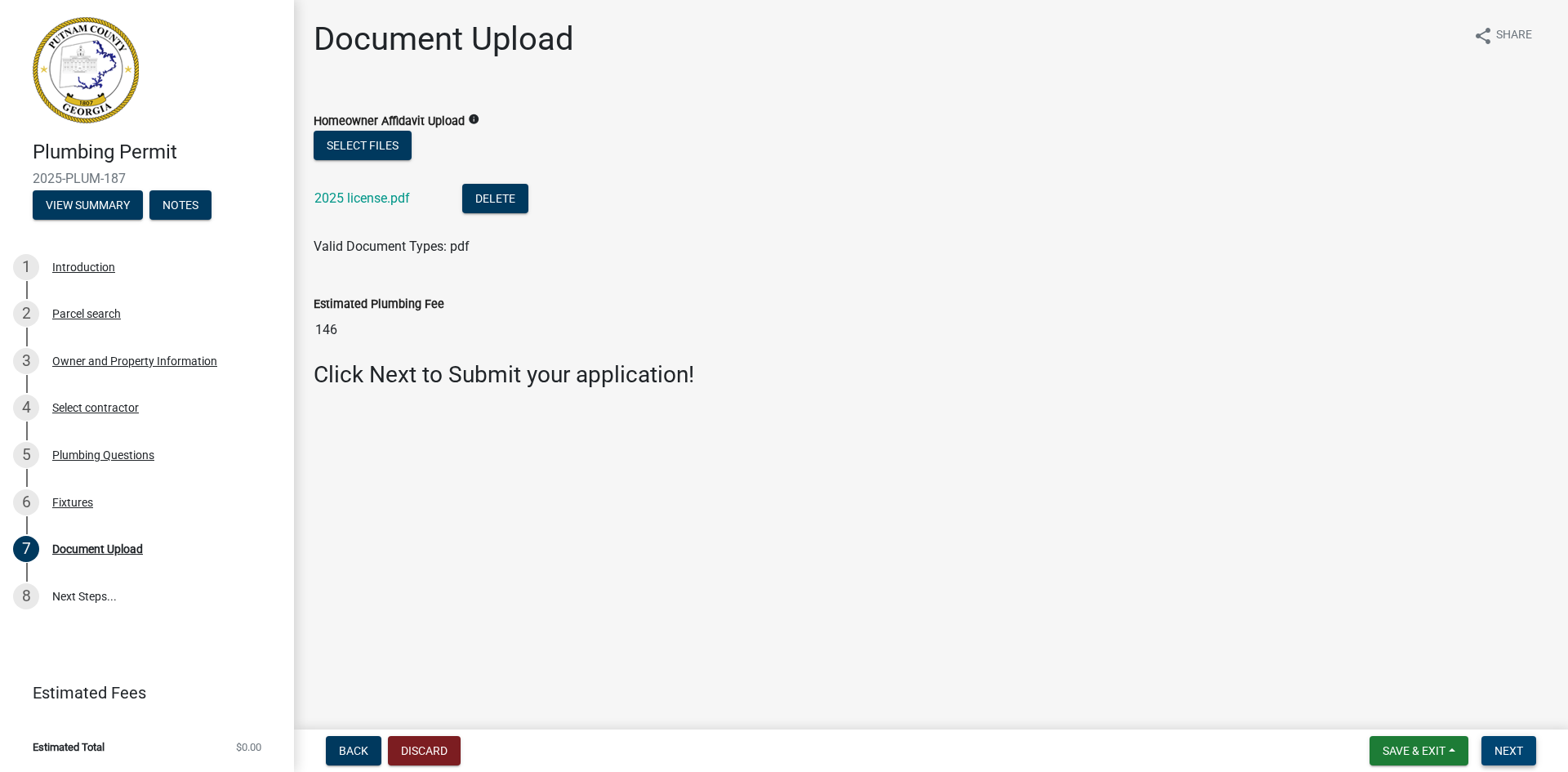
click at [1522, 746] on span "Next" at bounding box center [1509, 751] width 29 height 13
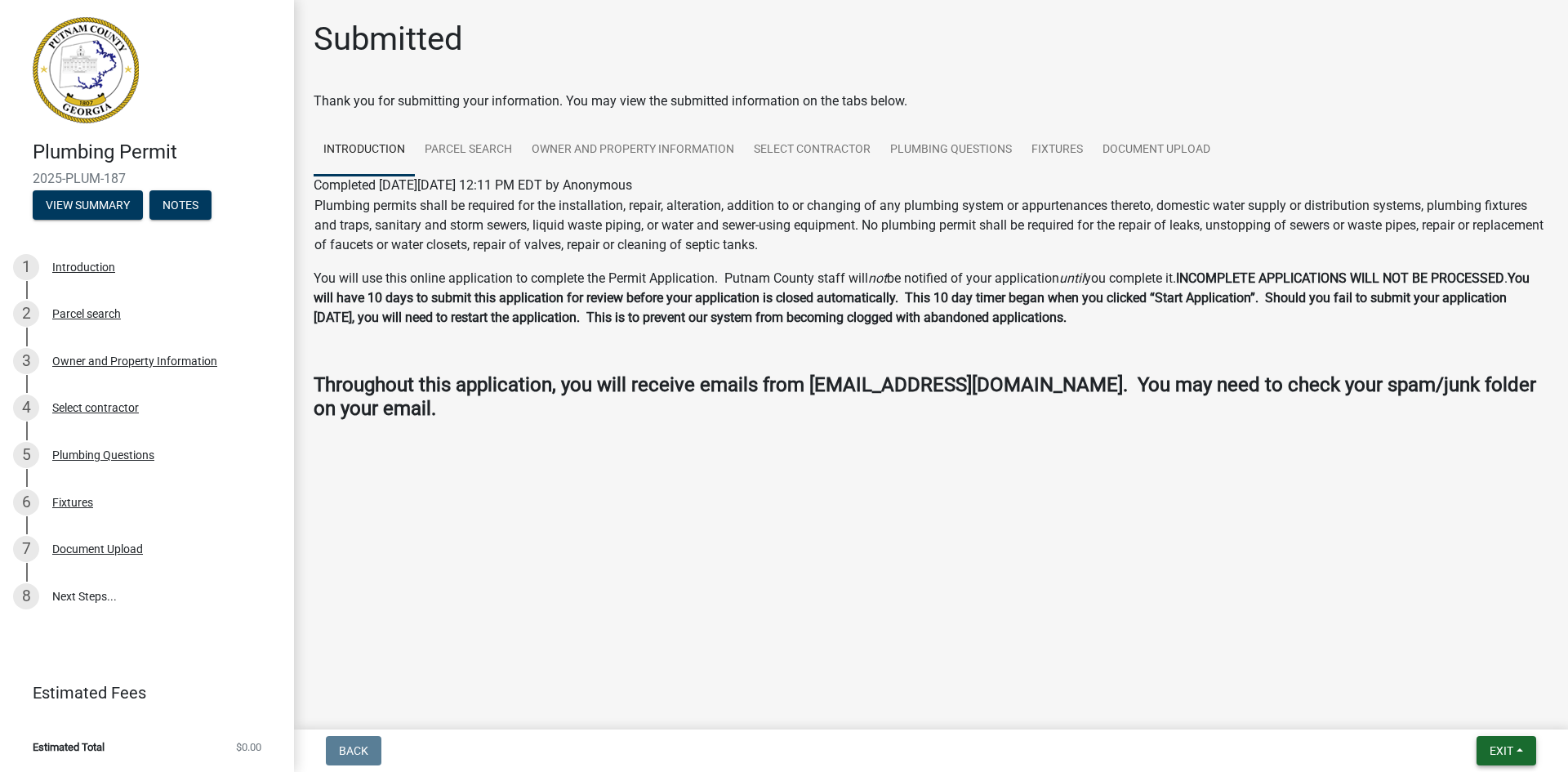
click at [1499, 749] on span "Exit" at bounding box center [1500, 751] width 23 height 13
click at [1445, 703] on button "Save & Exit" at bounding box center [1470, 708] width 131 height 39
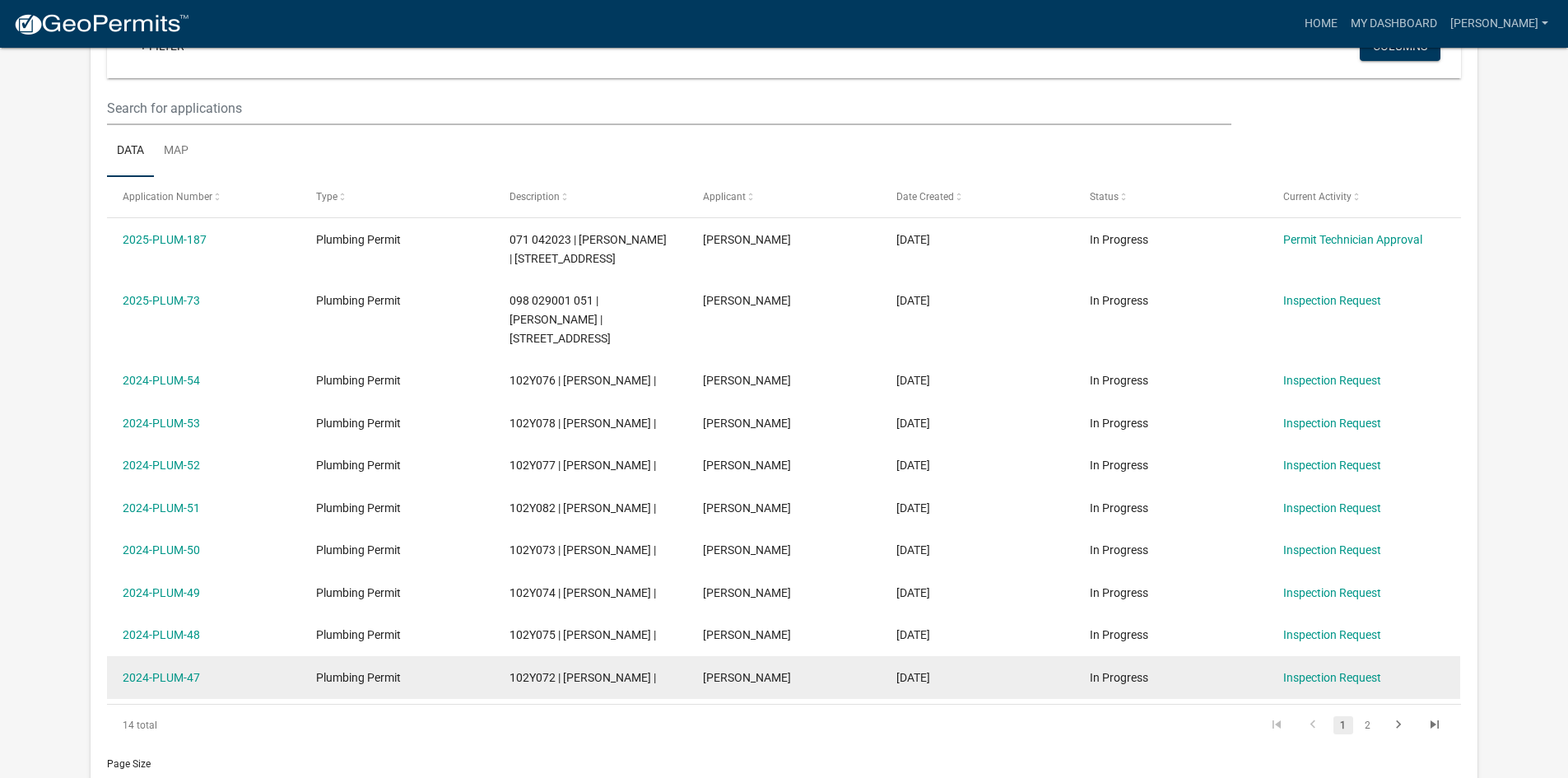
scroll to position [165, 0]
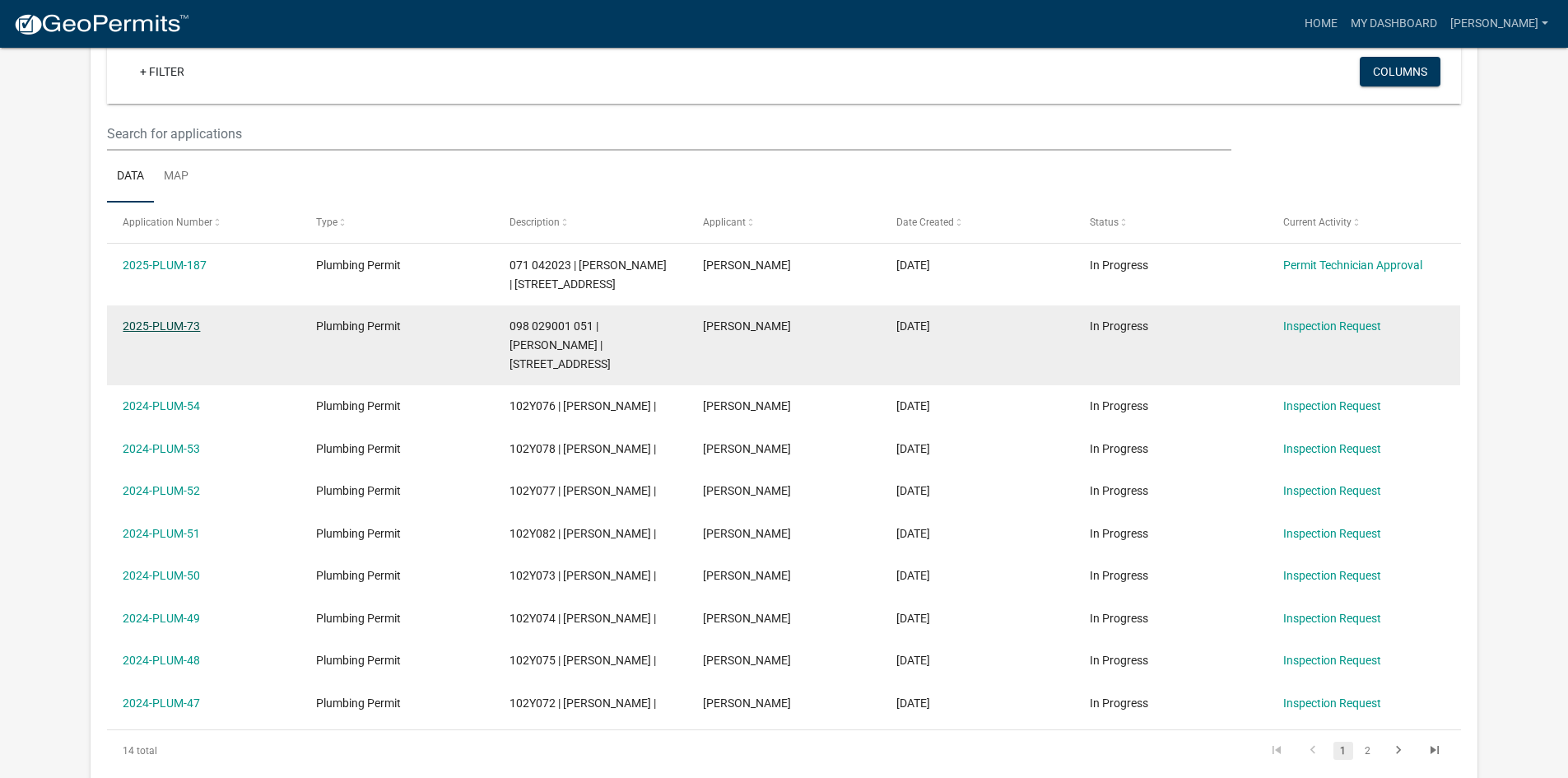
click at [194, 319] on link "2025-PLUM-73" at bounding box center [161, 326] width 78 height 13
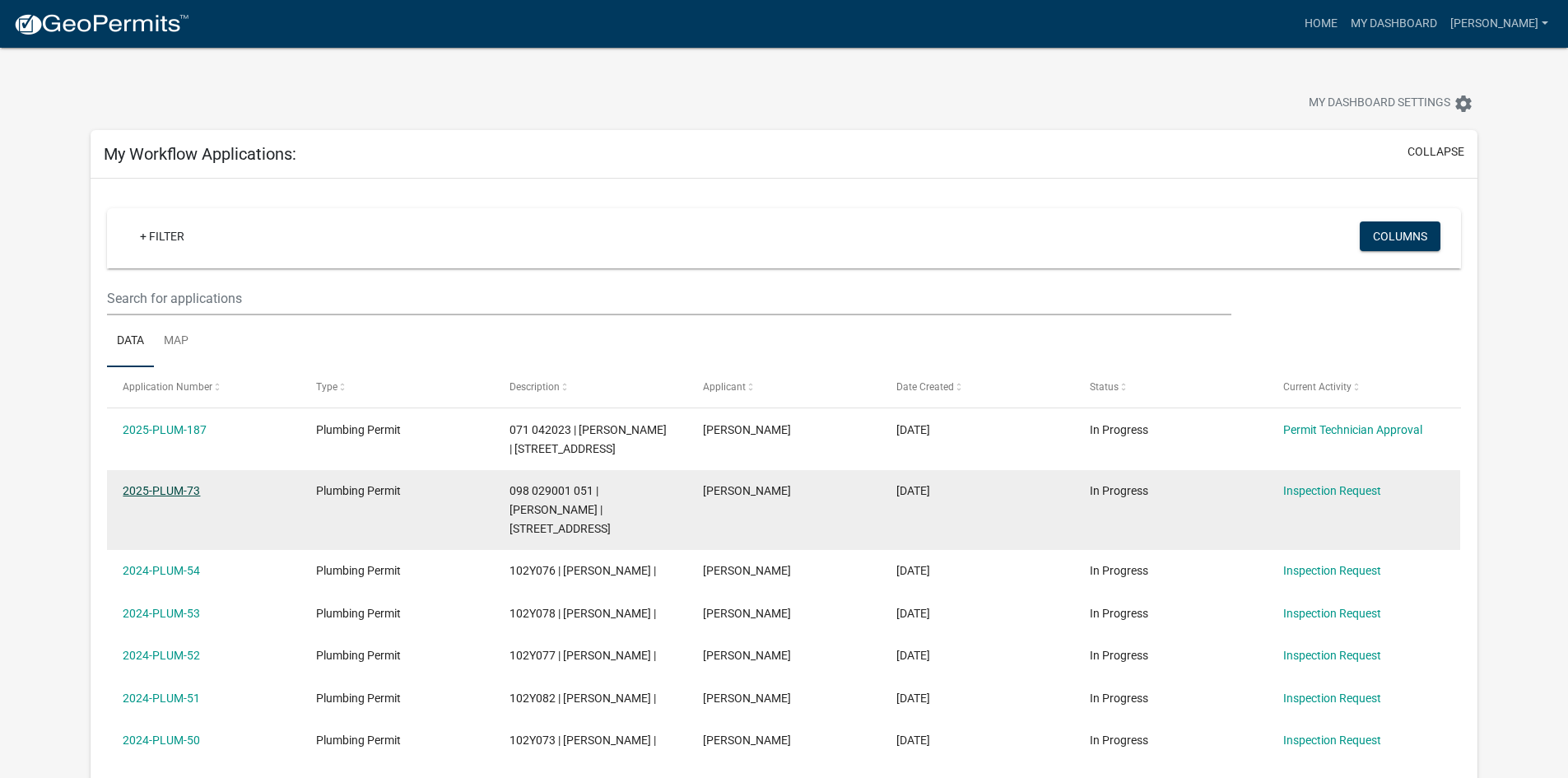
click at [165, 487] on link "2025-PLUM-73" at bounding box center [161, 491] width 78 height 13
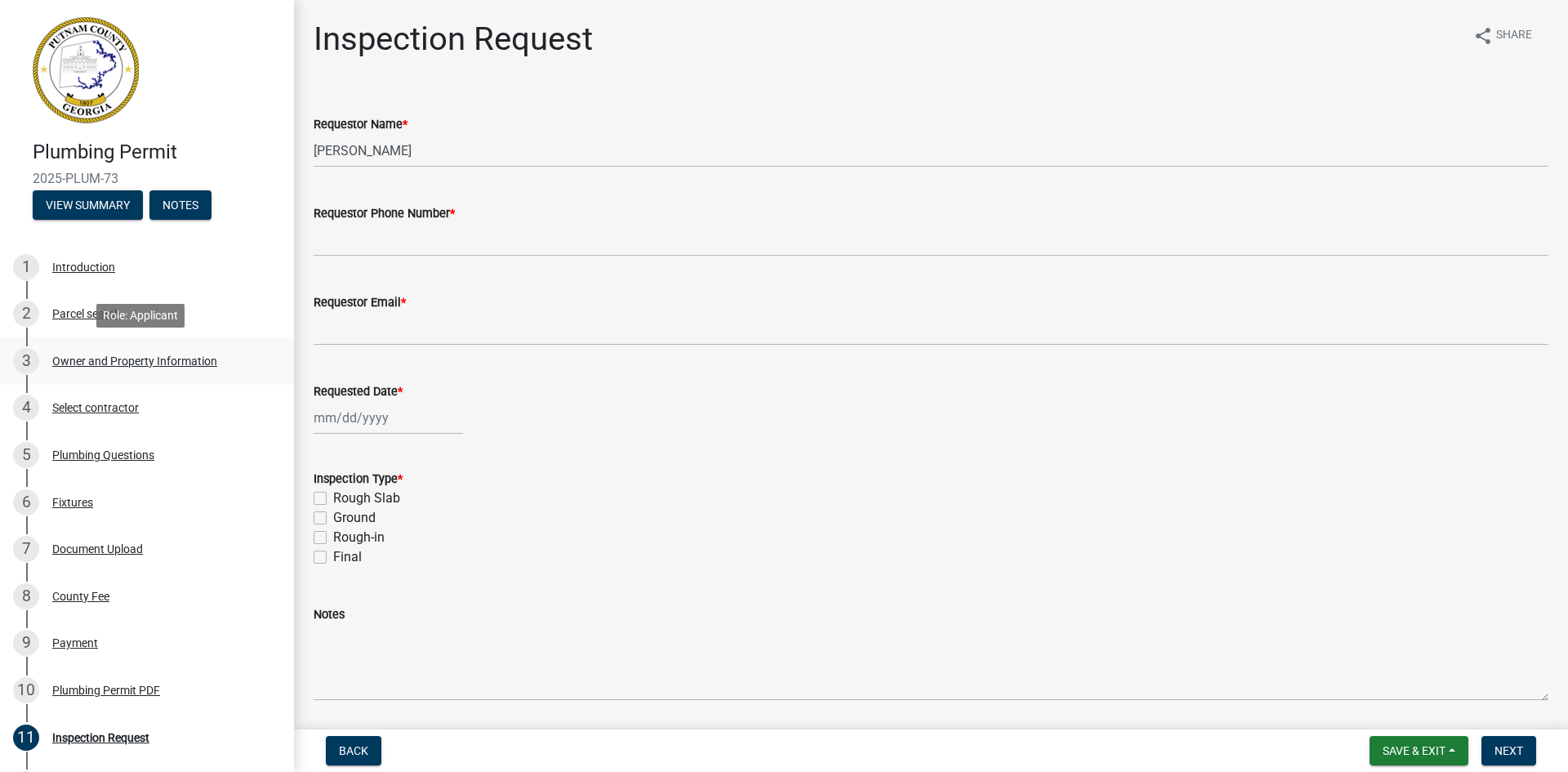
click at [98, 361] on div "Owner and Property Information" at bounding box center [135, 360] width 165 height 11
